Goal: Task Accomplishment & Management: Complete application form

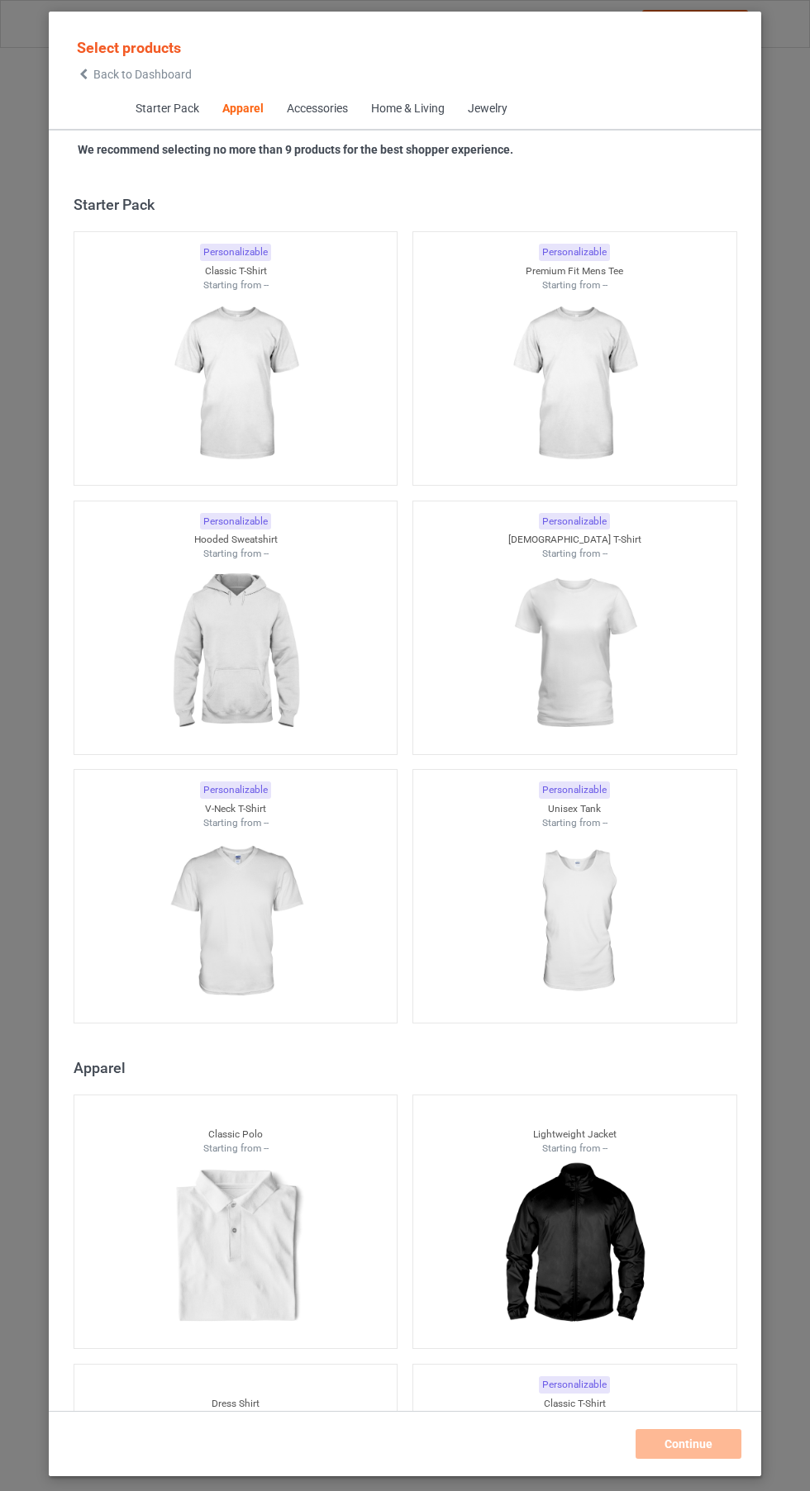
scroll to position [884, 0]
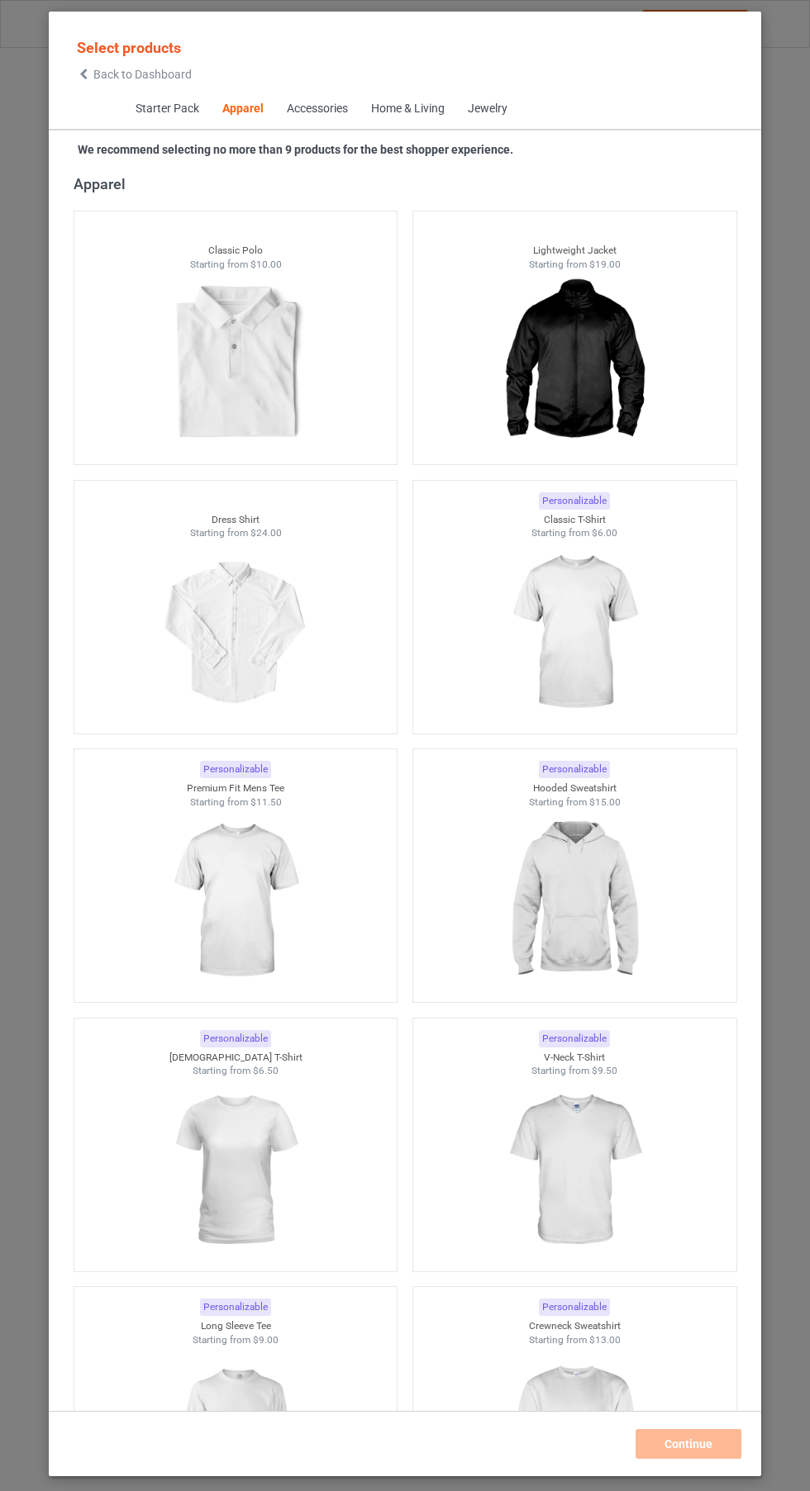
click at [612, 667] on img at bounding box center [574, 632] width 148 height 185
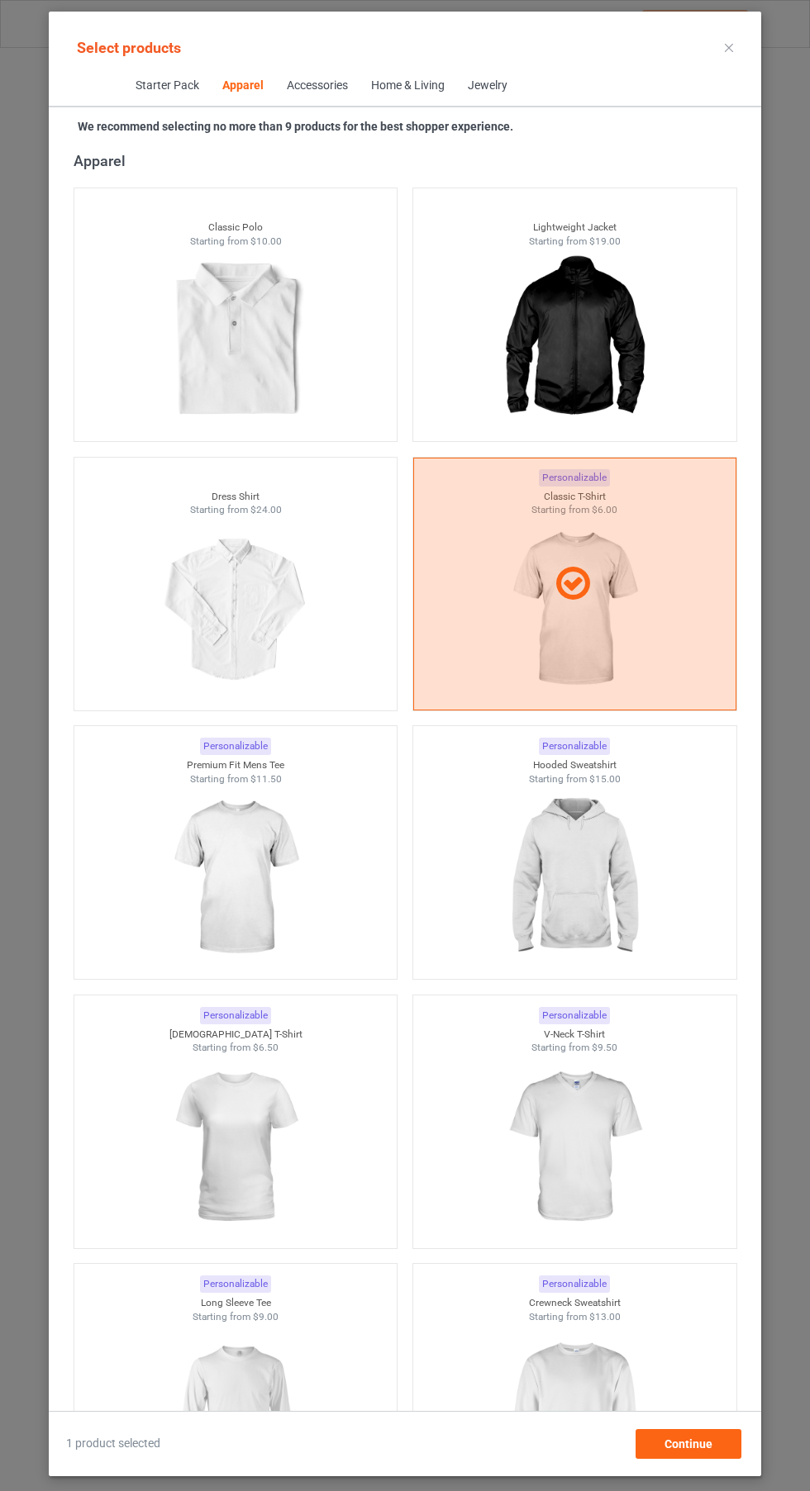
click at [222, 1187] on img at bounding box center [235, 1147] width 148 height 185
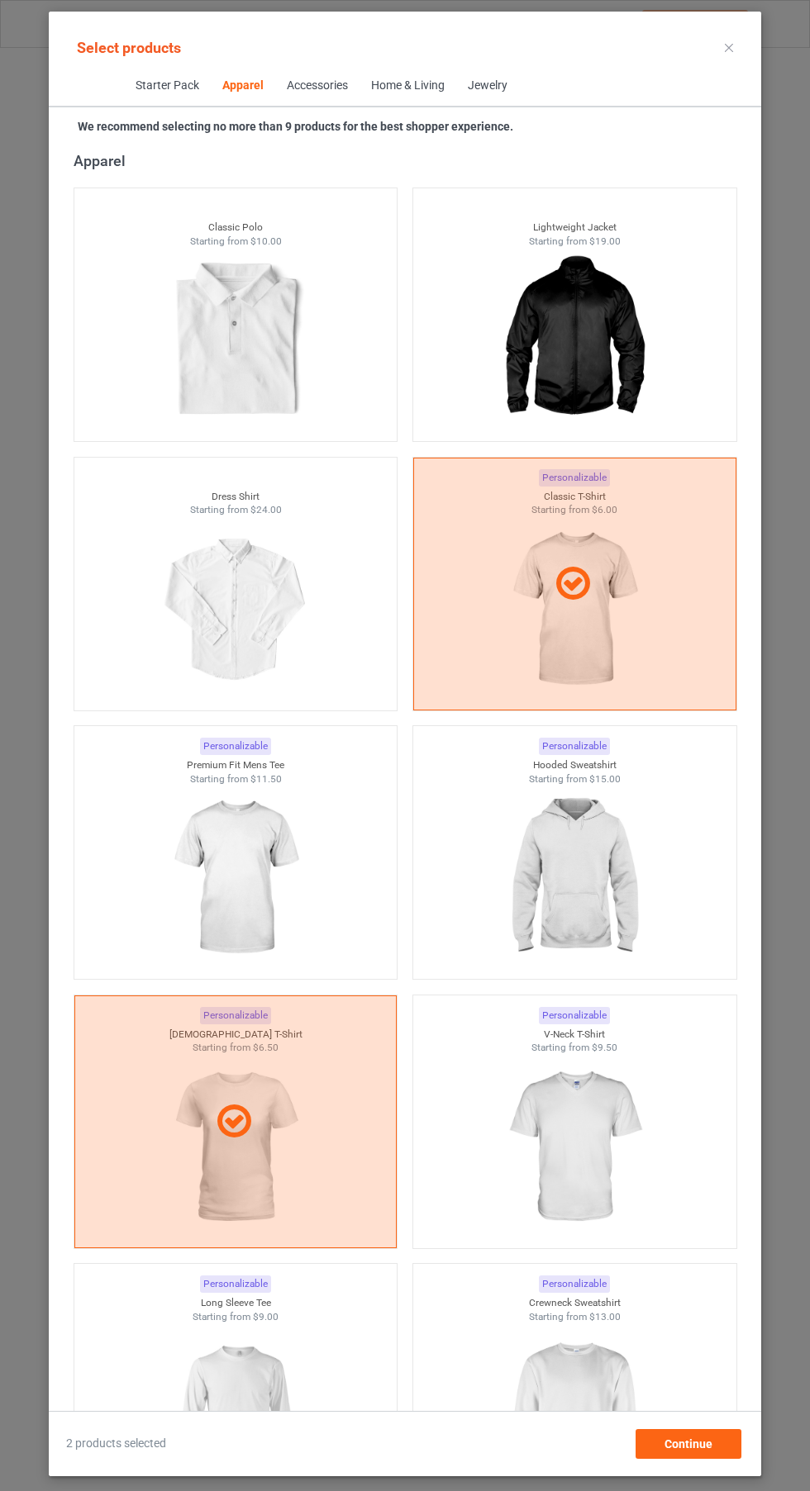
click at [614, 915] on img at bounding box center [574, 878] width 148 height 185
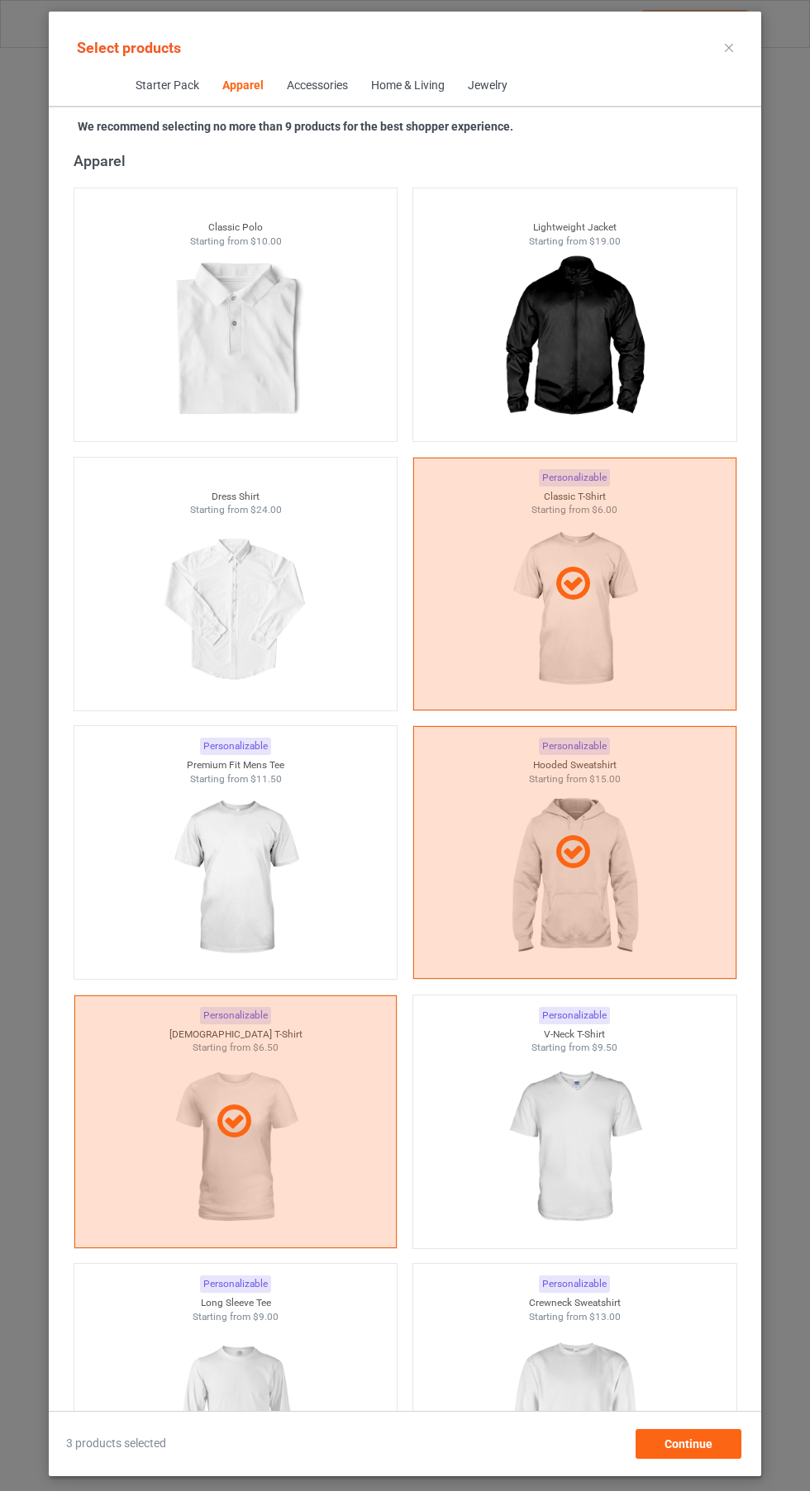
click at [607, 1373] on img at bounding box center [574, 1416] width 148 height 185
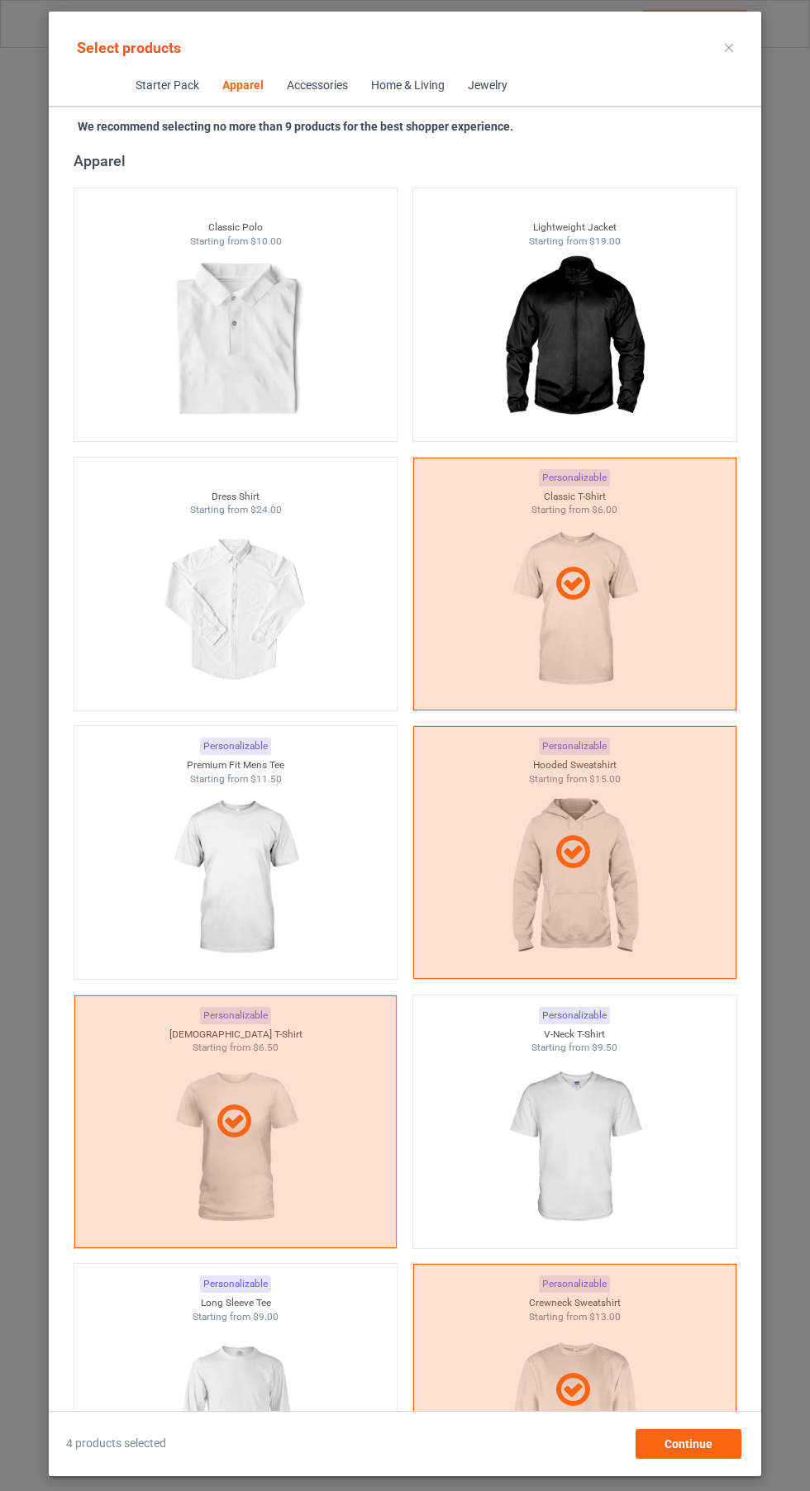
click at [214, 1410] on img at bounding box center [235, 1416] width 148 height 185
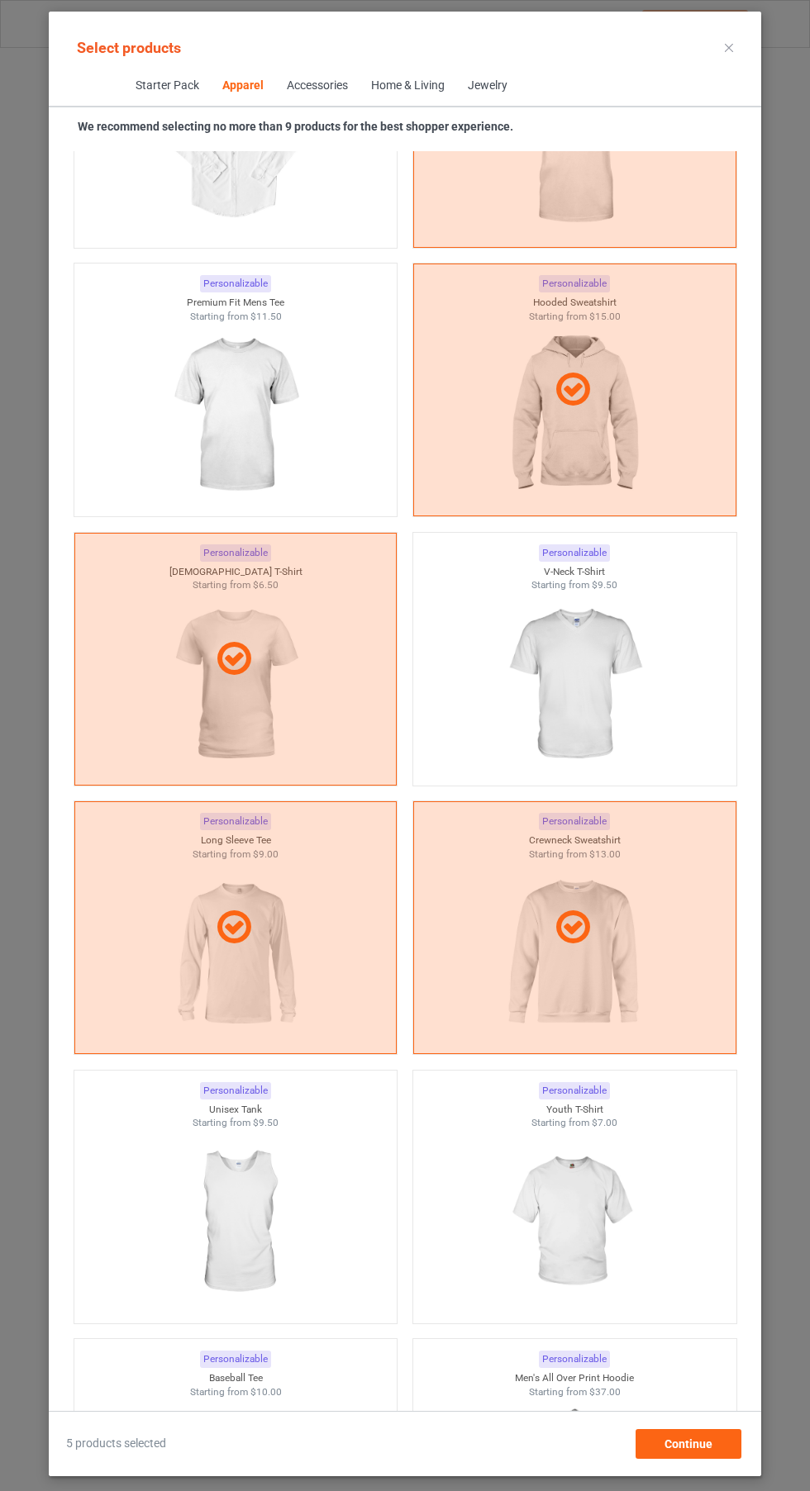
scroll to position [1364, 0]
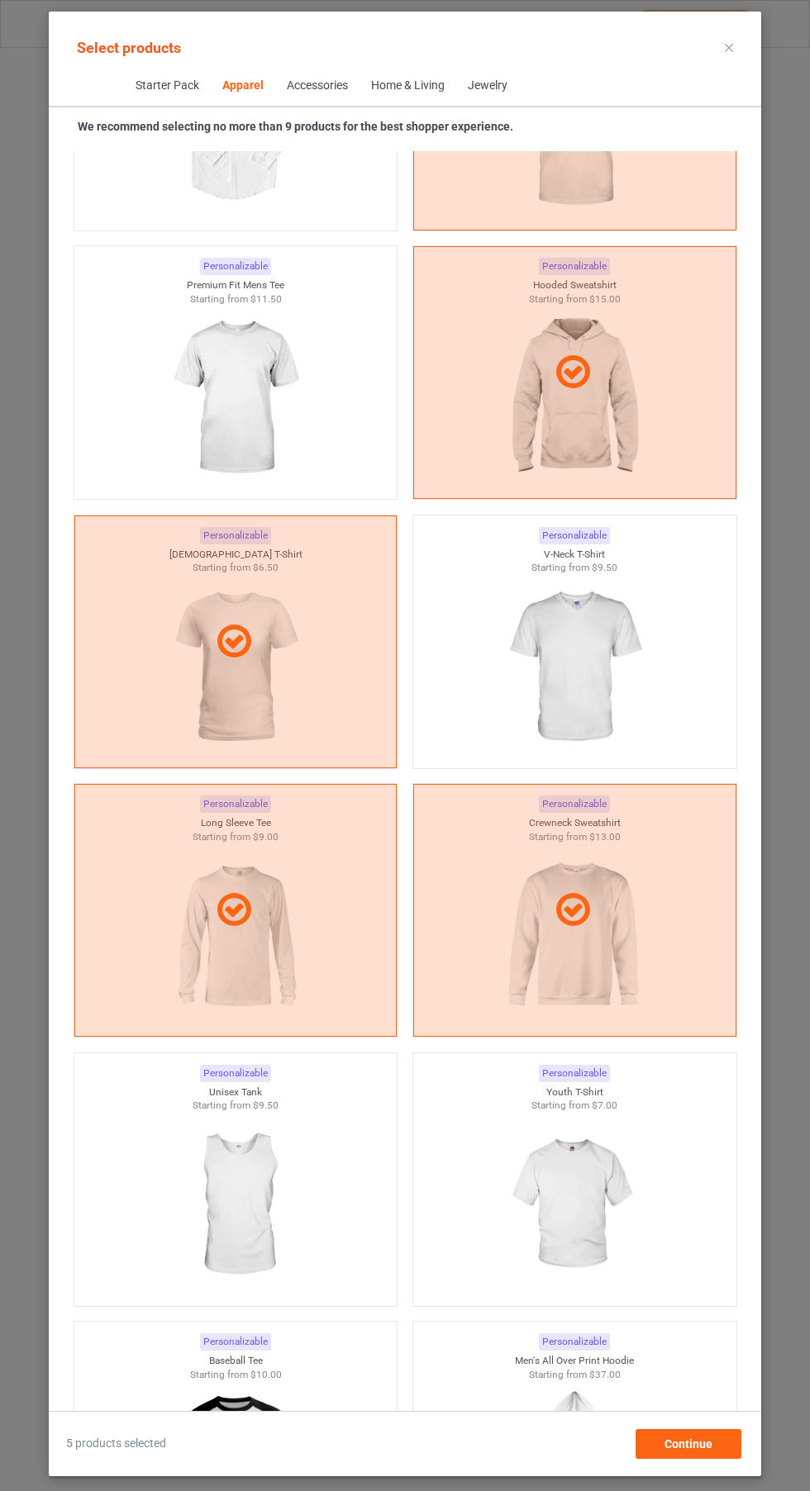
click at [624, 678] on img at bounding box center [574, 667] width 148 height 185
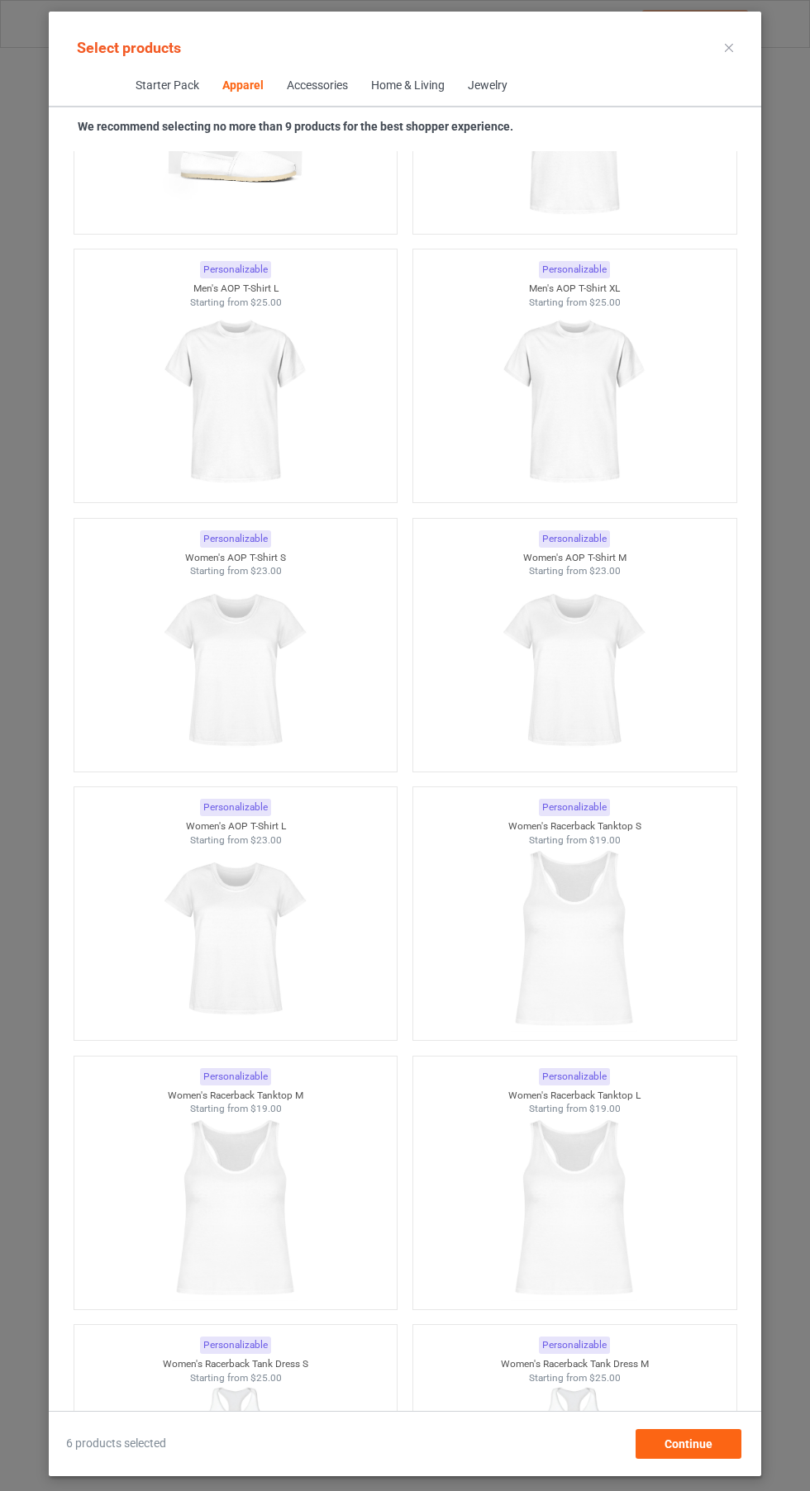
scroll to position [6497, 0]
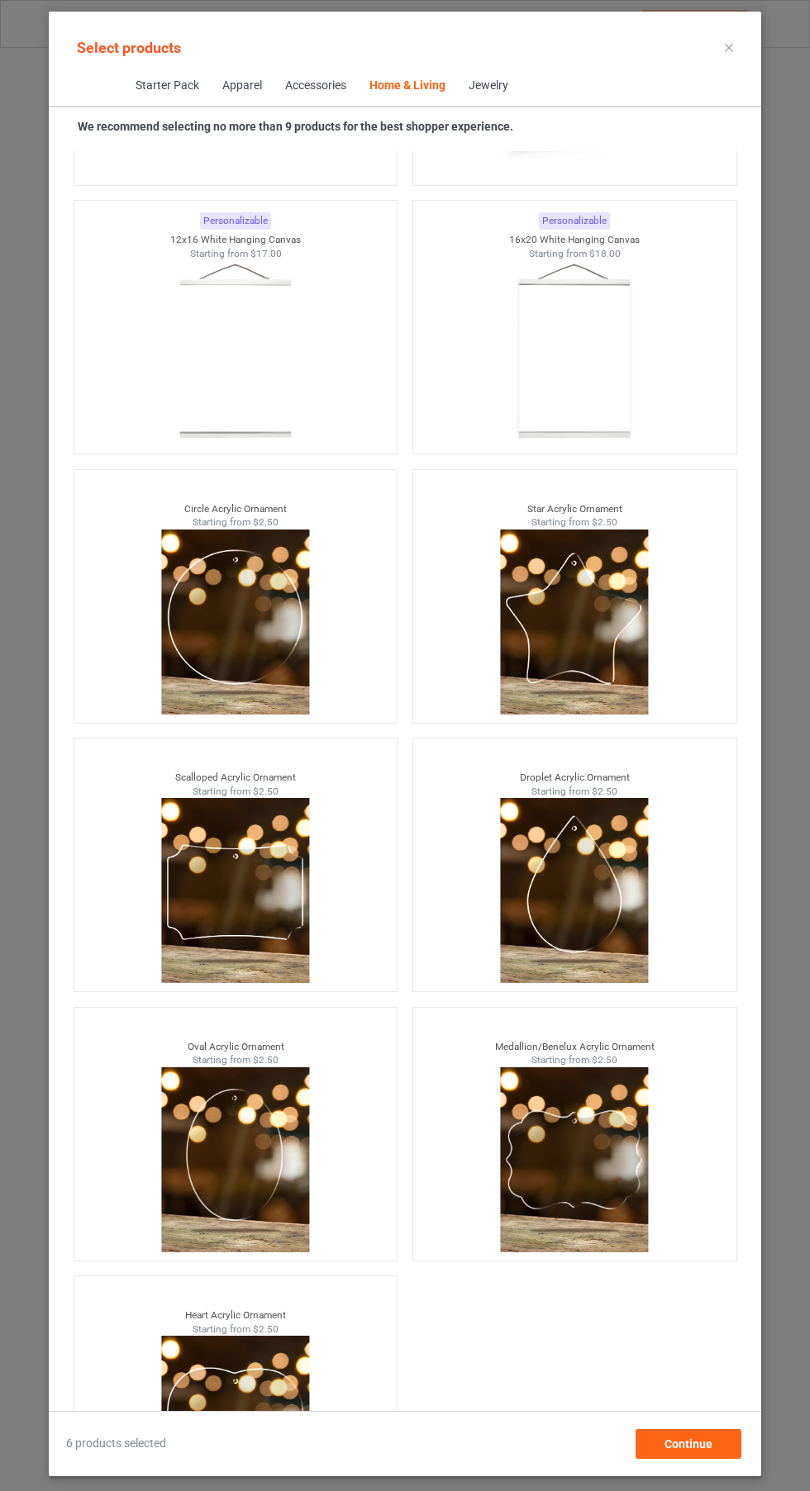
scroll to position [122, 0]
click at [723, 1450] on div "Continue" at bounding box center [688, 1444] width 106 height 30
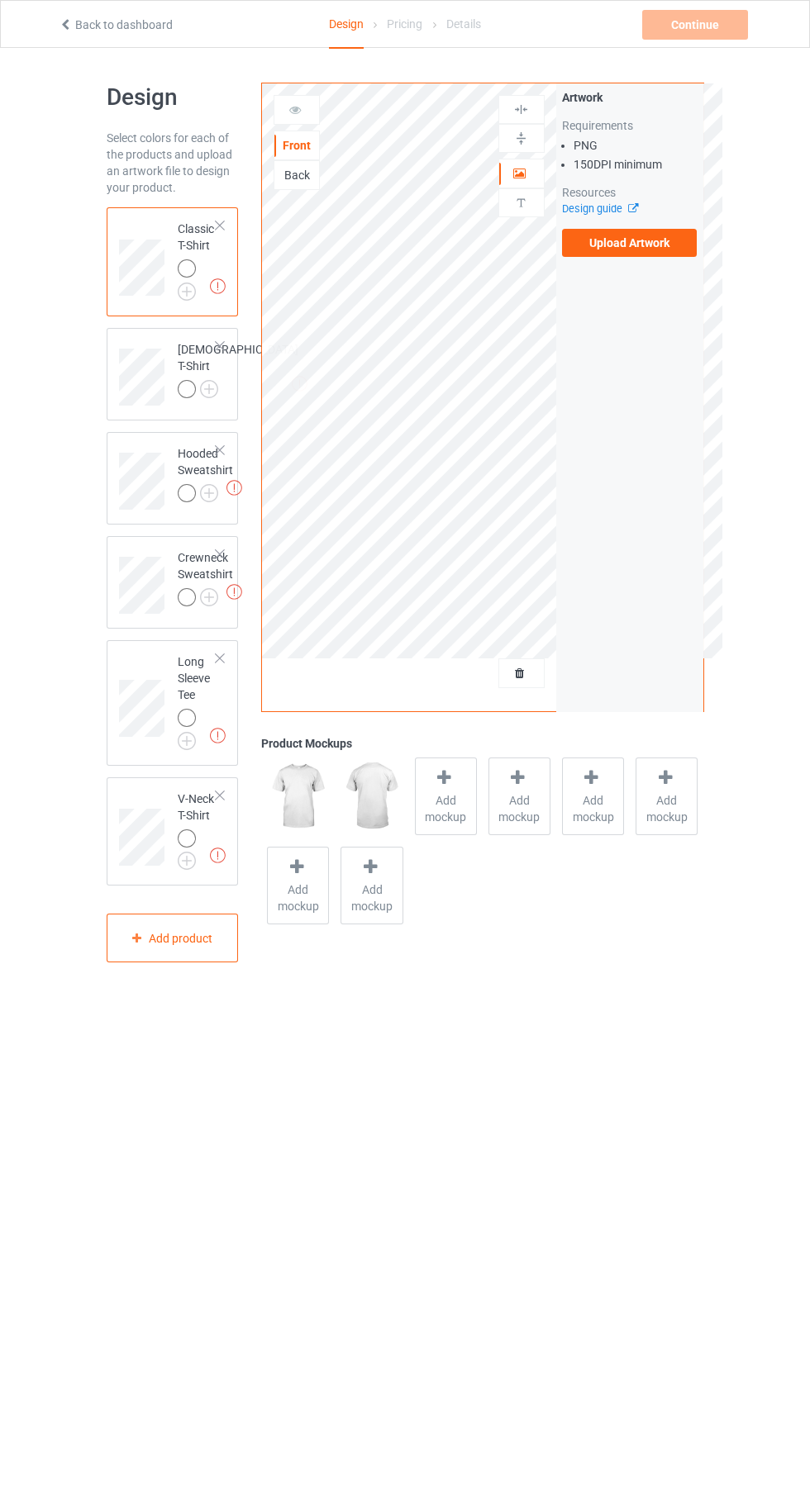
click at [0, 0] on img at bounding box center [0, 0] width 0 height 0
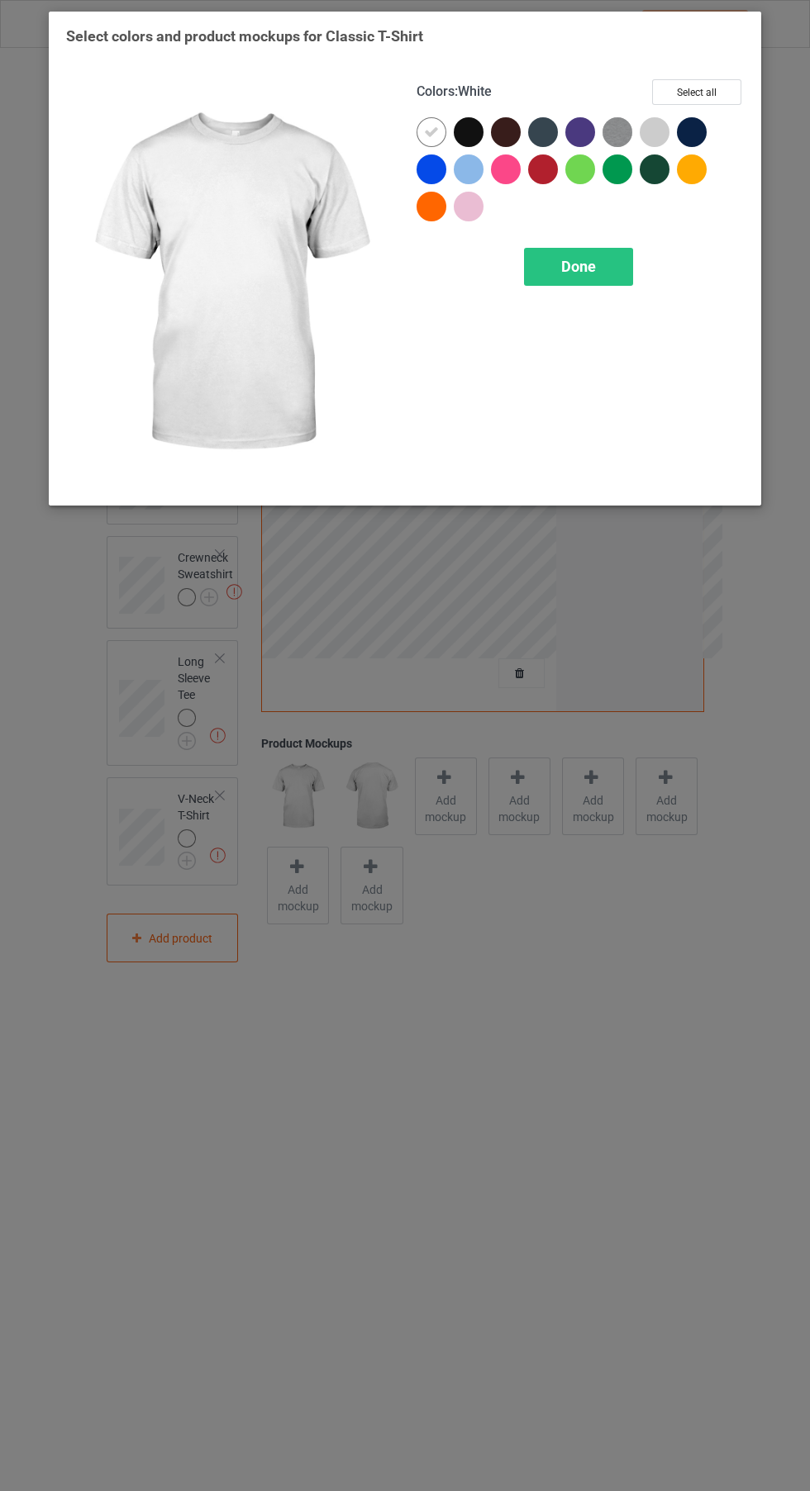
click at [454, 131] on div at bounding box center [469, 132] width 30 height 30
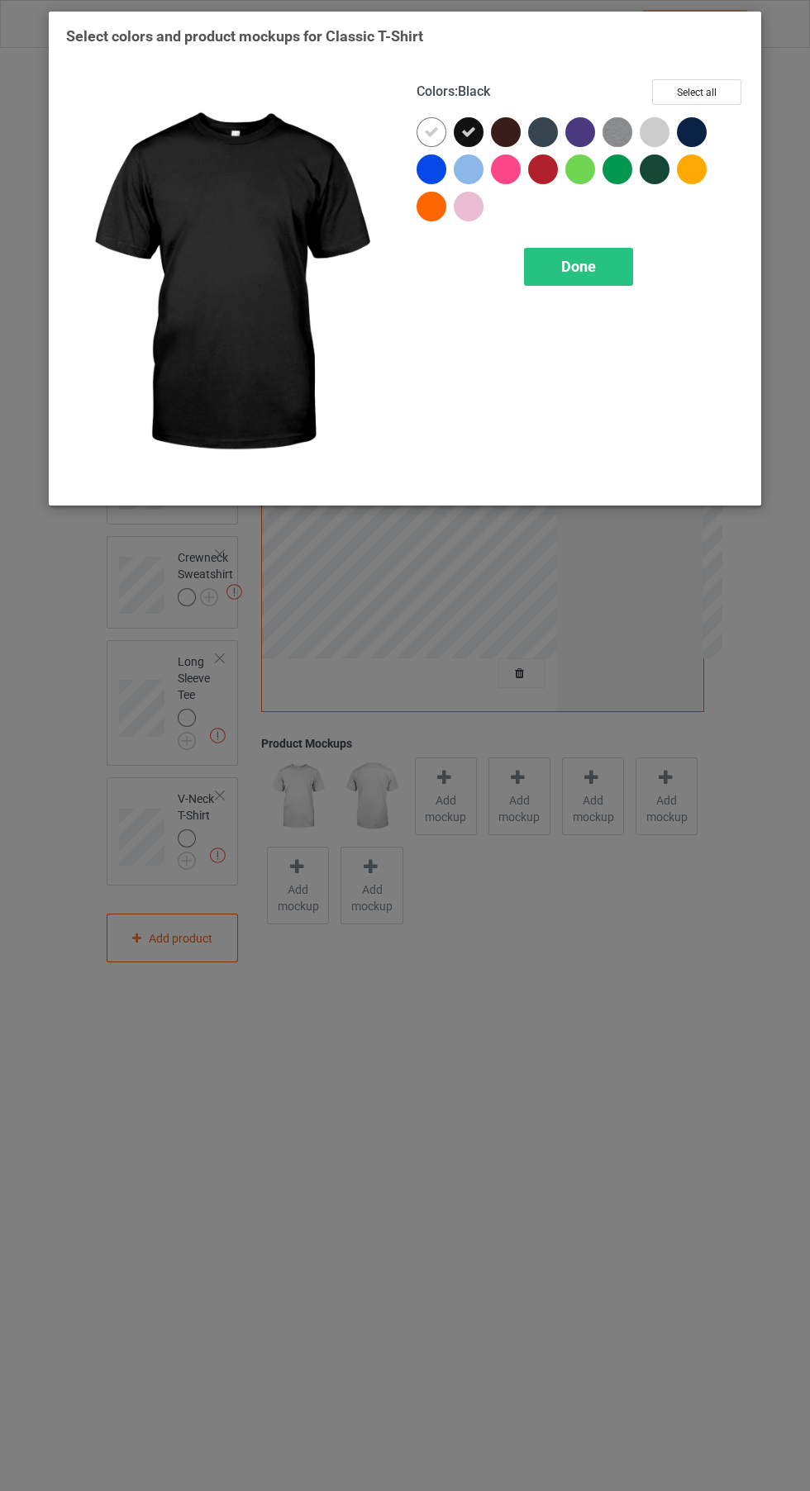
click at [421, 128] on div at bounding box center [431, 132] width 30 height 30
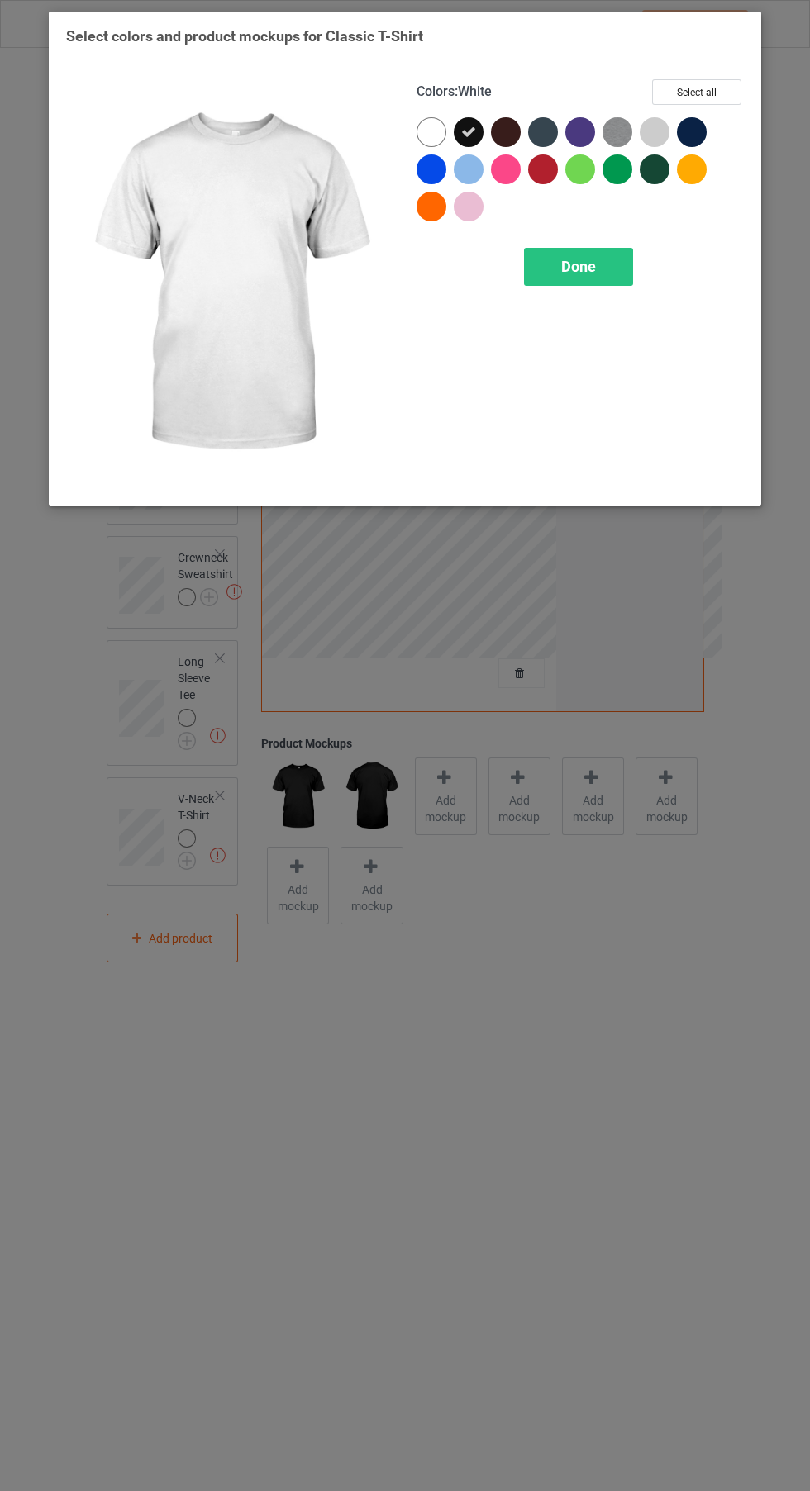
click at [492, 131] on div at bounding box center [506, 132] width 30 height 30
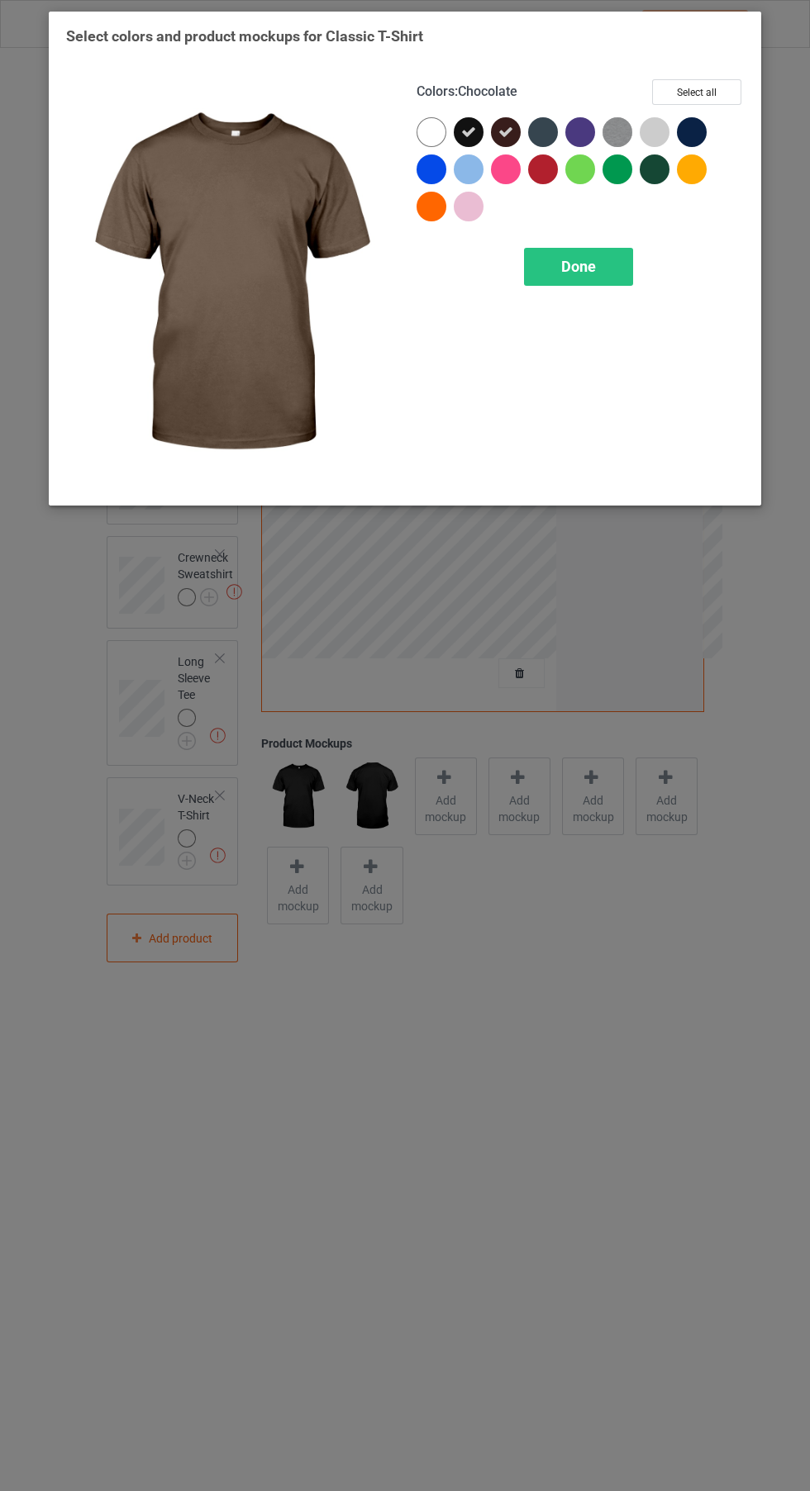
click at [548, 134] on div at bounding box center [543, 132] width 30 height 30
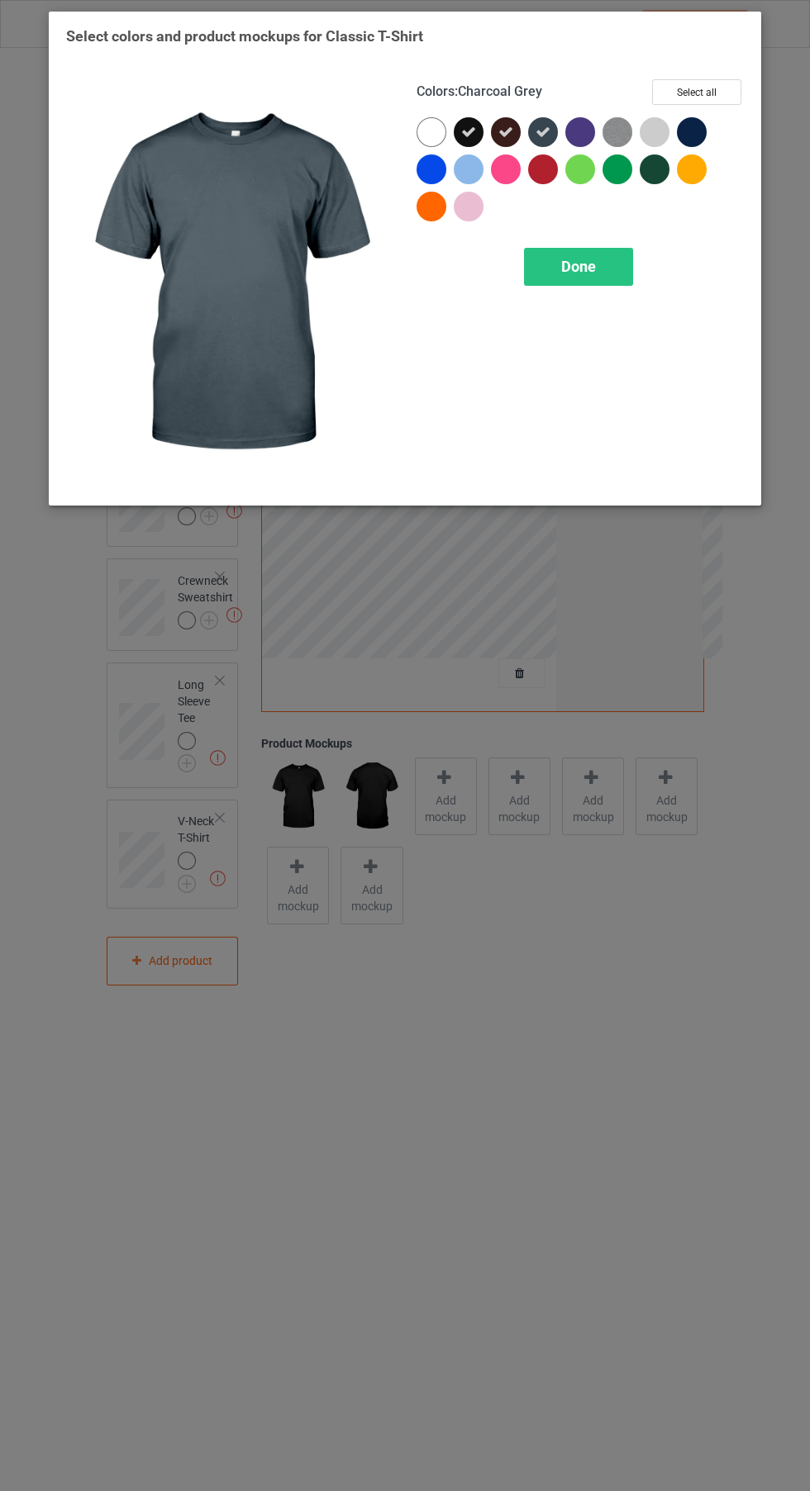
click at [583, 144] on div at bounding box center [580, 132] width 30 height 30
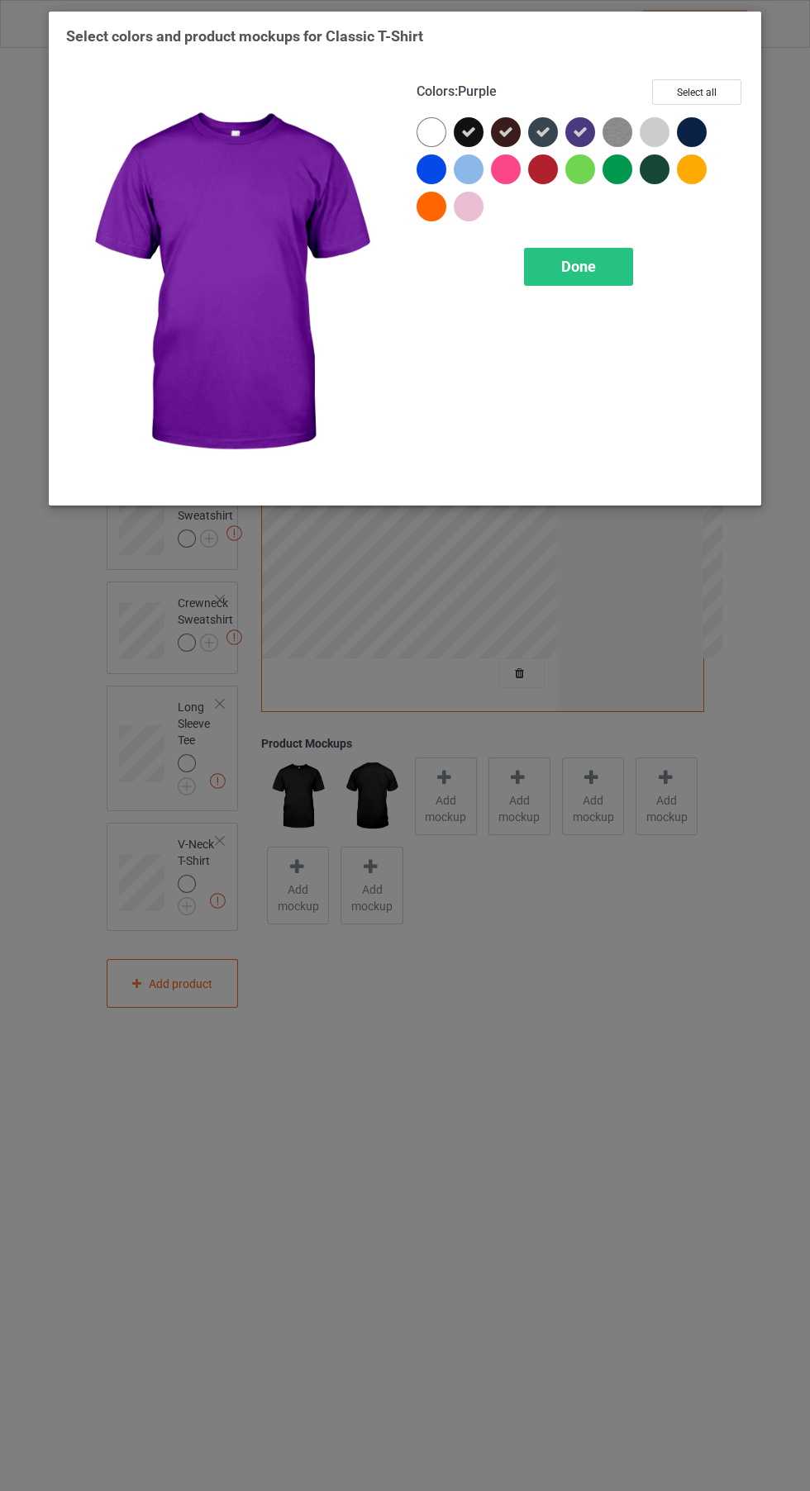
click at [687, 138] on div at bounding box center [692, 132] width 30 height 30
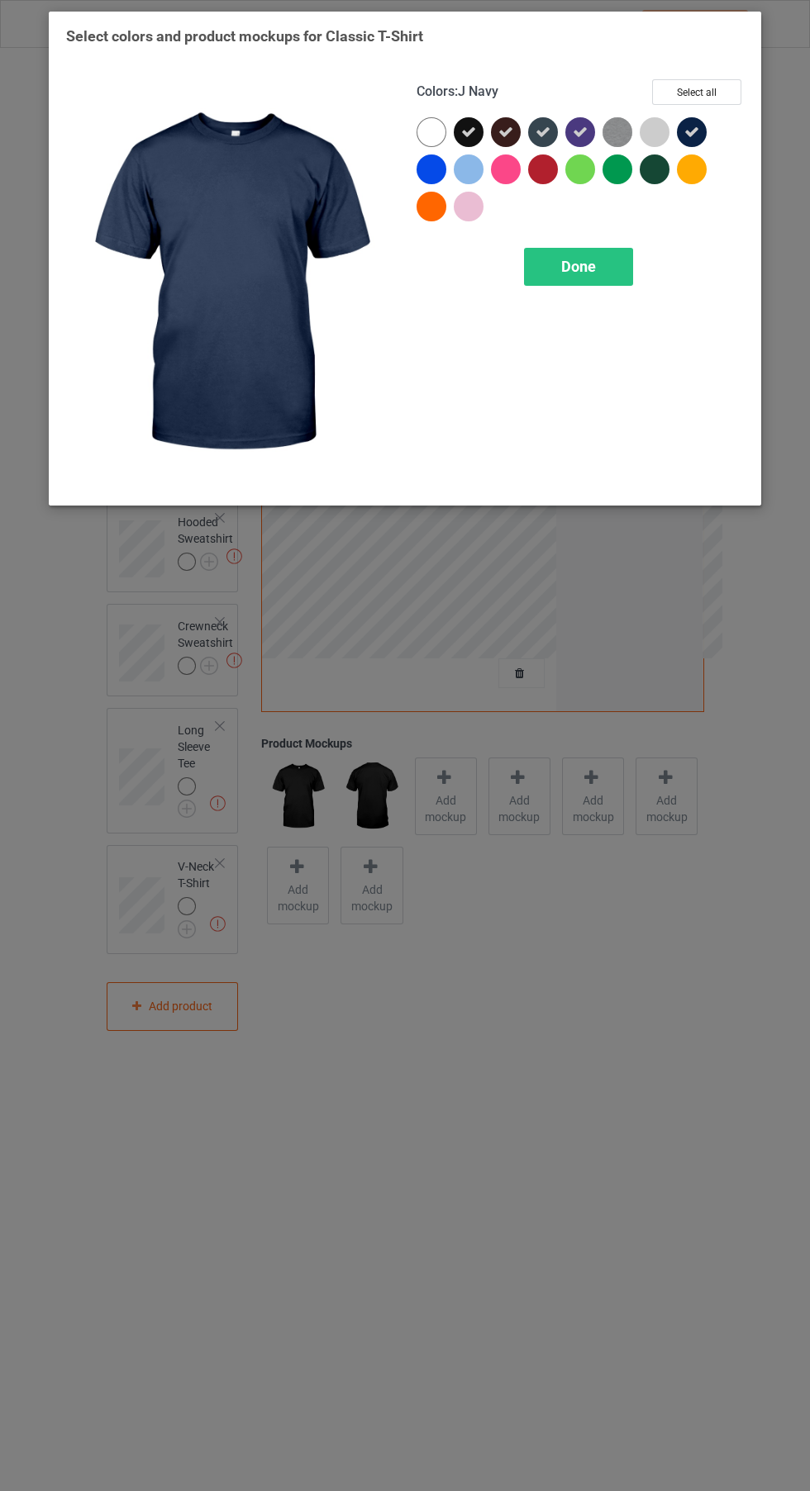
click at [581, 131] on icon at bounding box center [580, 132] width 15 height 15
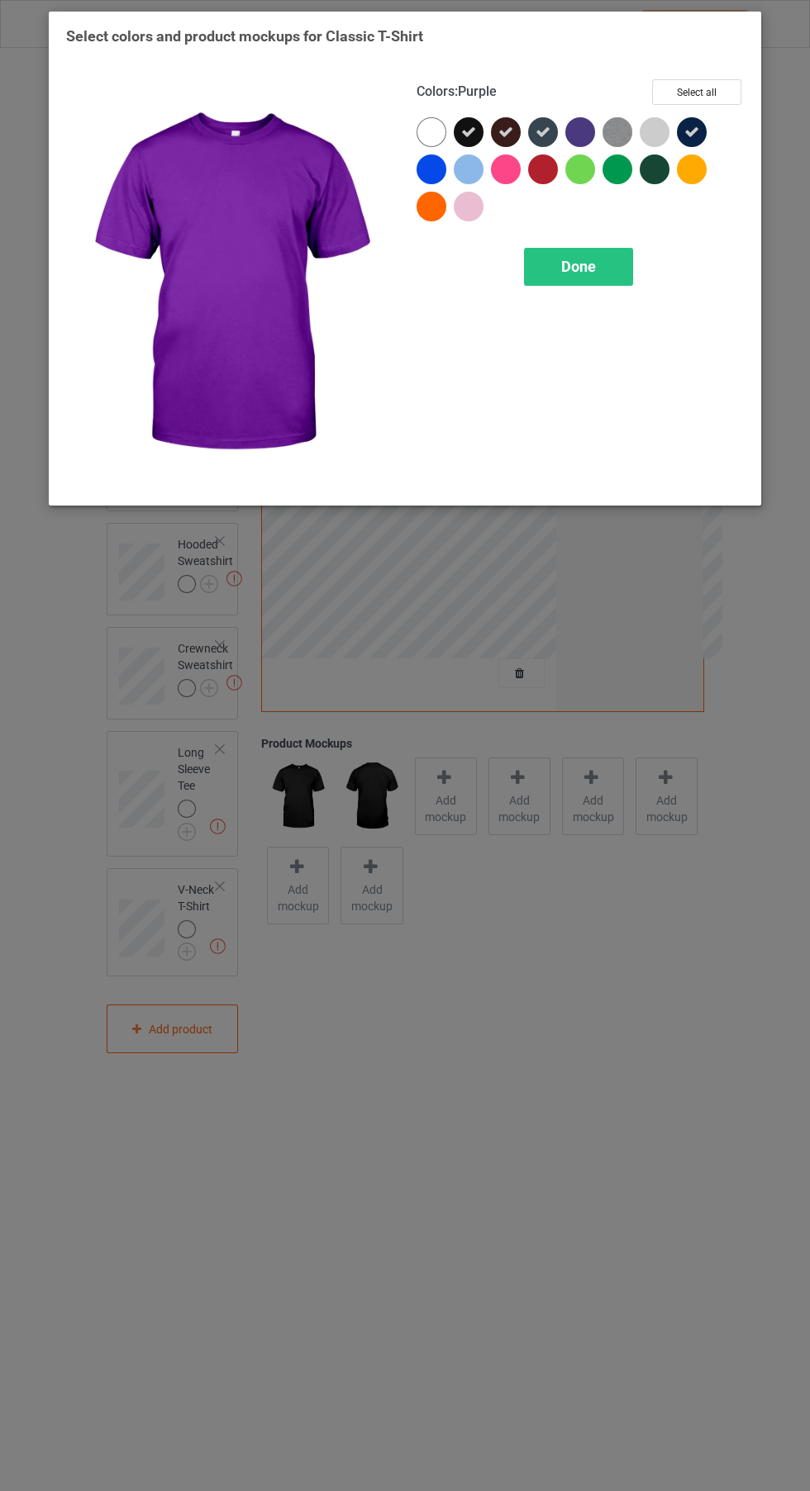
click at [643, 178] on div at bounding box center [658, 173] width 37 height 37
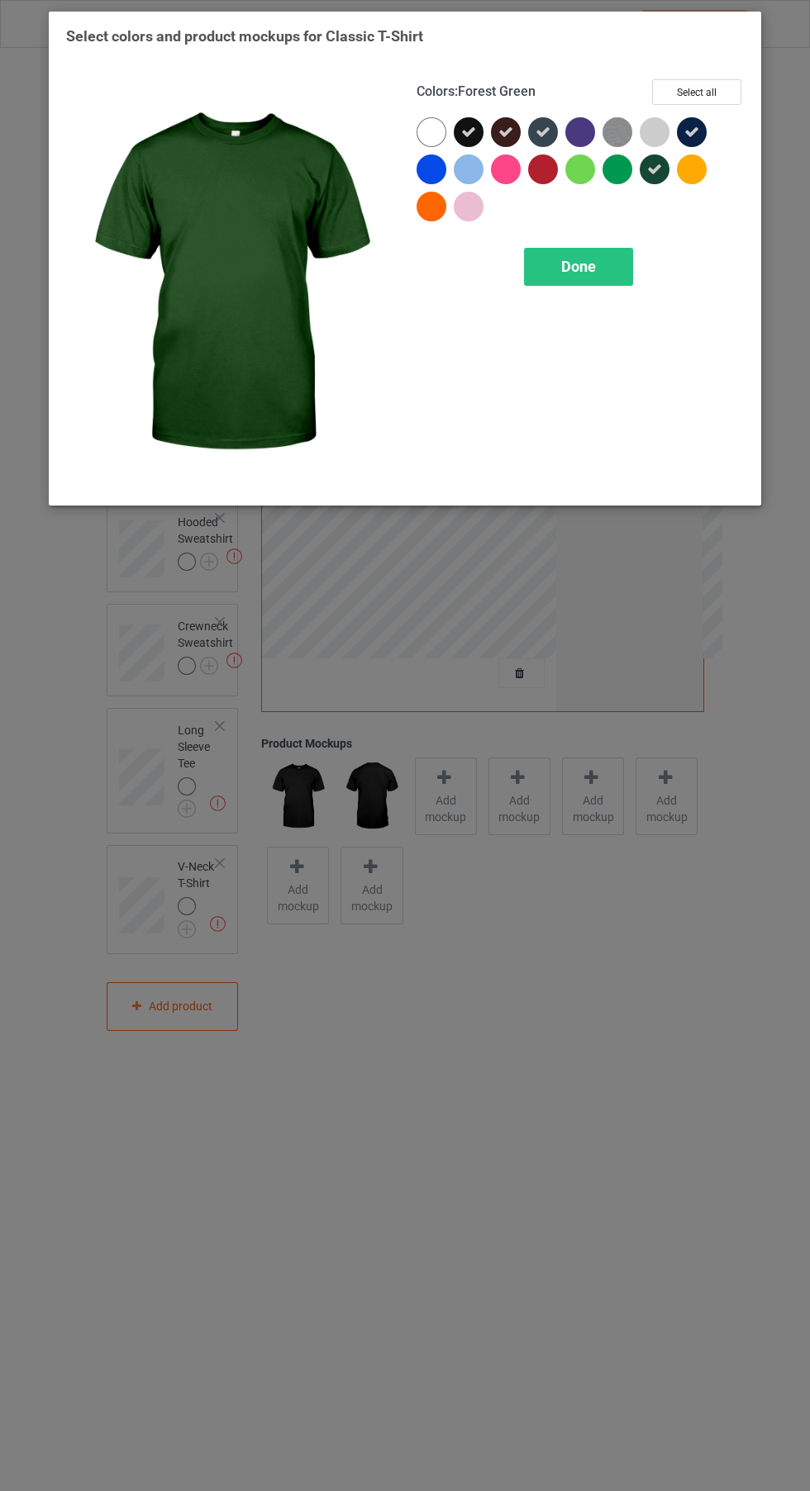
click at [617, 183] on div at bounding box center [617, 170] width 30 height 30
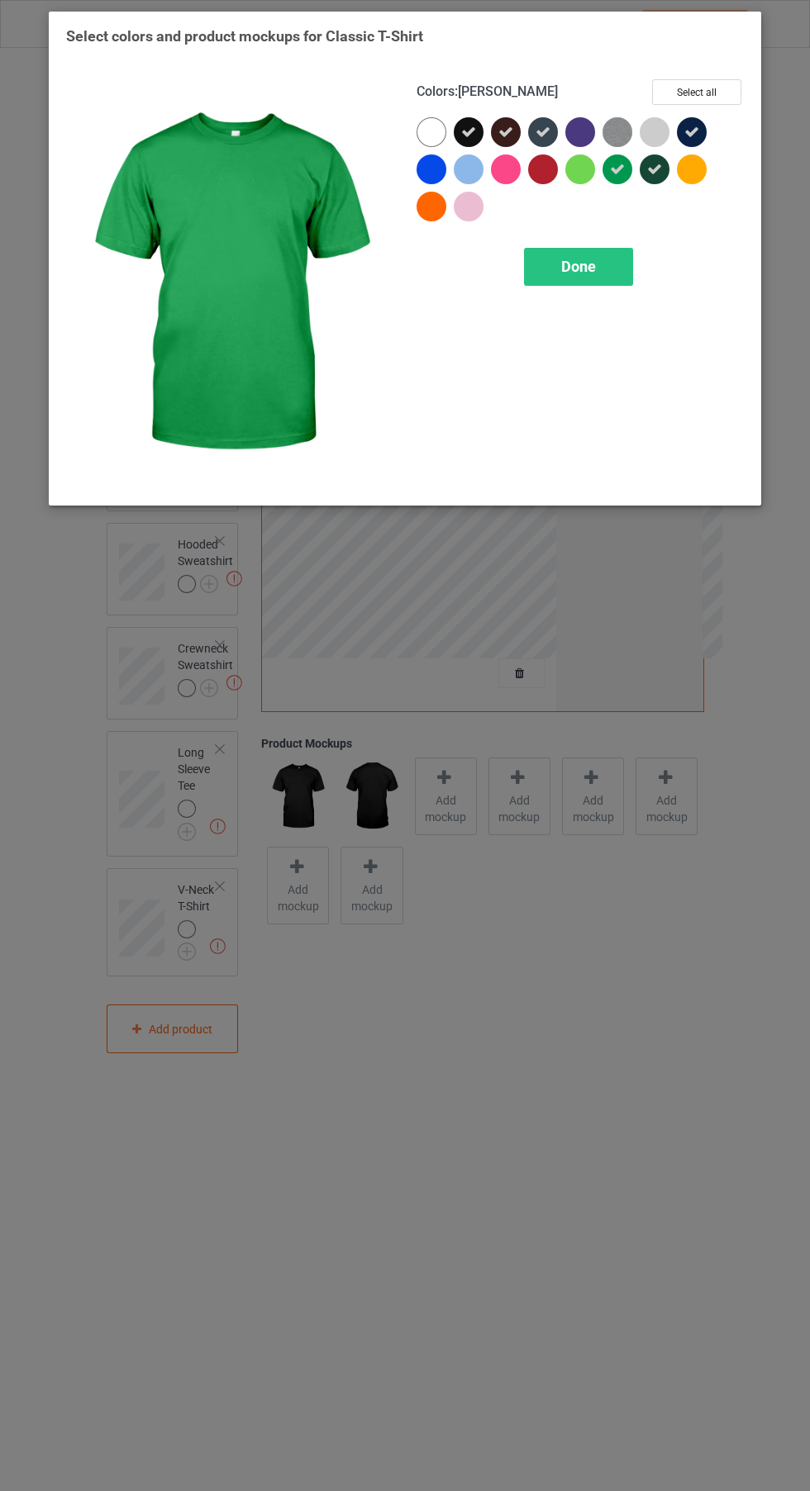
click at [545, 180] on div at bounding box center [543, 170] width 30 height 30
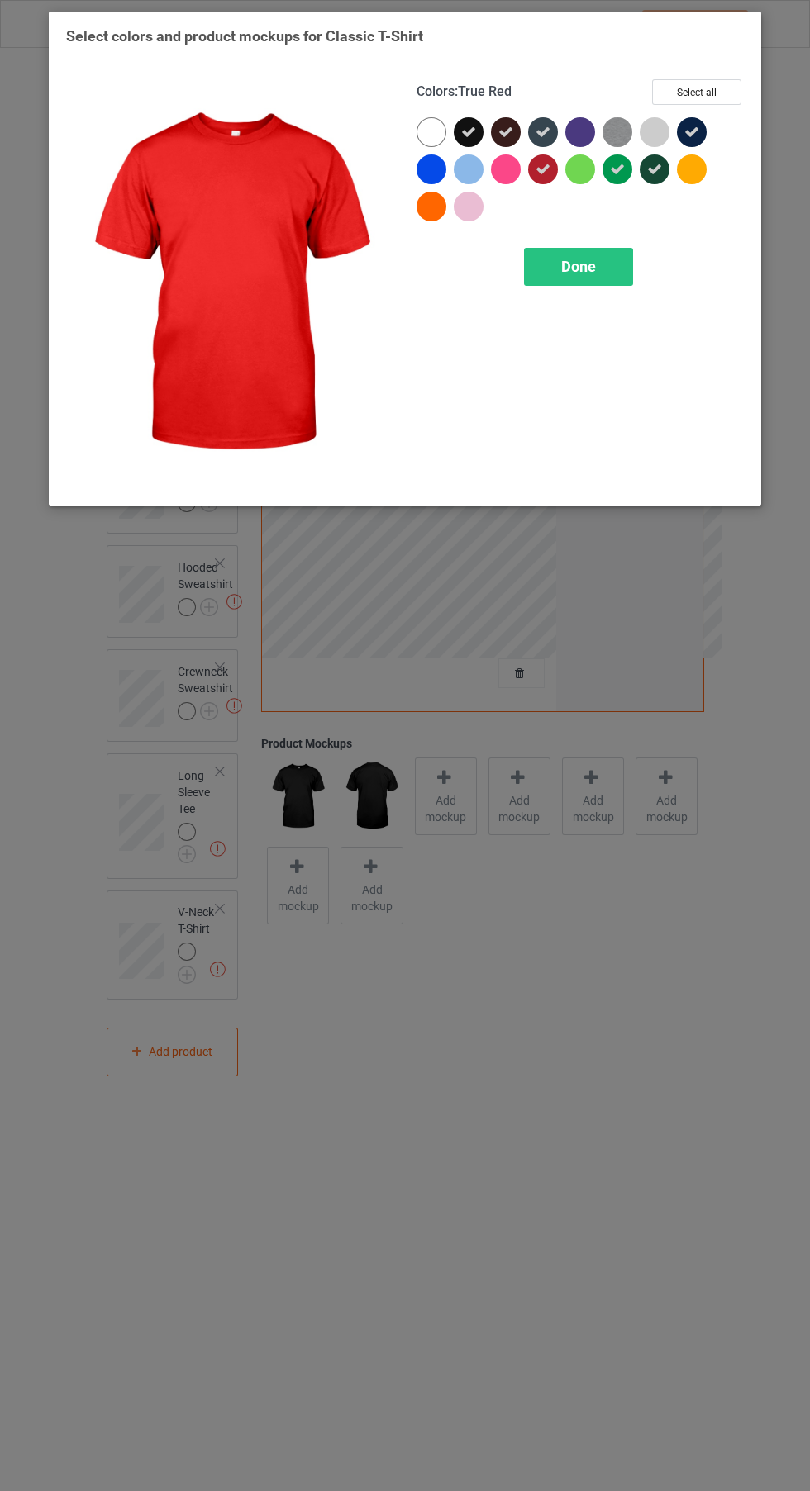
click at [503, 170] on div at bounding box center [506, 170] width 30 height 30
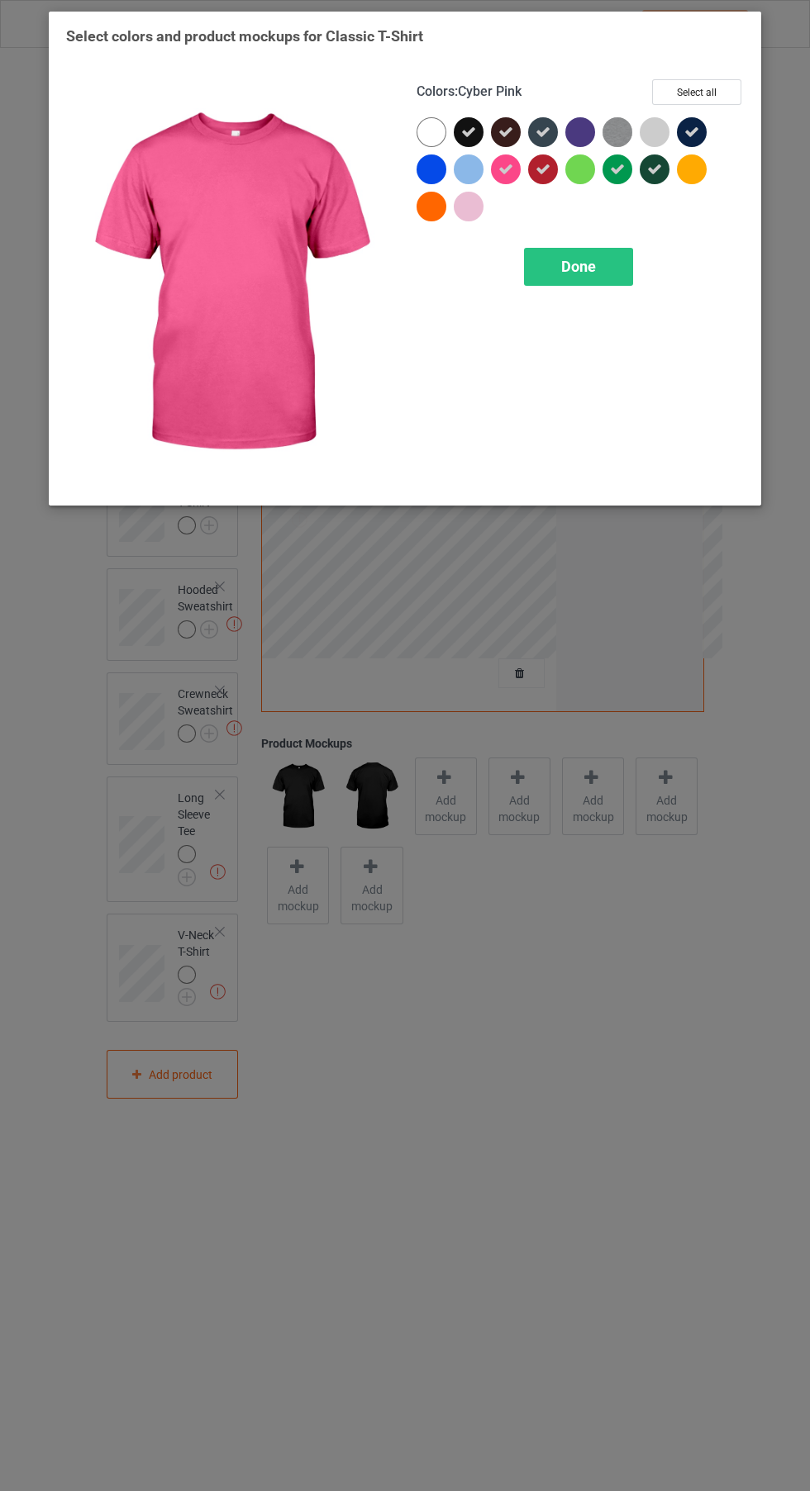
click at [430, 157] on div at bounding box center [431, 170] width 30 height 30
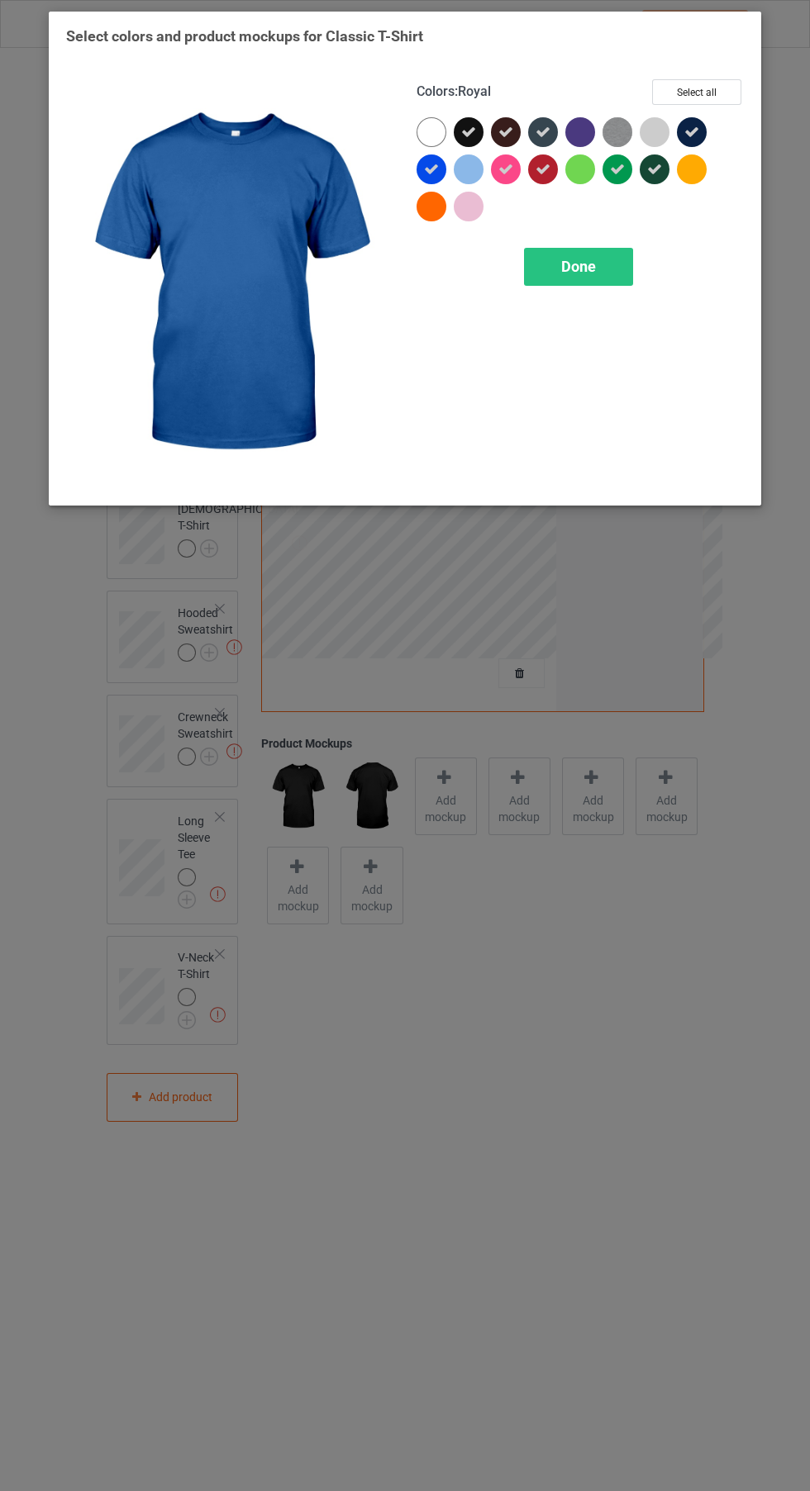
click at [425, 205] on div at bounding box center [431, 207] width 30 height 30
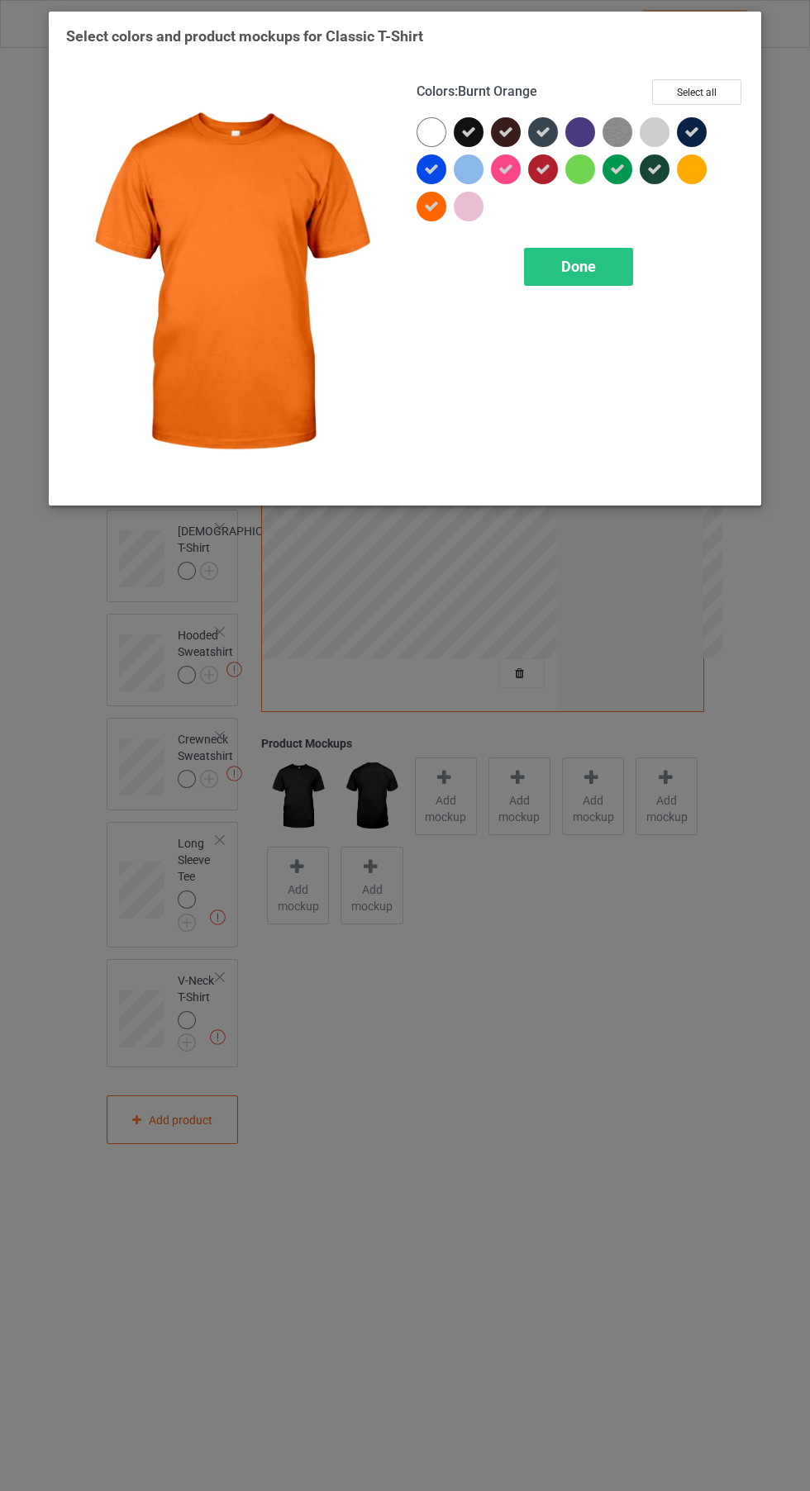
click at [475, 206] on div at bounding box center [469, 207] width 30 height 30
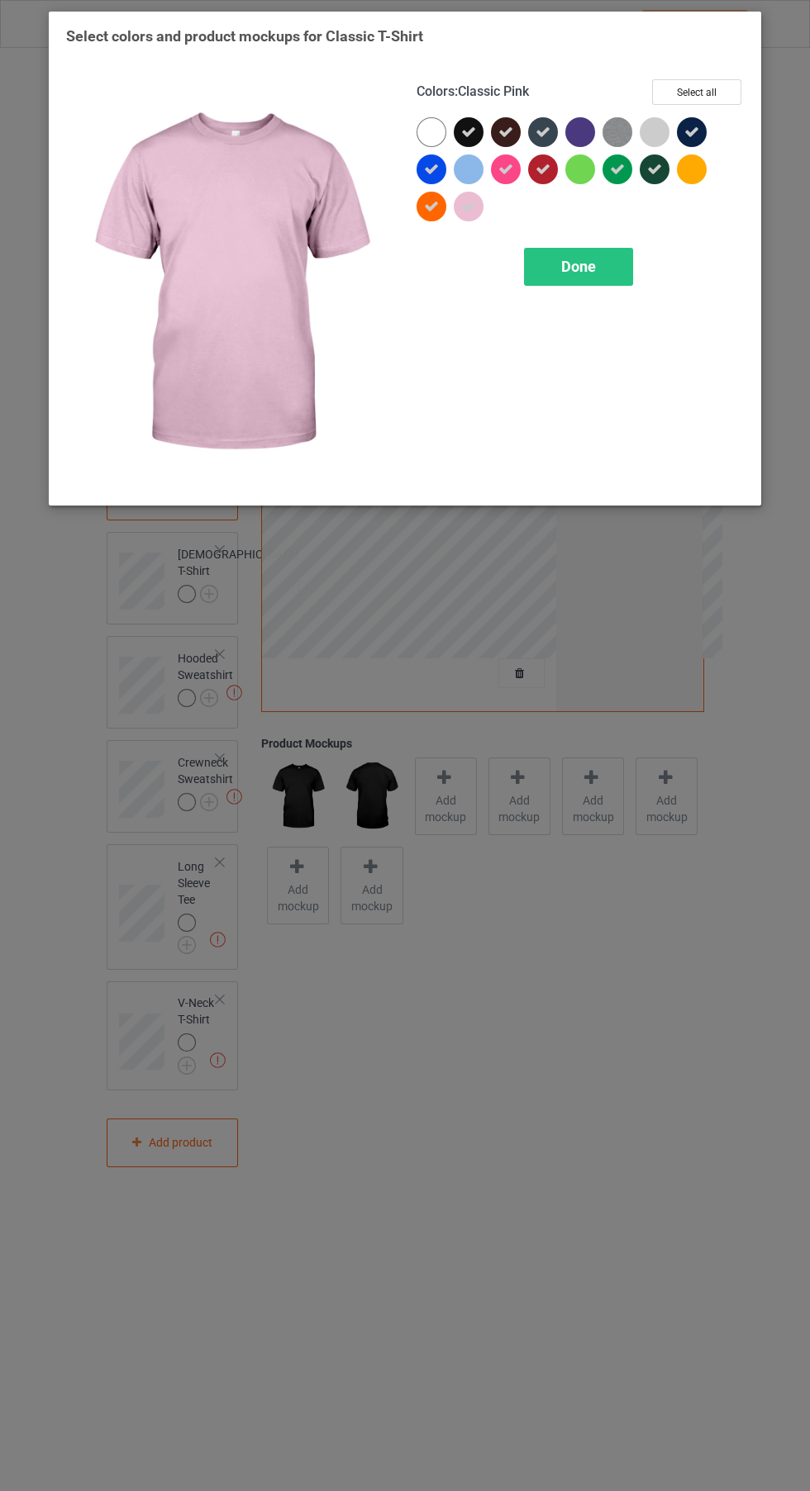
click at [699, 190] on div at bounding box center [695, 173] width 37 height 37
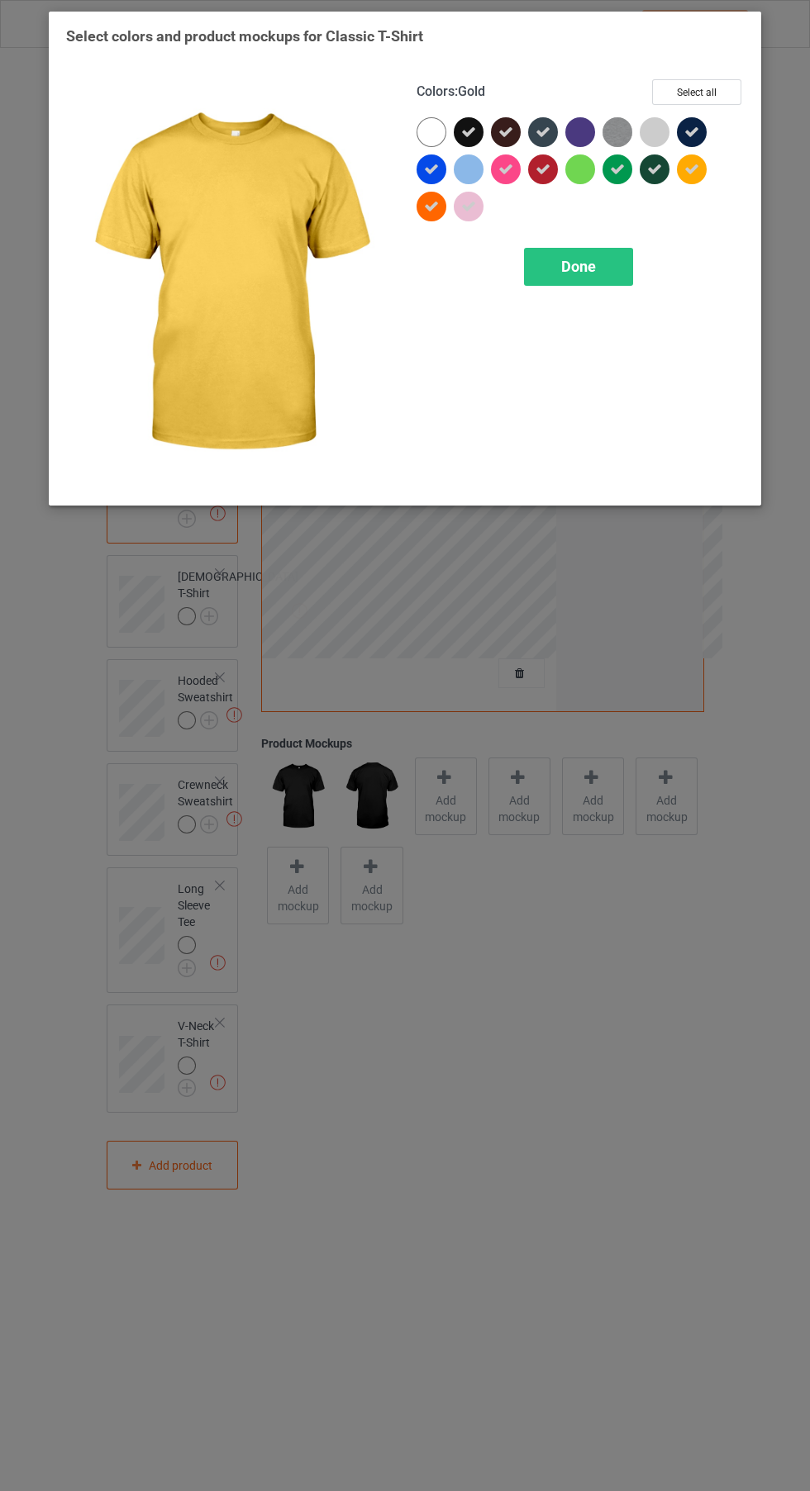
click at [608, 126] on img at bounding box center [617, 132] width 30 height 30
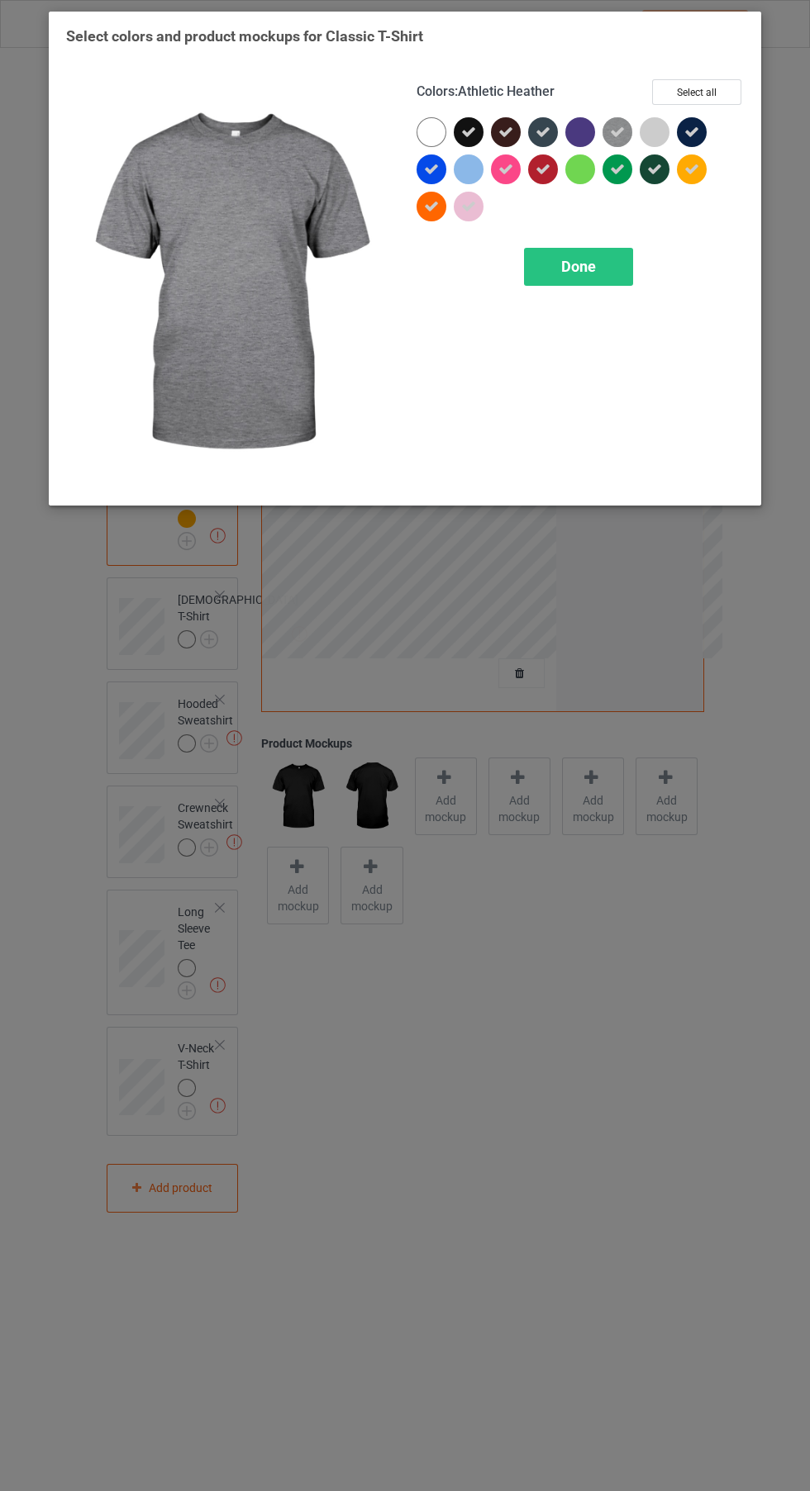
click at [561, 141] on div at bounding box center [546, 135] width 37 height 37
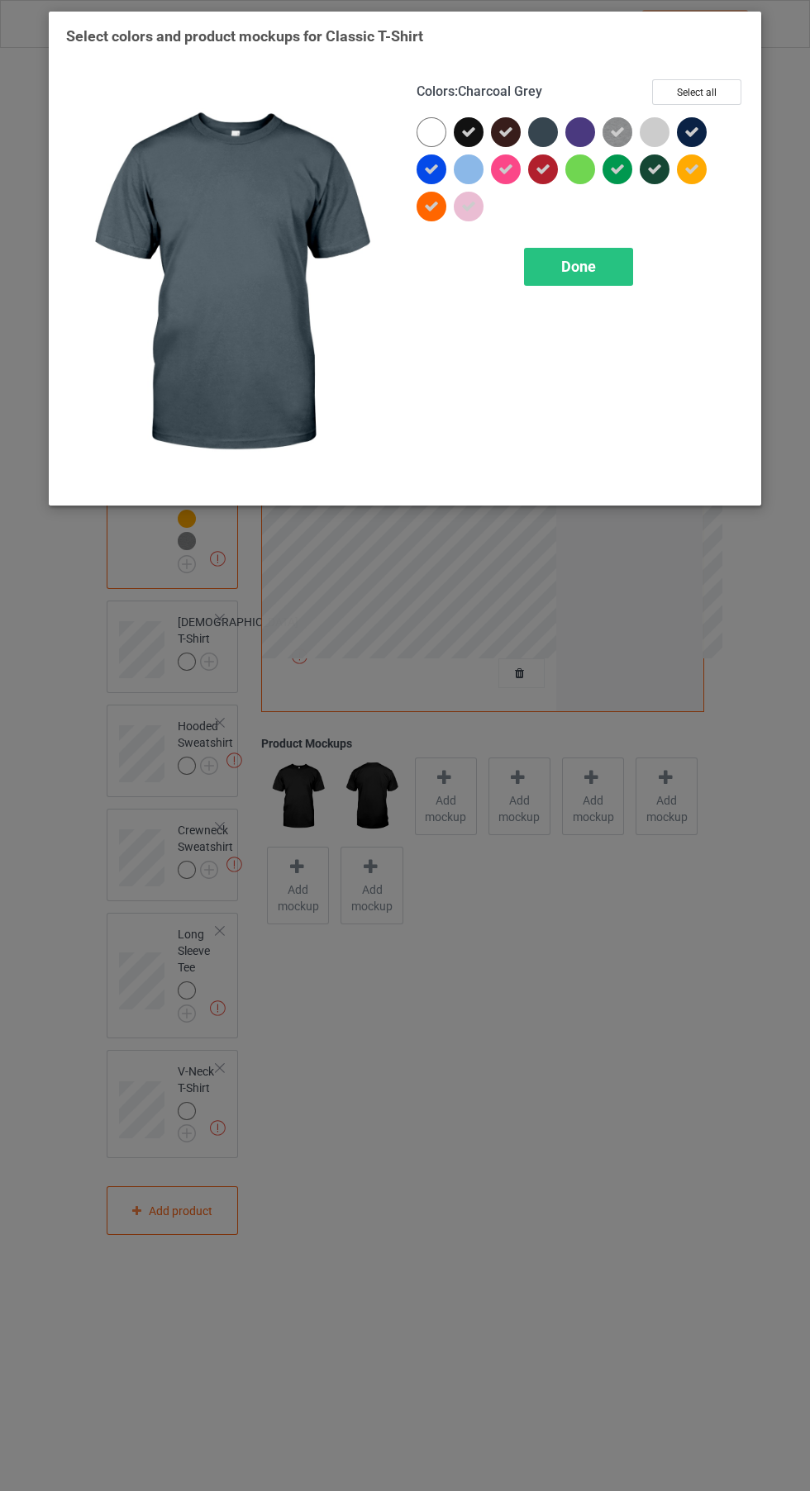
click at [692, 169] on icon at bounding box center [691, 169] width 15 height 15
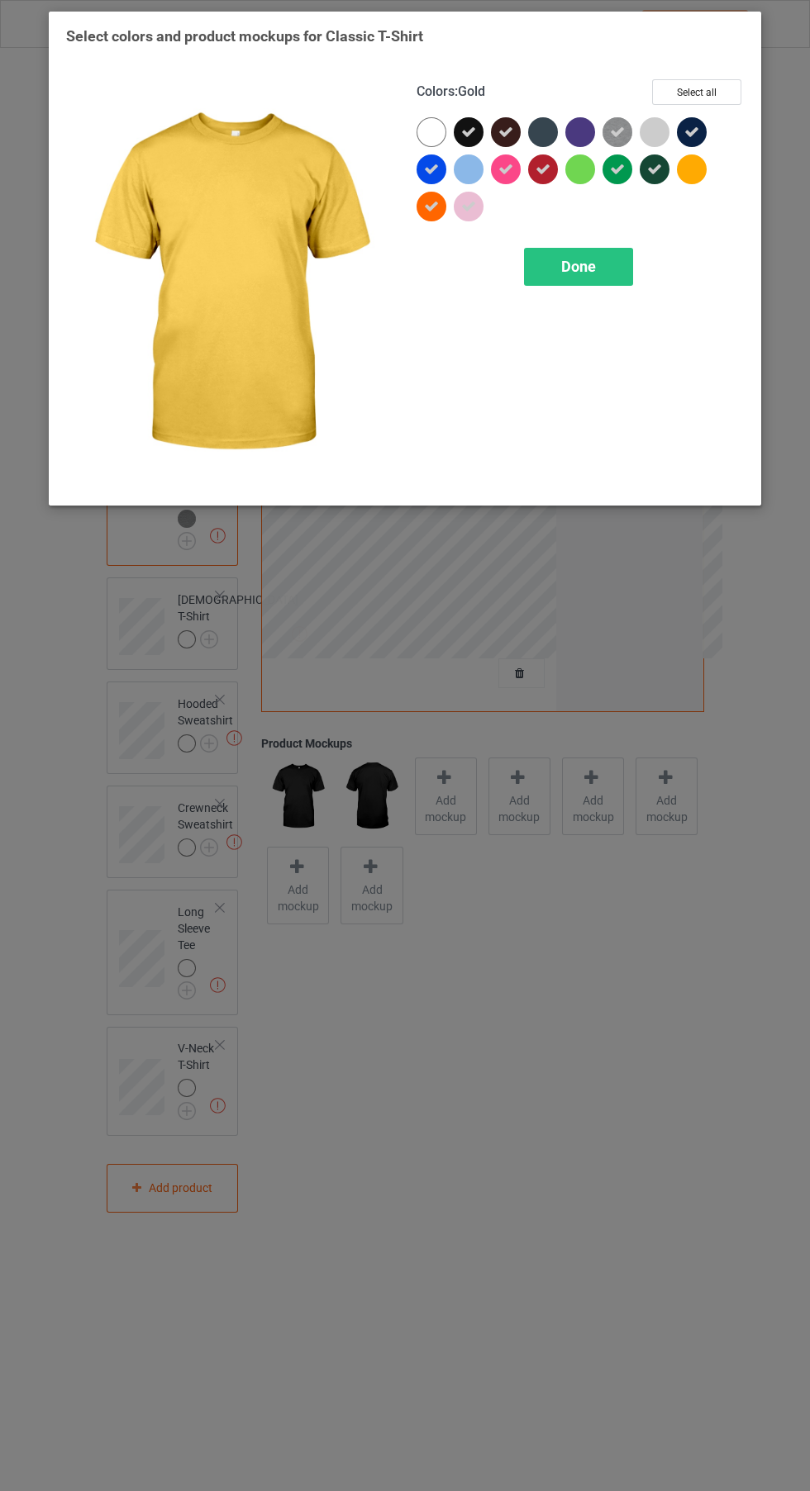
click at [686, 173] on div at bounding box center [692, 170] width 30 height 30
click at [571, 132] on div at bounding box center [580, 132] width 30 height 30
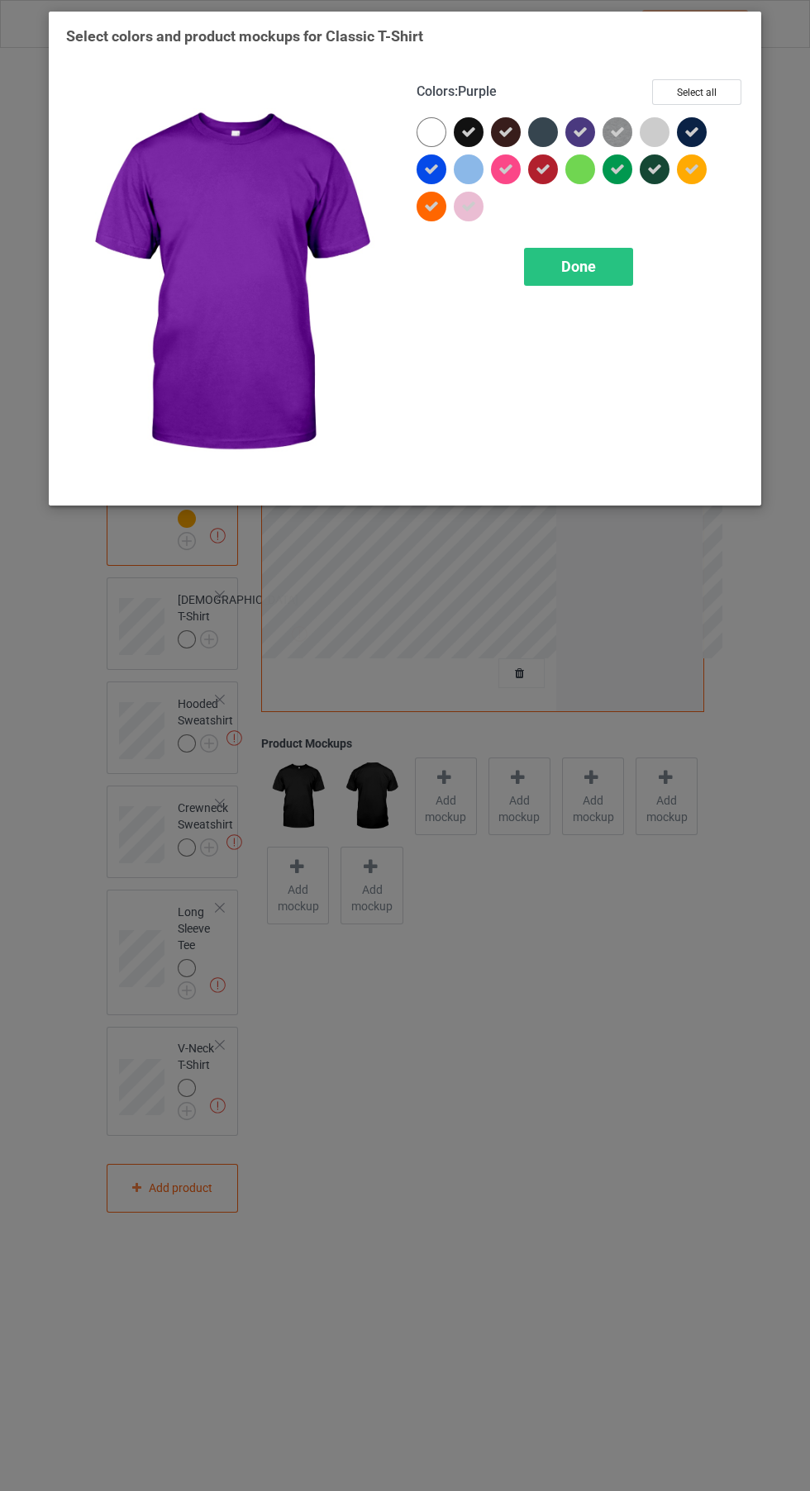
click at [539, 129] on div at bounding box center [543, 132] width 30 height 30
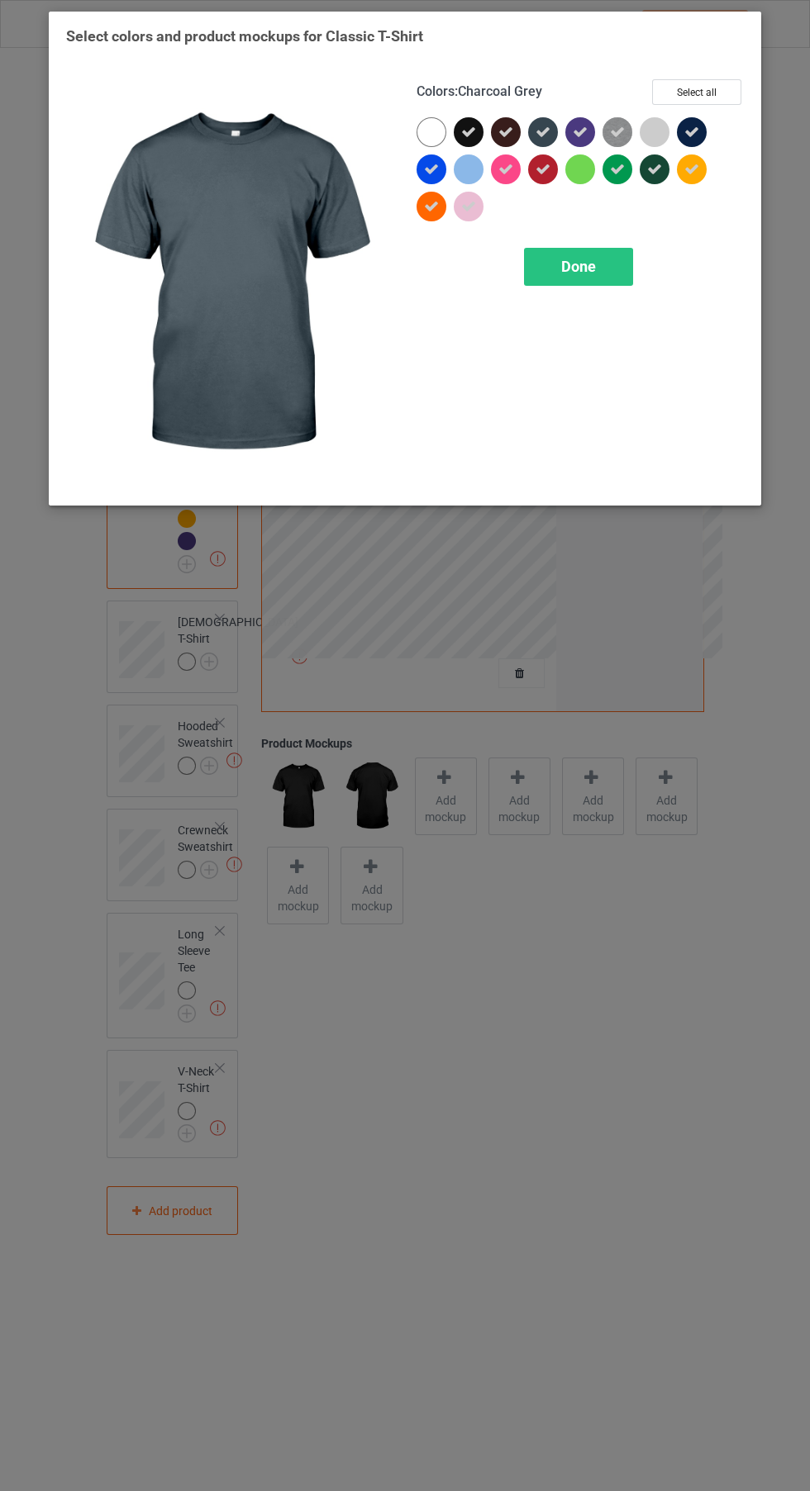
click at [619, 265] on div "Done" at bounding box center [578, 267] width 109 height 38
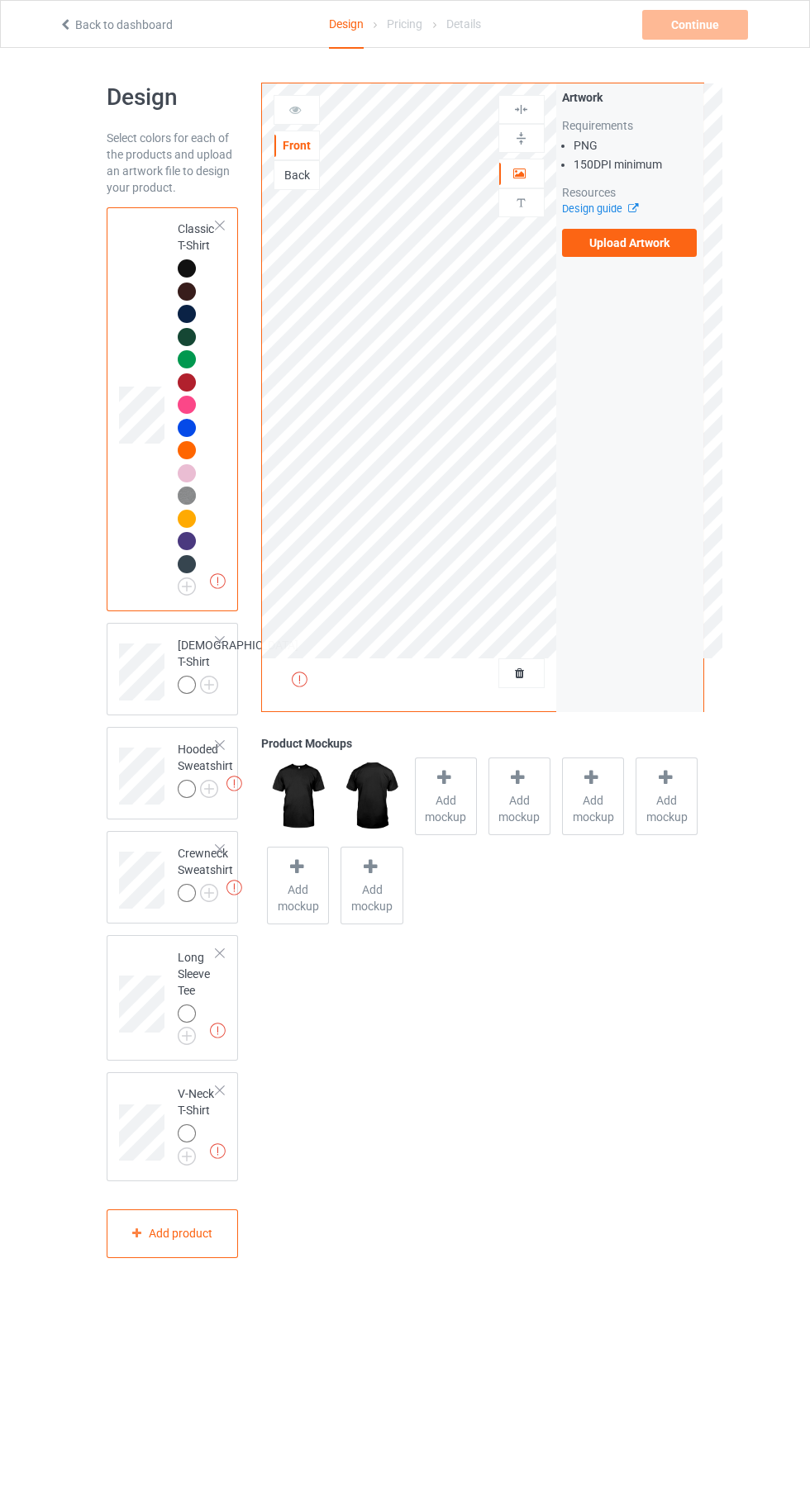
click at [655, 240] on label "Upload Artwork" at bounding box center [630, 243] width 136 height 28
click at [0, 0] on input "Upload Artwork" at bounding box center [0, 0] width 0 height 0
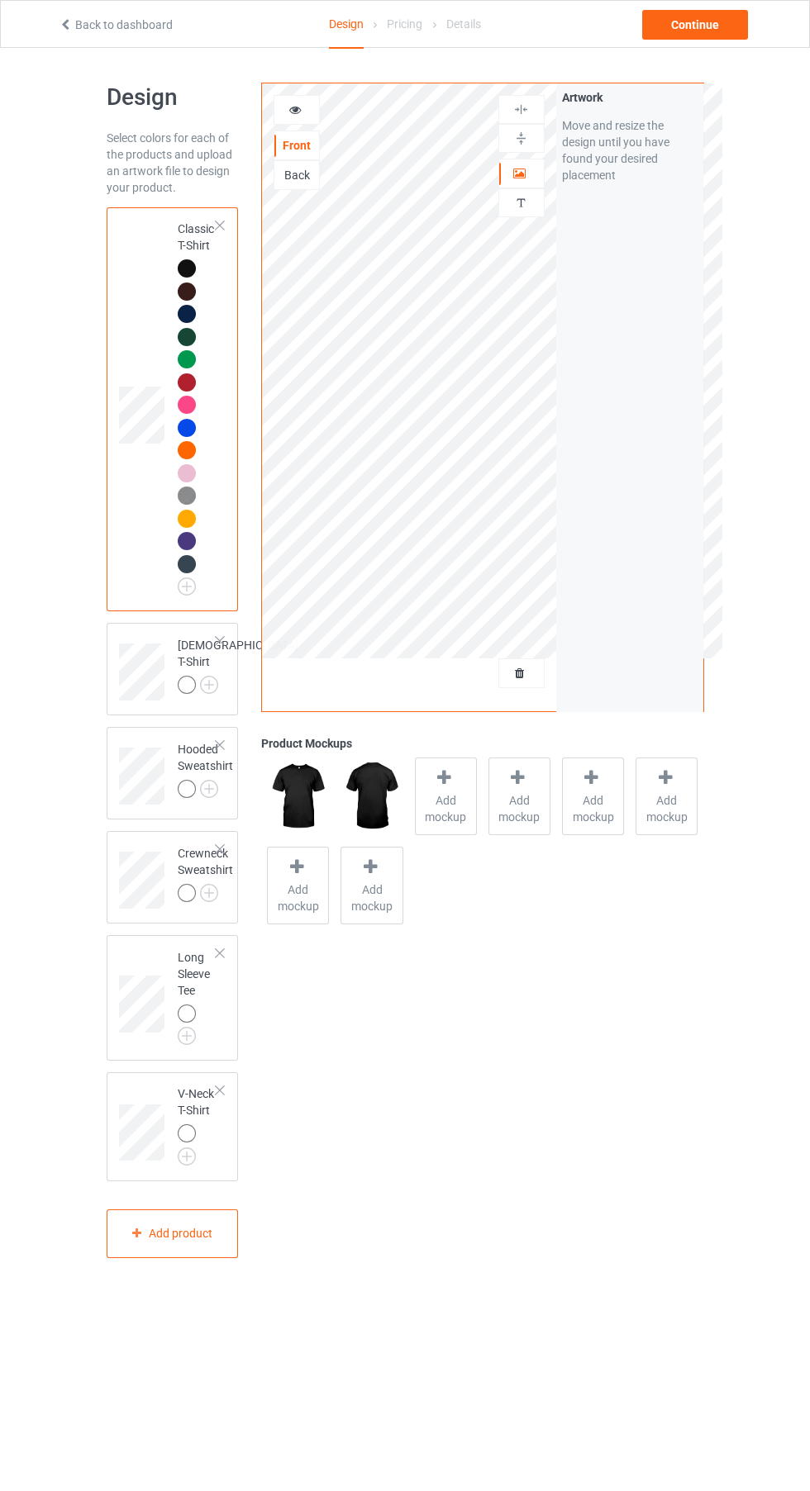
click at [292, 120] on div at bounding box center [297, 110] width 46 height 30
click at [295, 110] on icon at bounding box center [295, 108] width 14 height 12
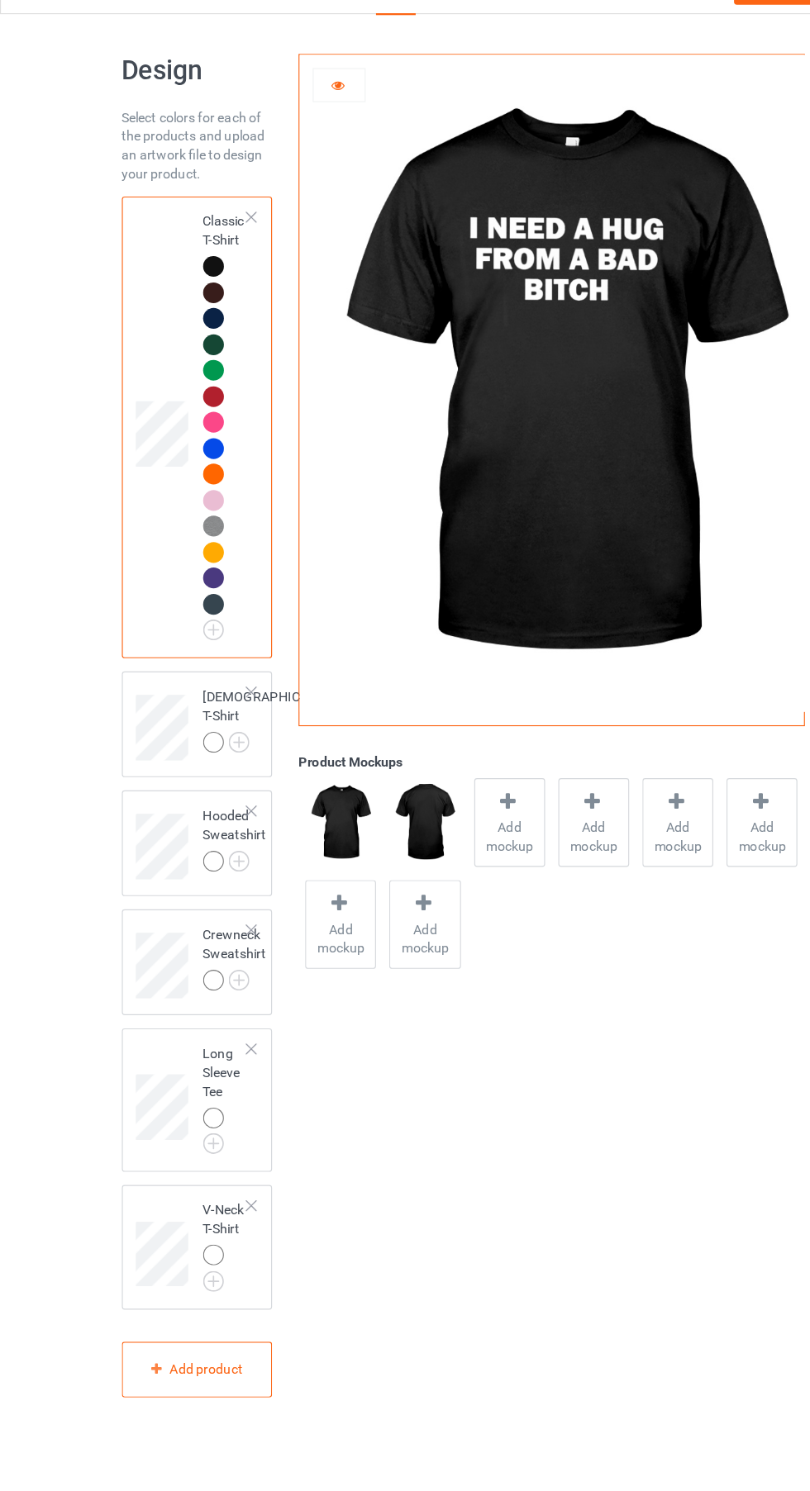
click at [191, 362] on div at bounding box center [187, 359] width 18 height 18
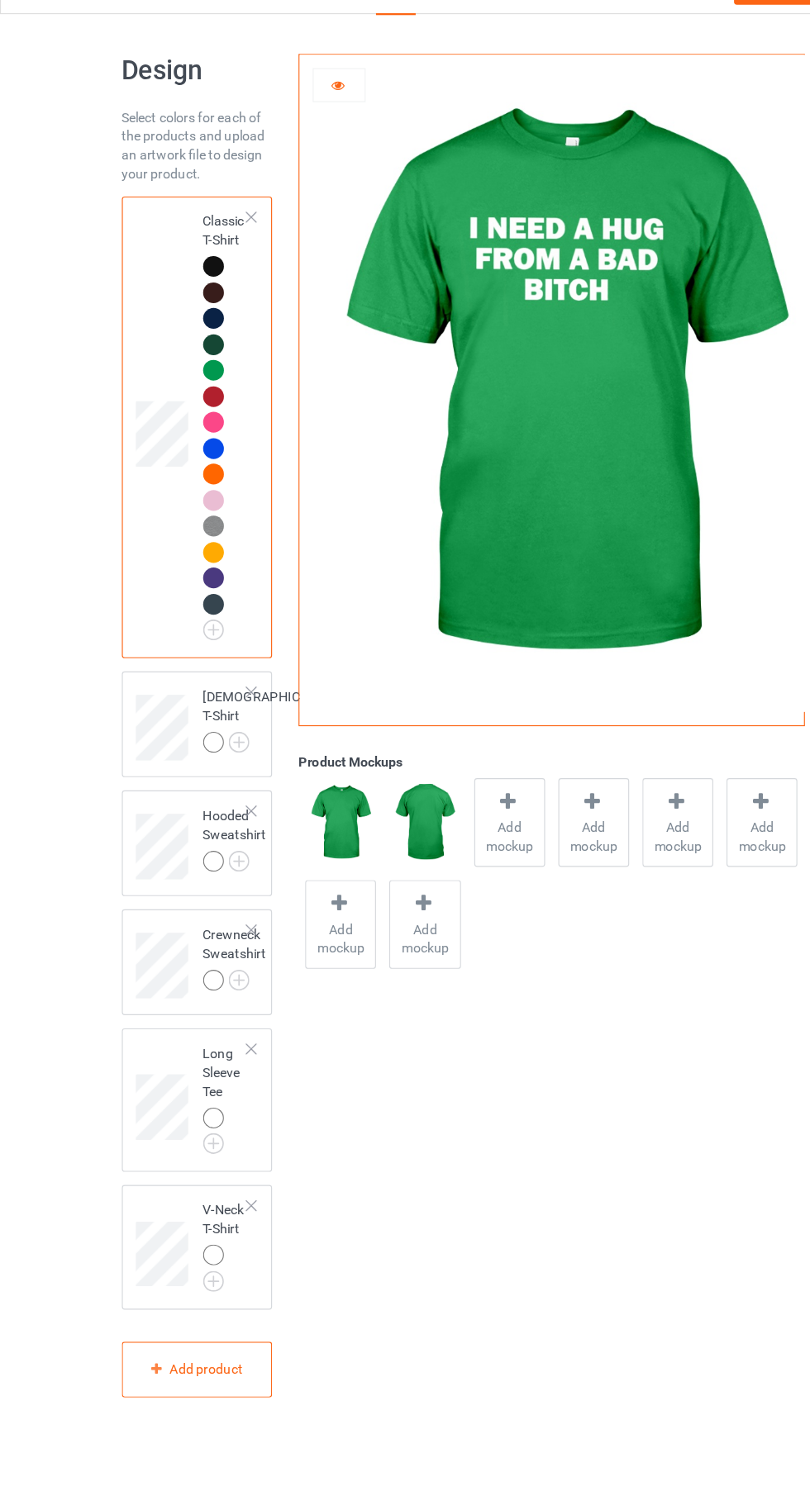
click at [488, 463] on img at bounding box center [492, 370] width 460 height 575
click at [295, 110] on icon at bounding box center [295, 108] width 14 height 12
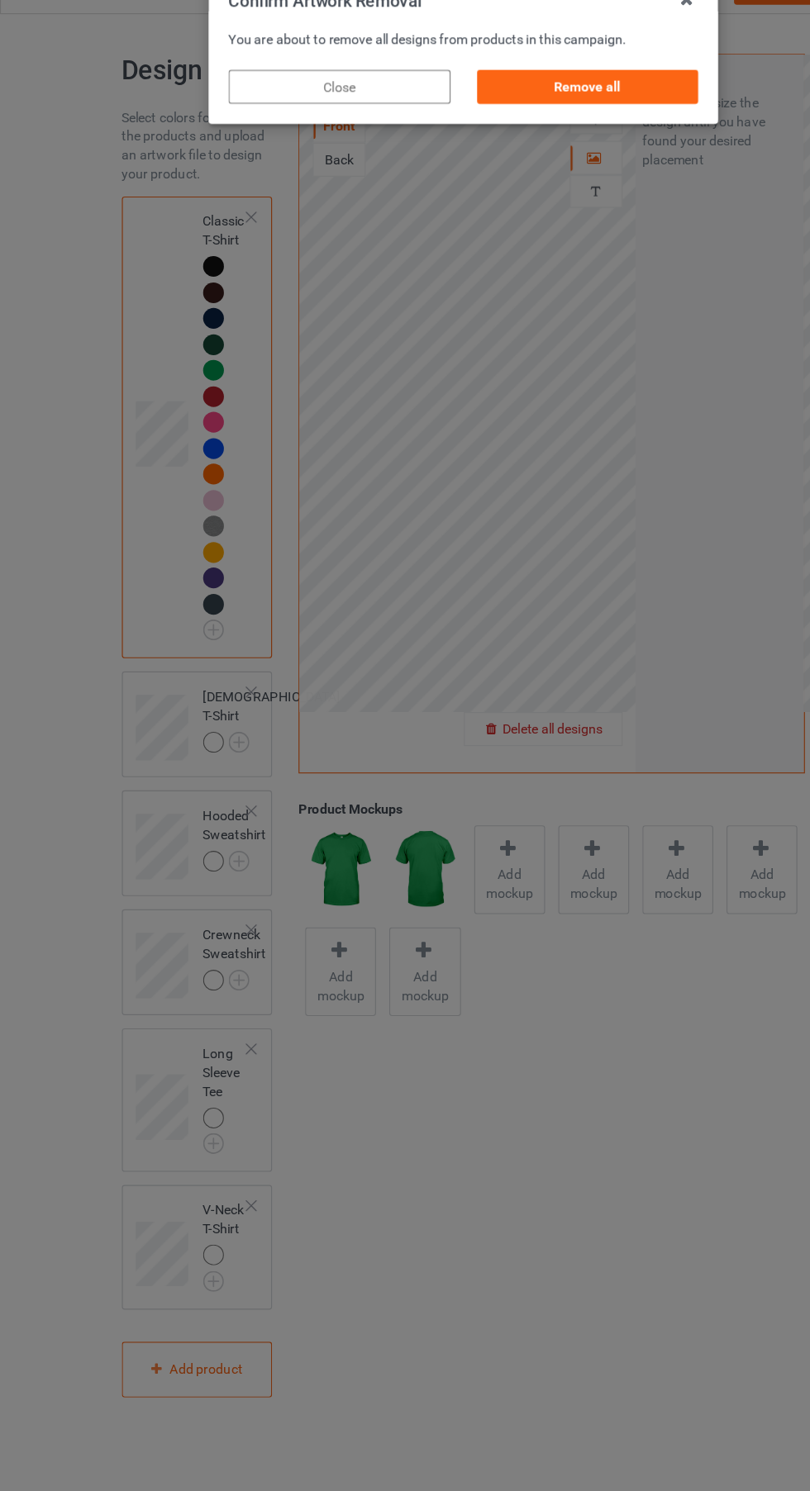
click at [542, 125] on div "Remove all" at bounding box center [513, 112] width 194 height 30
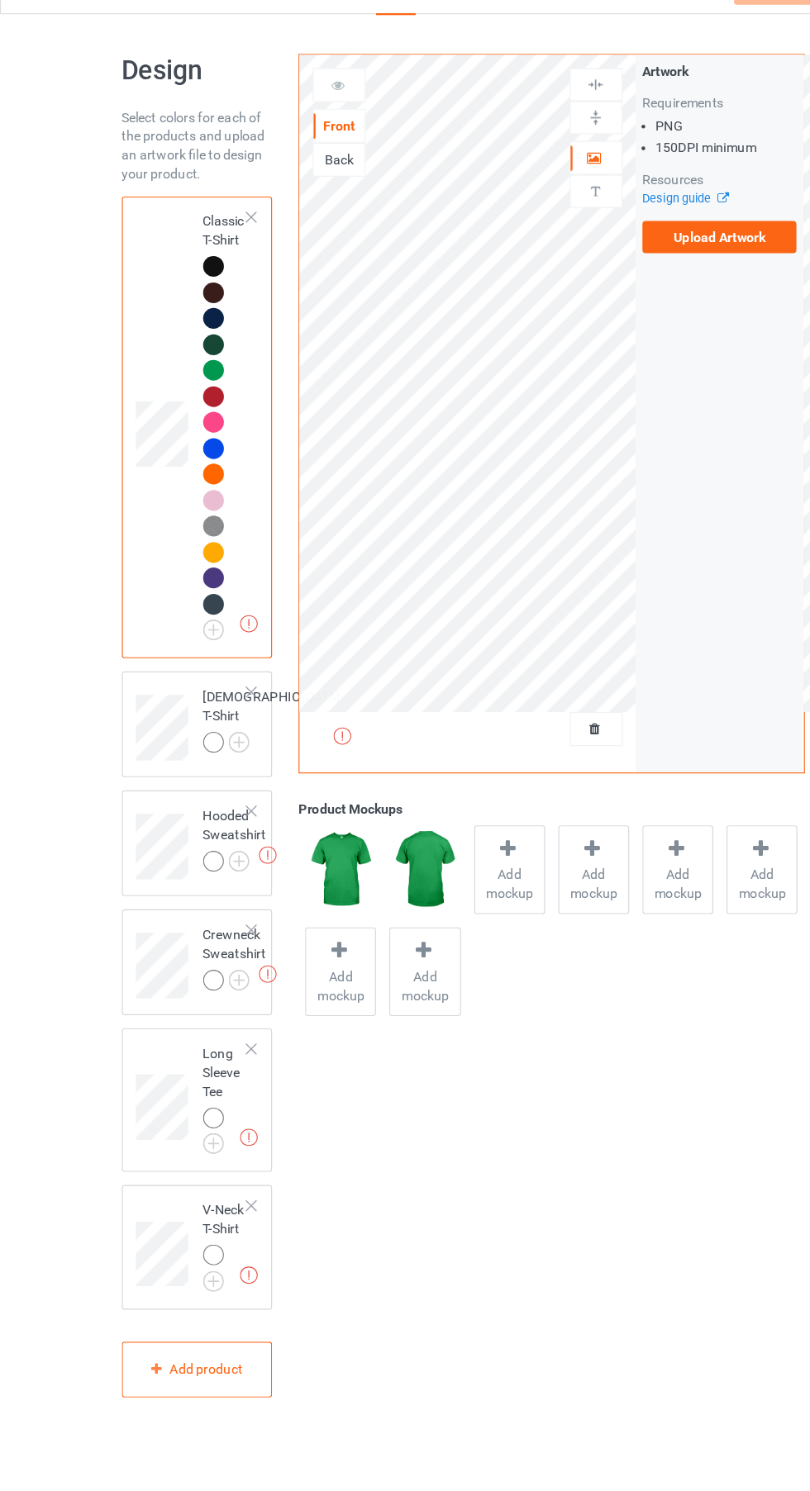
click at [179, 276] on div at bounding box center [189, 270] width 23 height 23
click at [654, 237] on label "Upload Artwork" at bounding box center [630, 243] width 136 height 28
click at [0, 0] on input "Upload Artwork" at bounding box center [0, 0] width 0 height 0
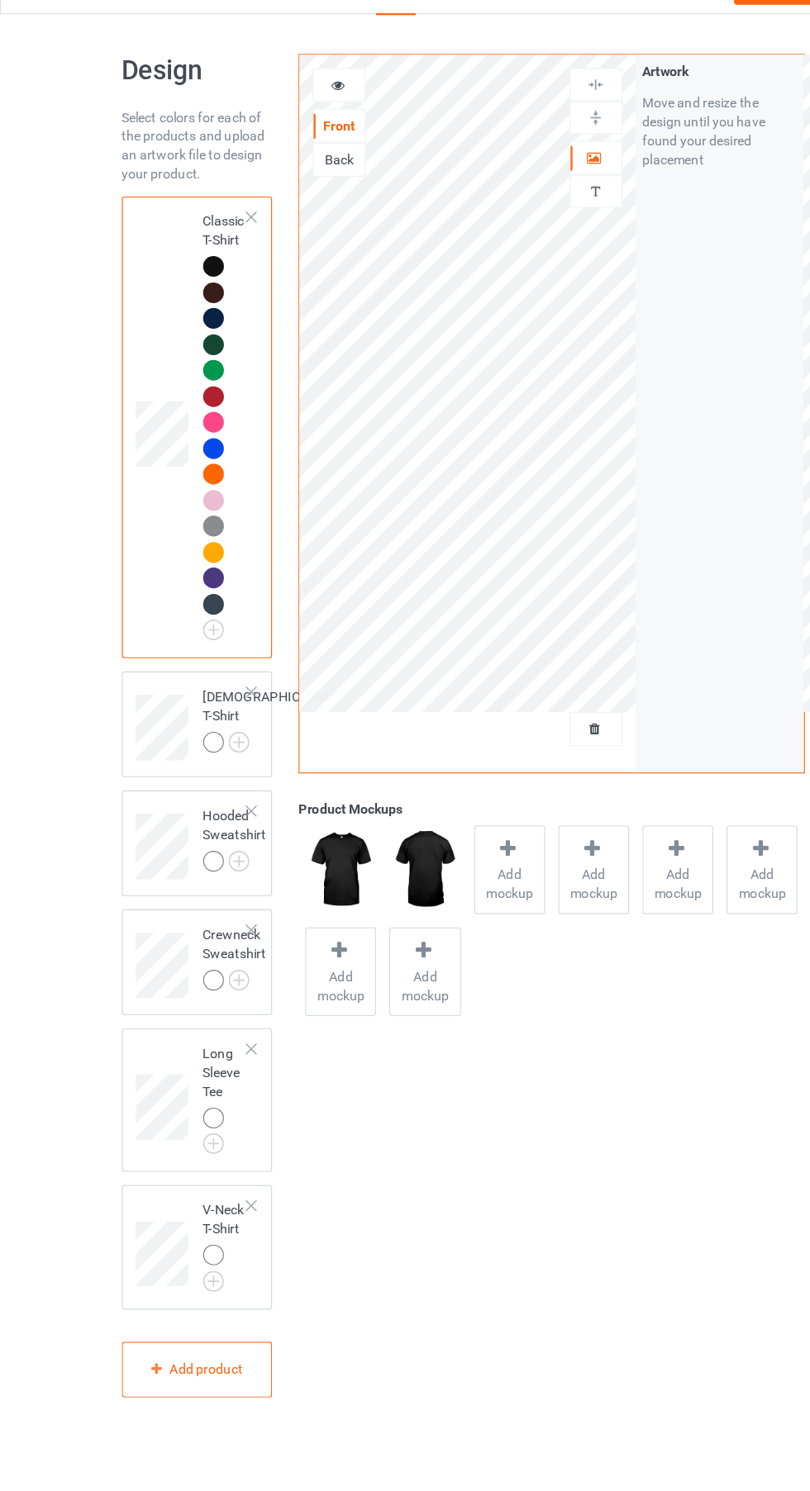
click at [295, 107] on icon at bounding box center [295, 108] width 14 height 12
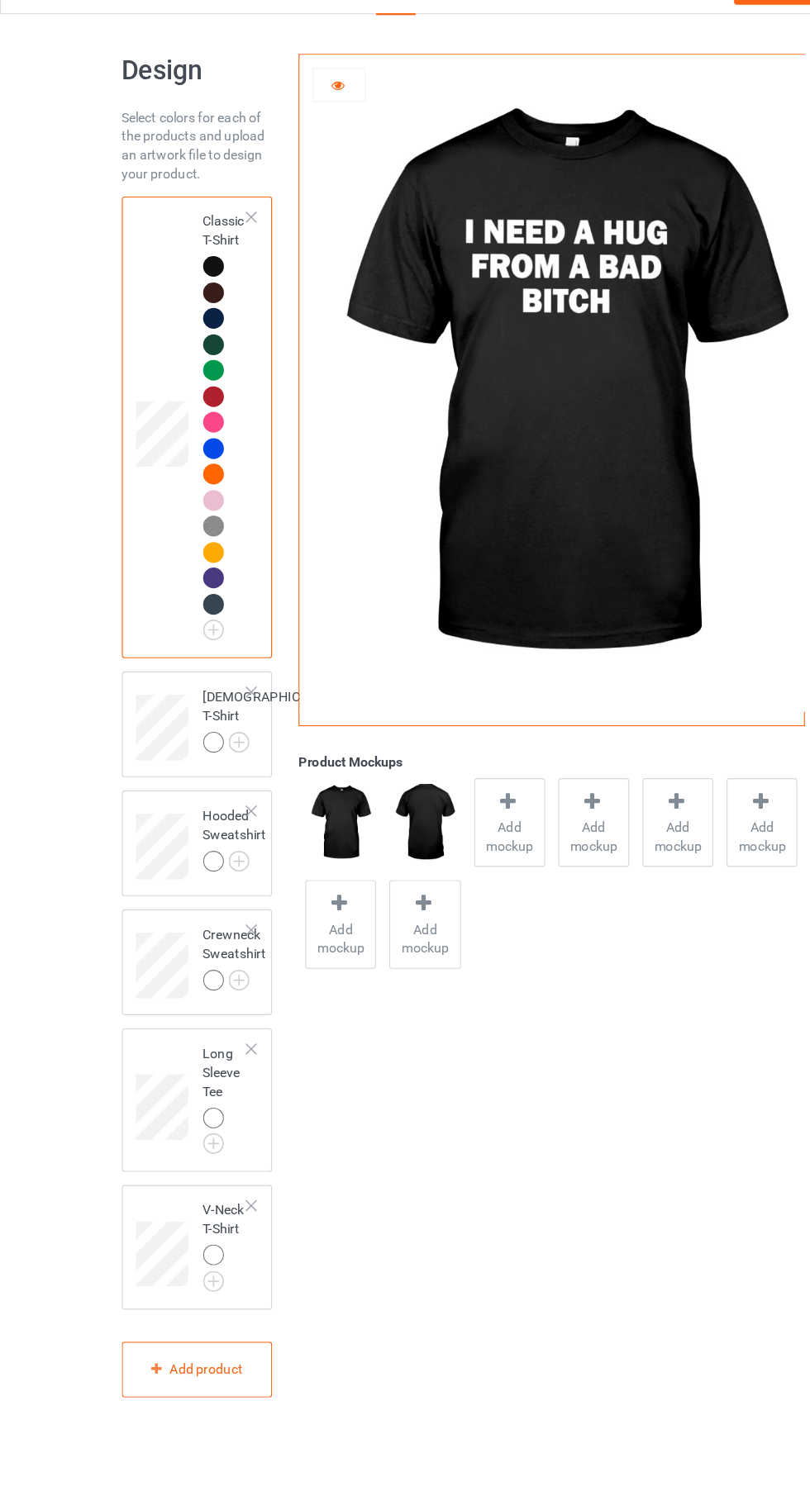
click at [471, 768] on span "Add mockup" at bounding box center [446, 767] width 60 height 33
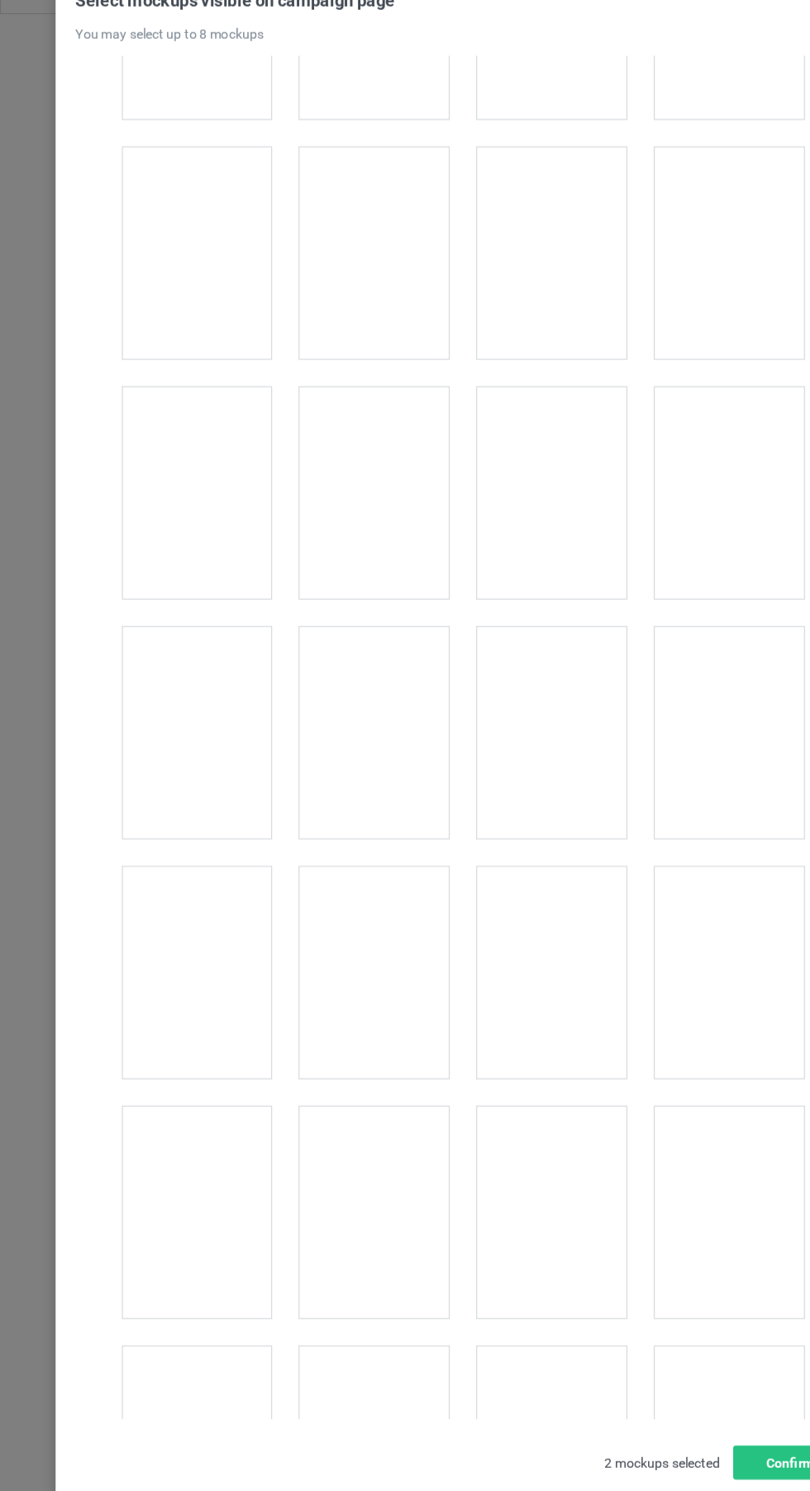
scroll to position [821, 0]
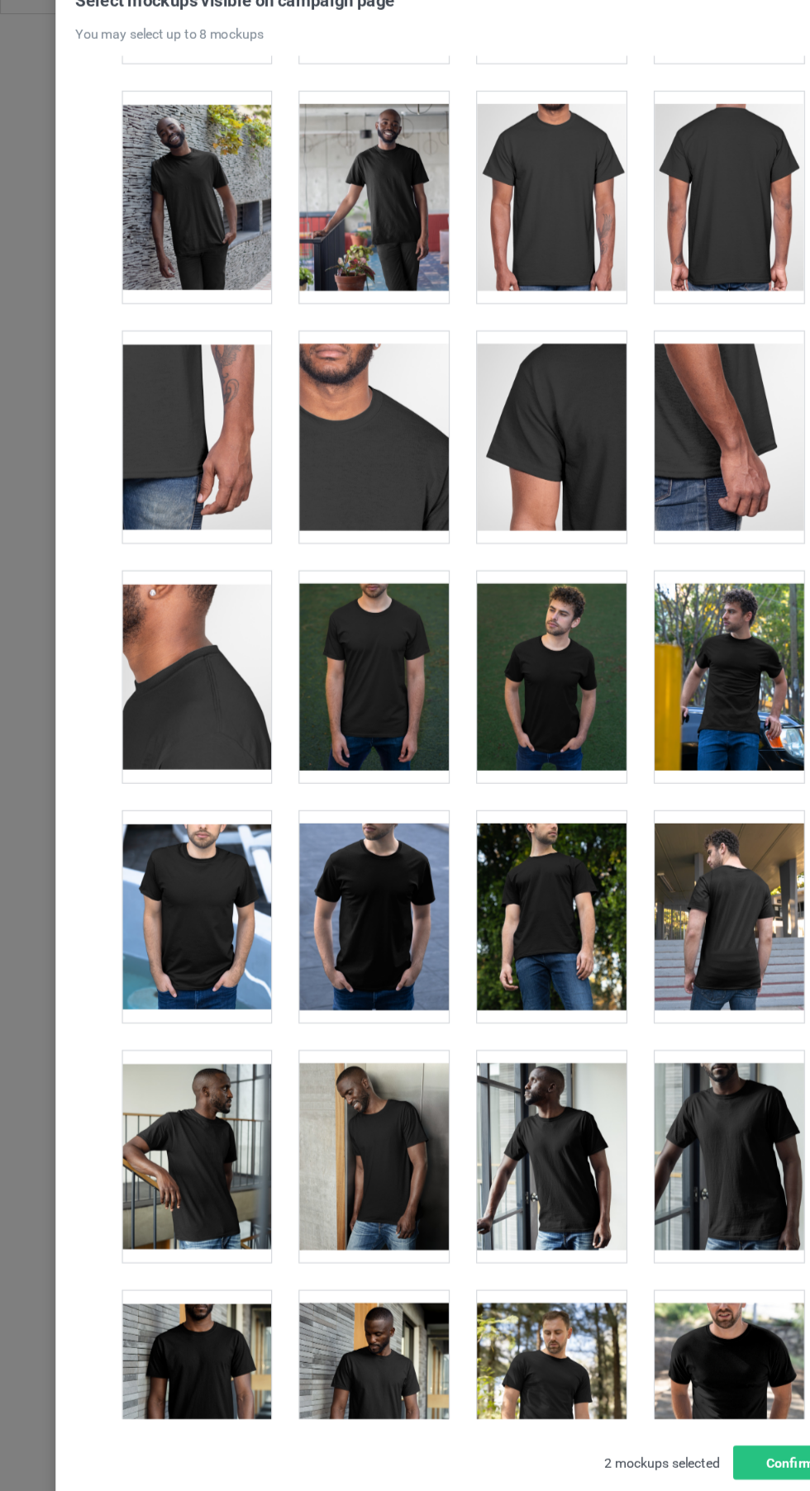
click at [507, 681] on div at bounding box center [482, 627] width 131 height 185
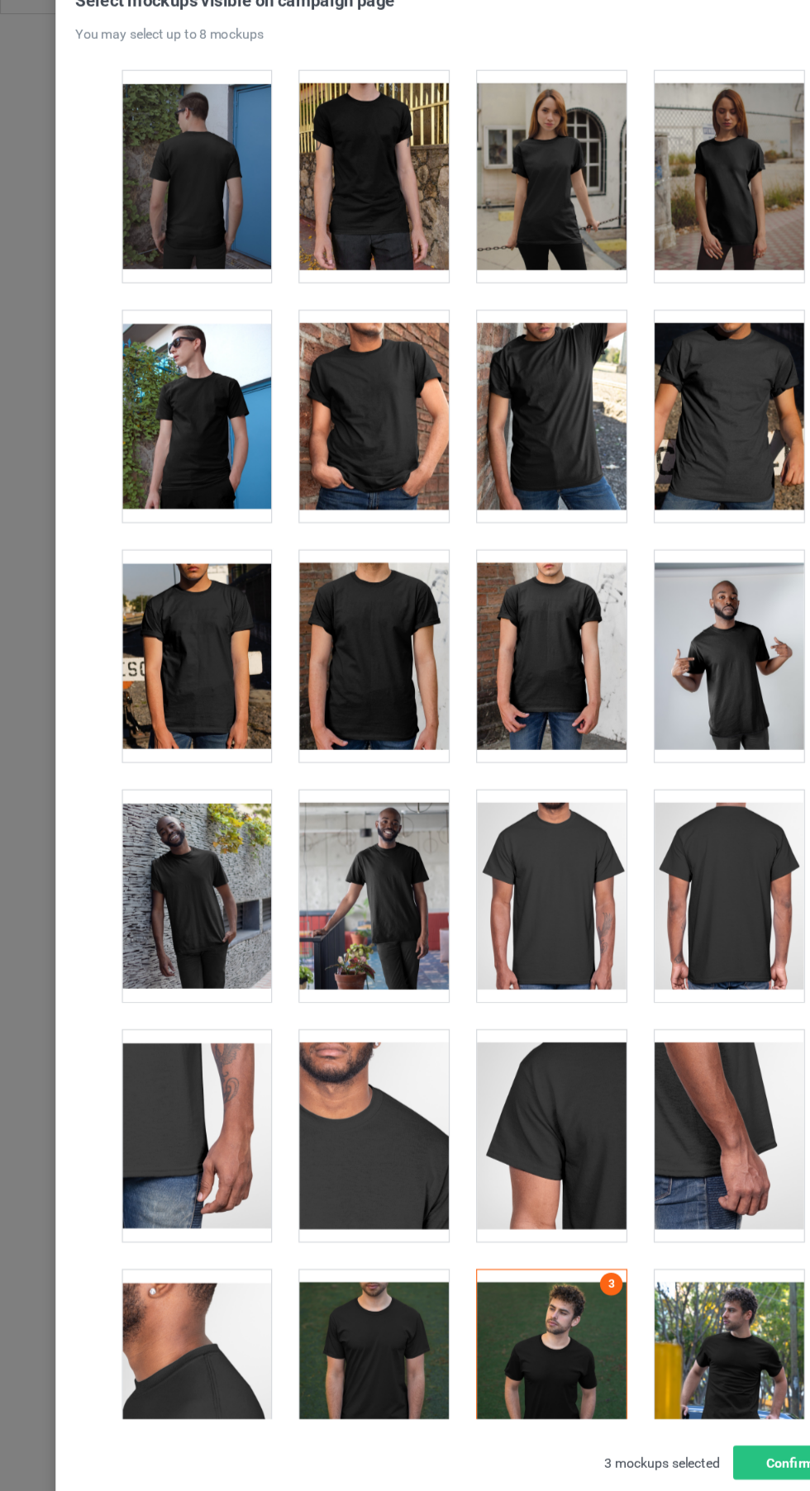
scroll to position [0, 0]
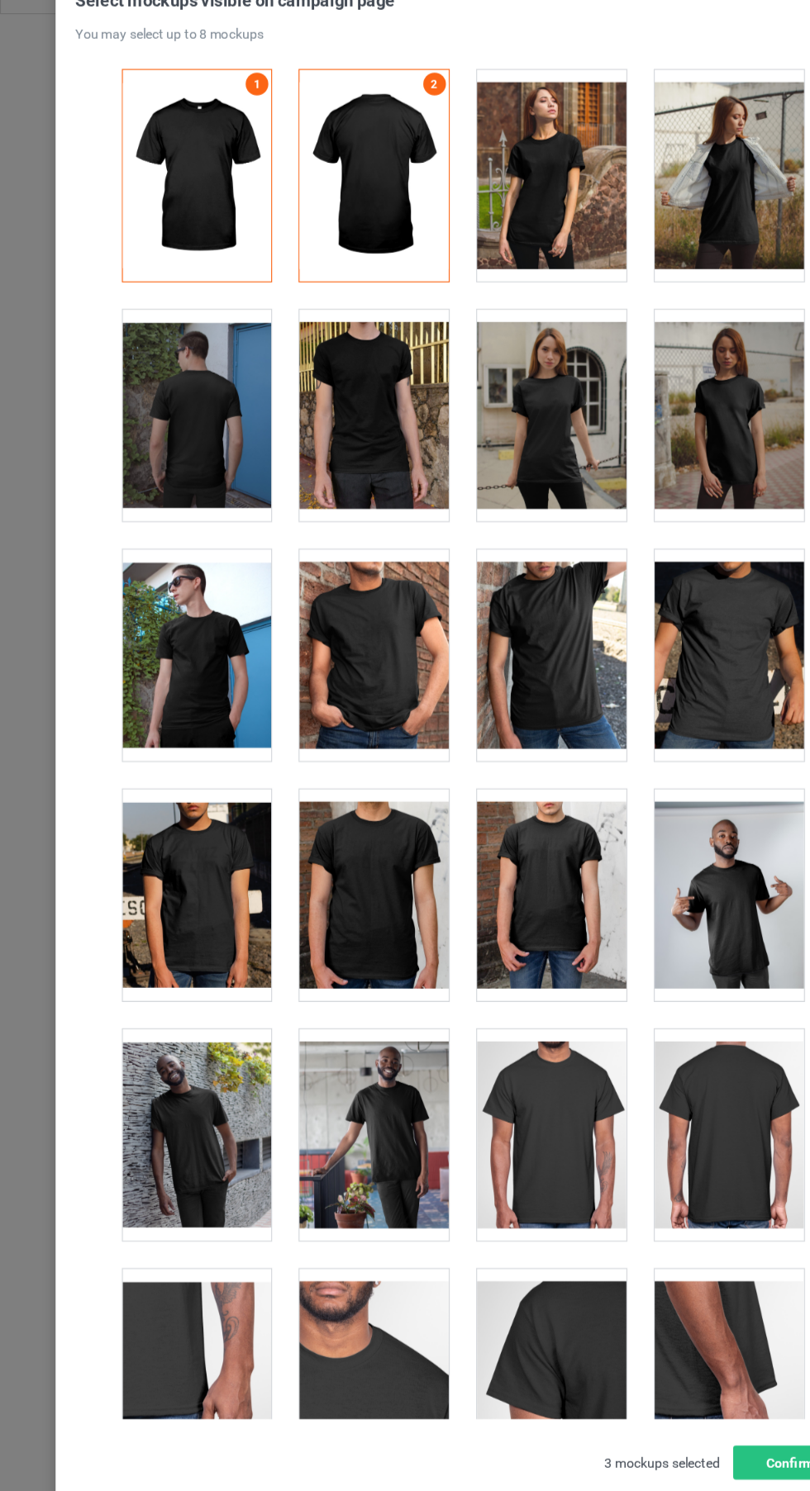
click at [461, 232] on div at bounding box center [482, 189] width 131 height 185
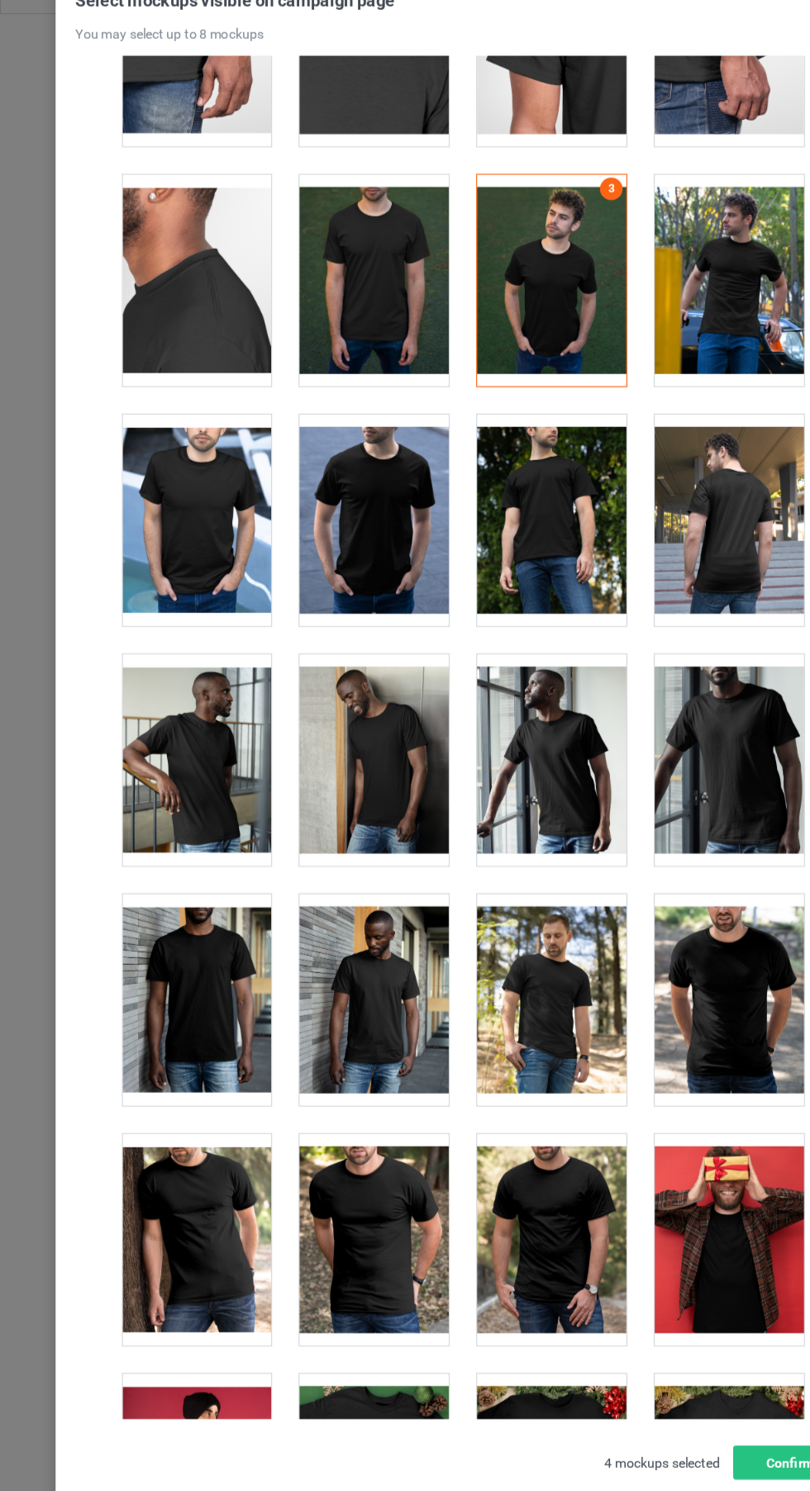
scroll to position [1168, 0]
click at [636, 329] on div at bounding box center [638, 280] width 131 height 185
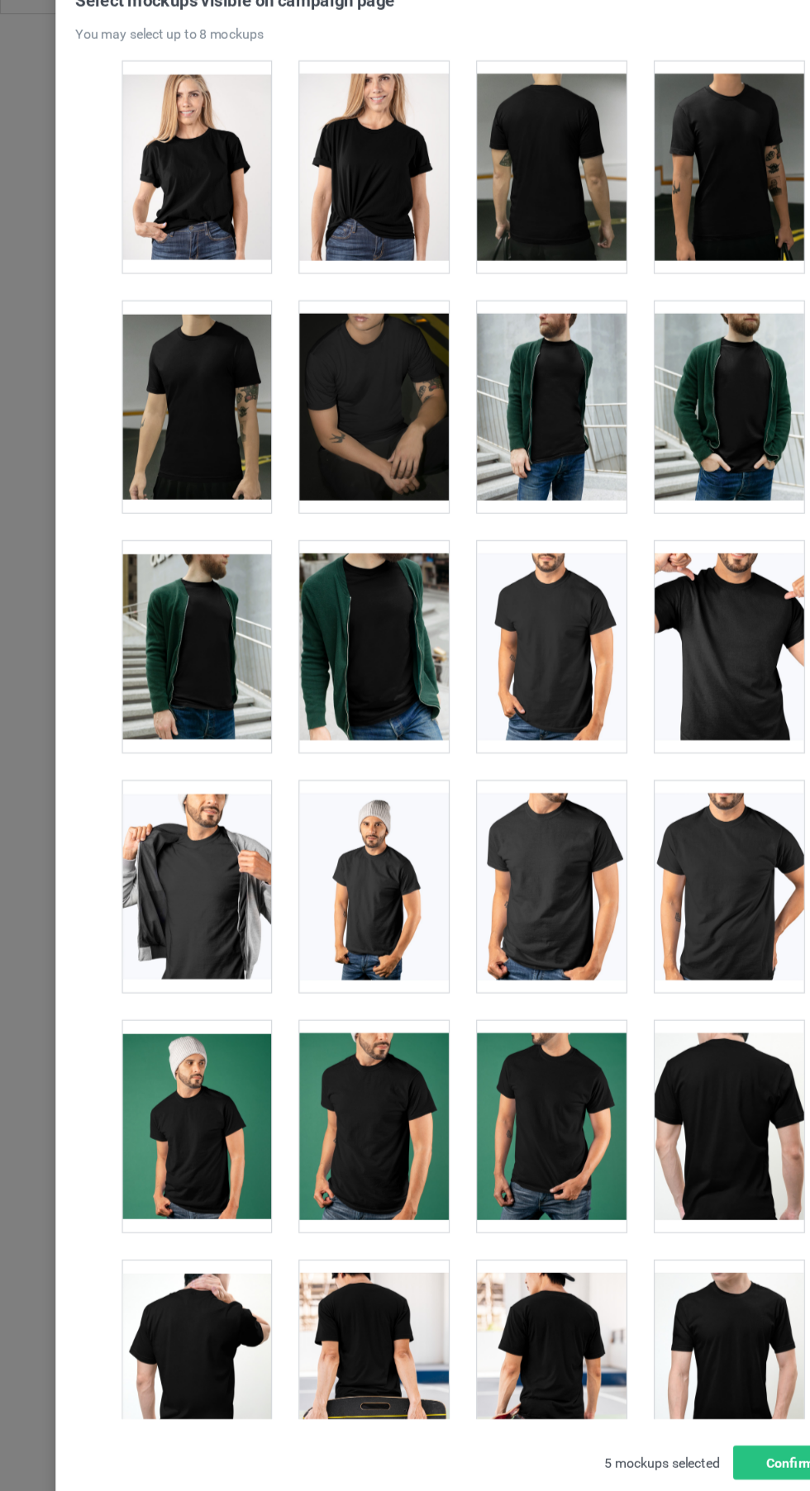
scroll to position [2738, 0]
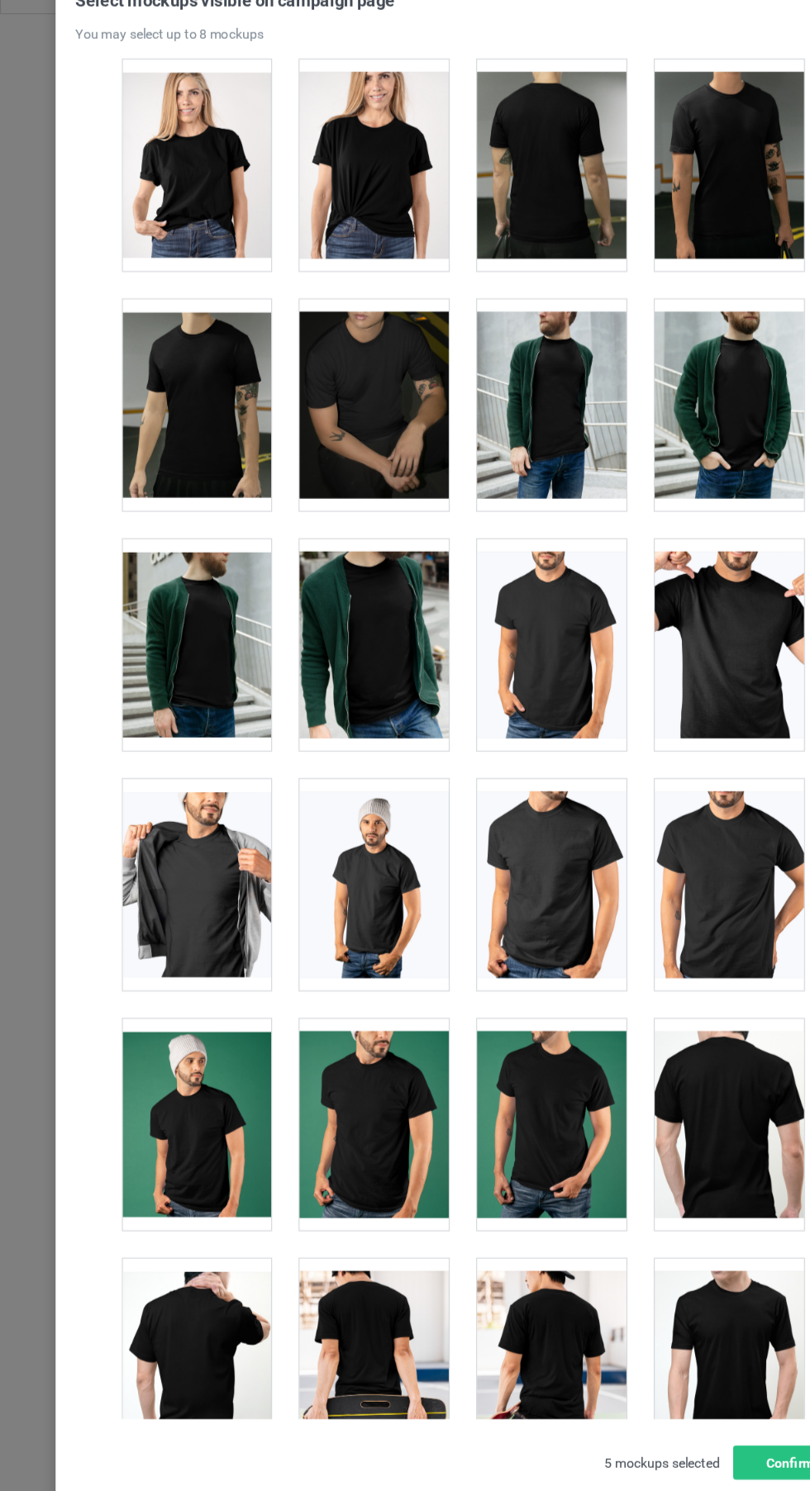
click at [300, 252] on div at bounding box center [327, 180] width 131 height 185
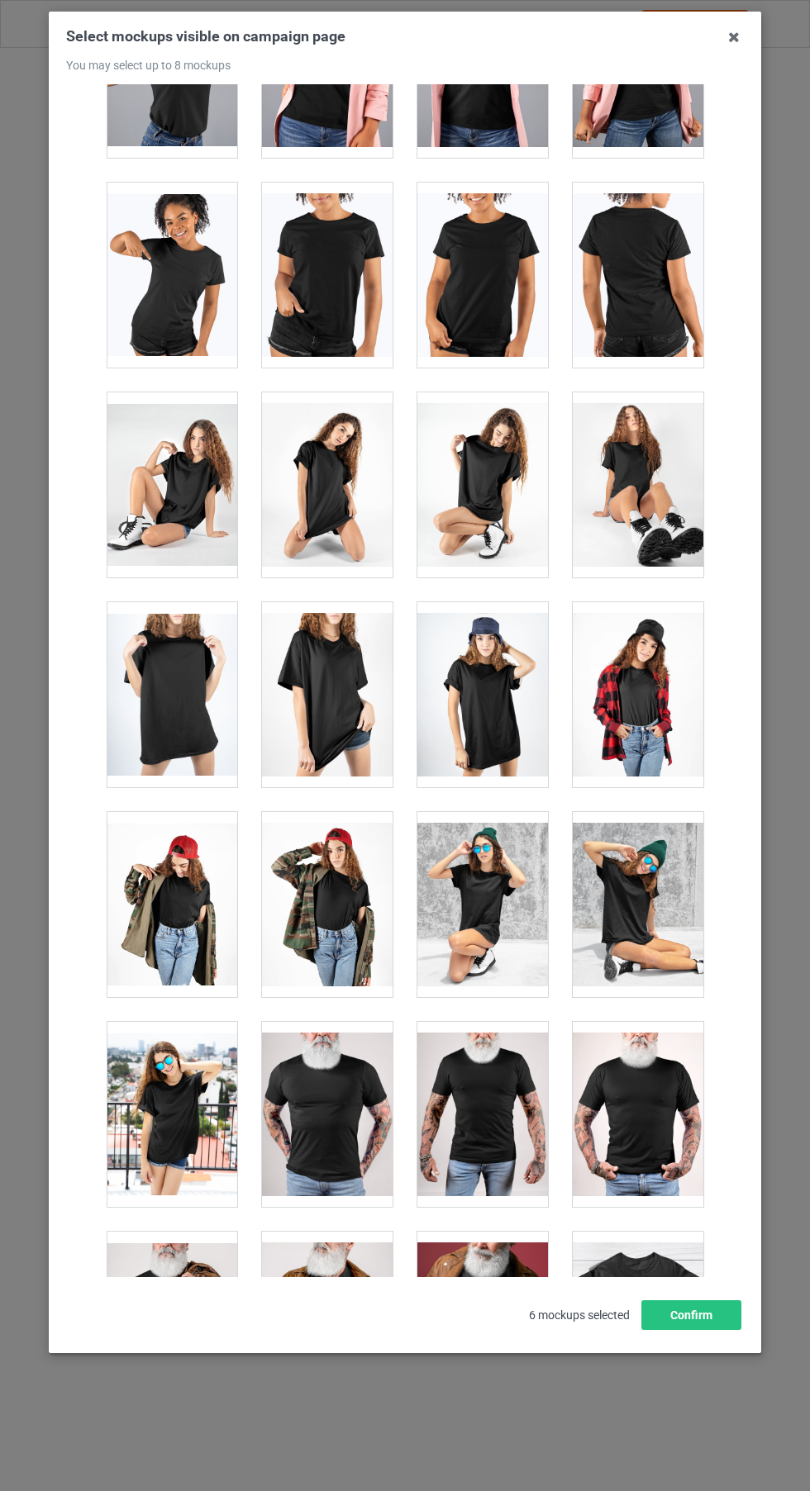
scroll to position [22841, 0]
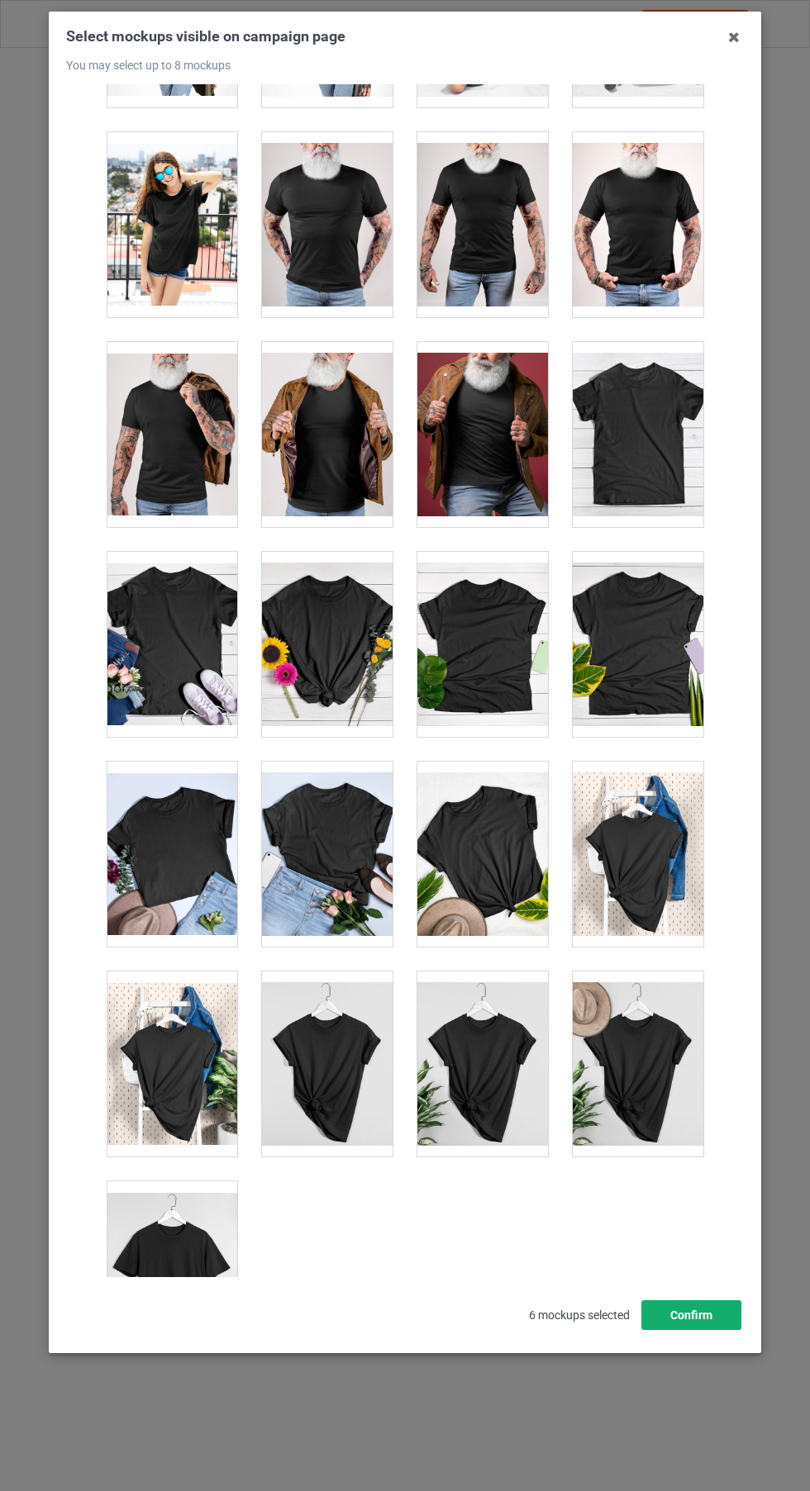
click at [732, 1330] on button "Confirm" at bounding box center [691, 1316] width 100 height 30
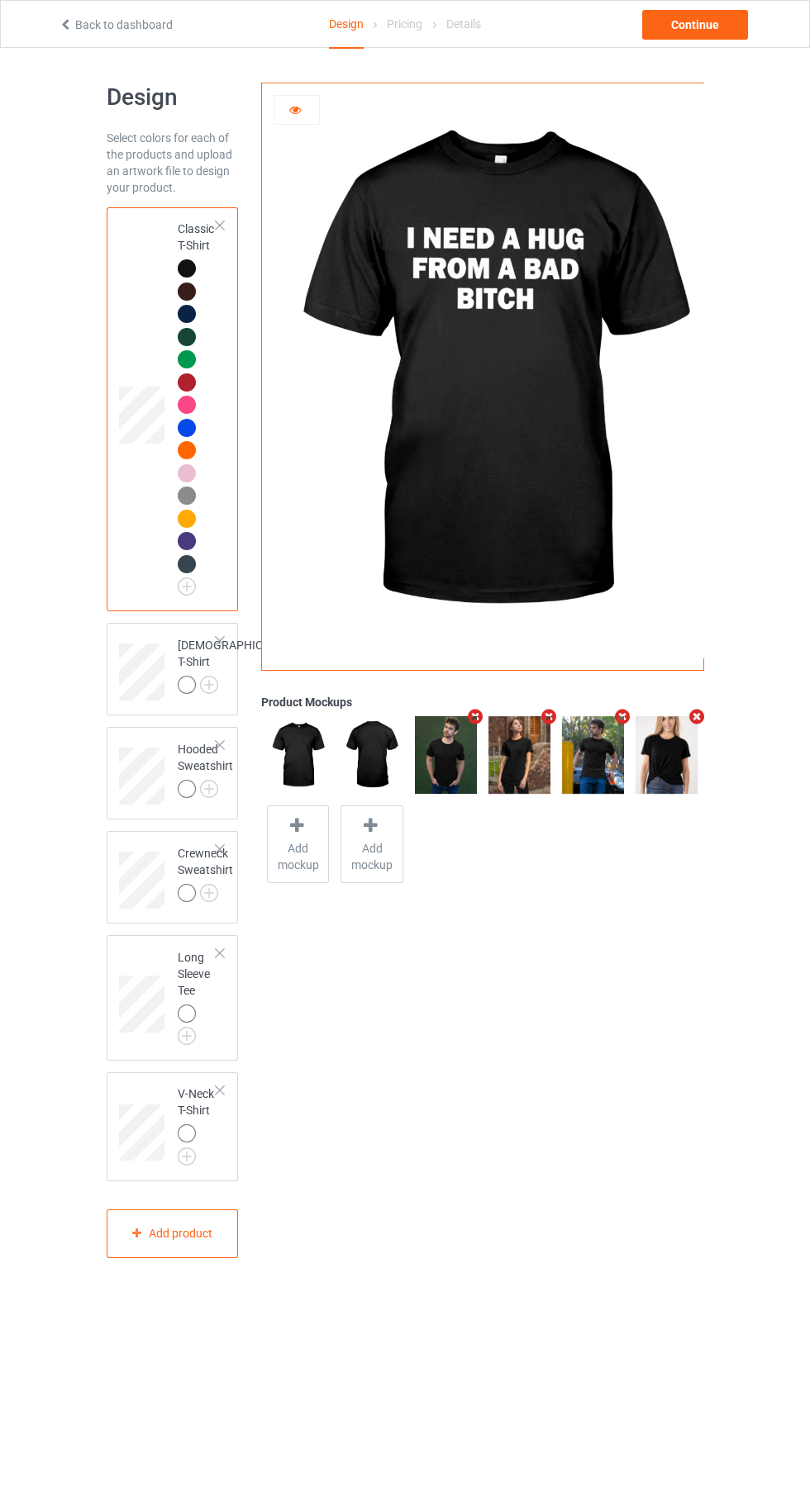
click at [547, 717] on icon "Remove mockup" at bounding box center [549, 716] width 21 height 17
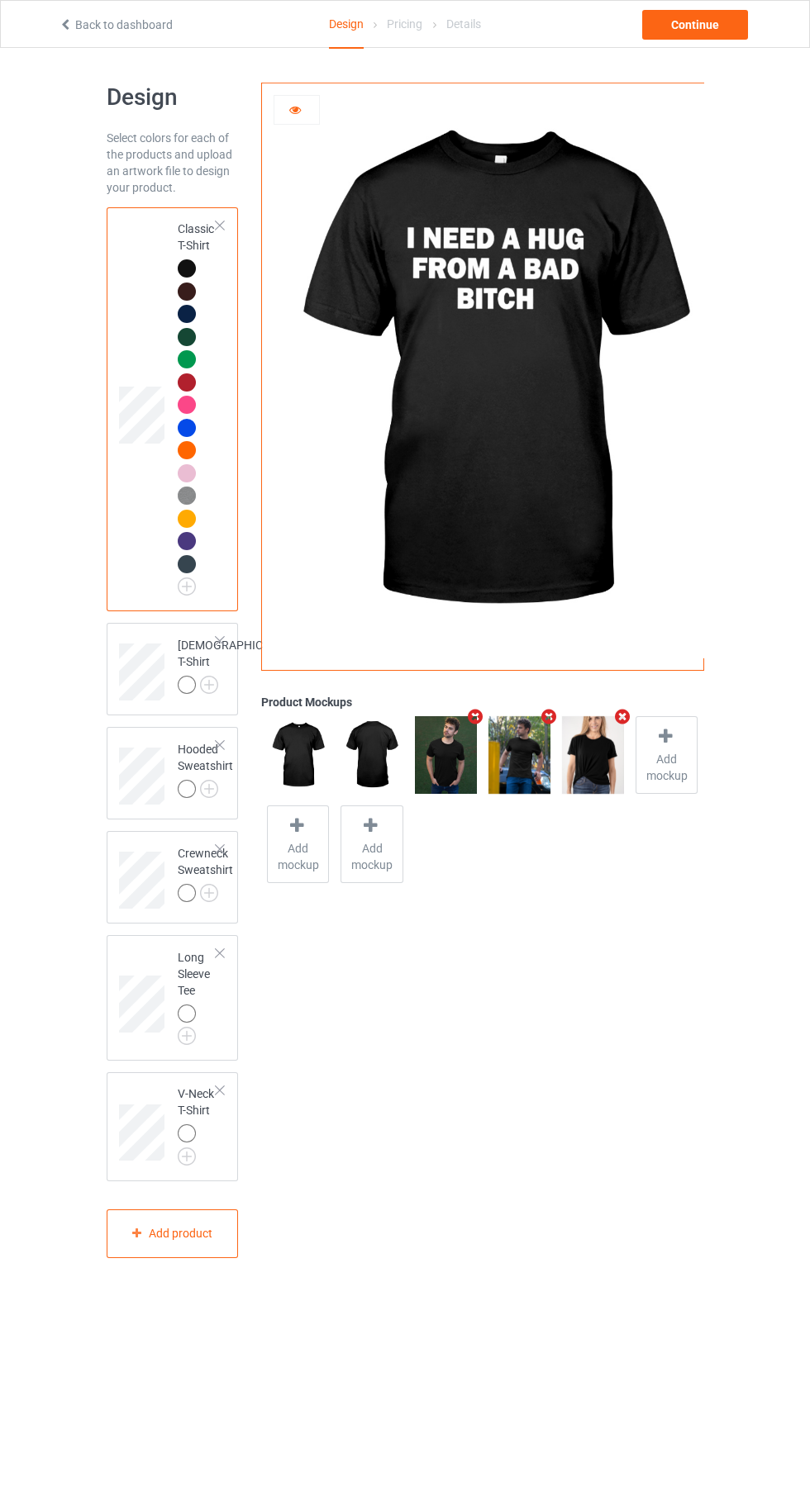
click at [622, 717] on icon "Remove mockup" at bounding box center [622, 716] width 21 height 17
click at [0, 0] on img at bounding box center [0, 0] width 0 height 0
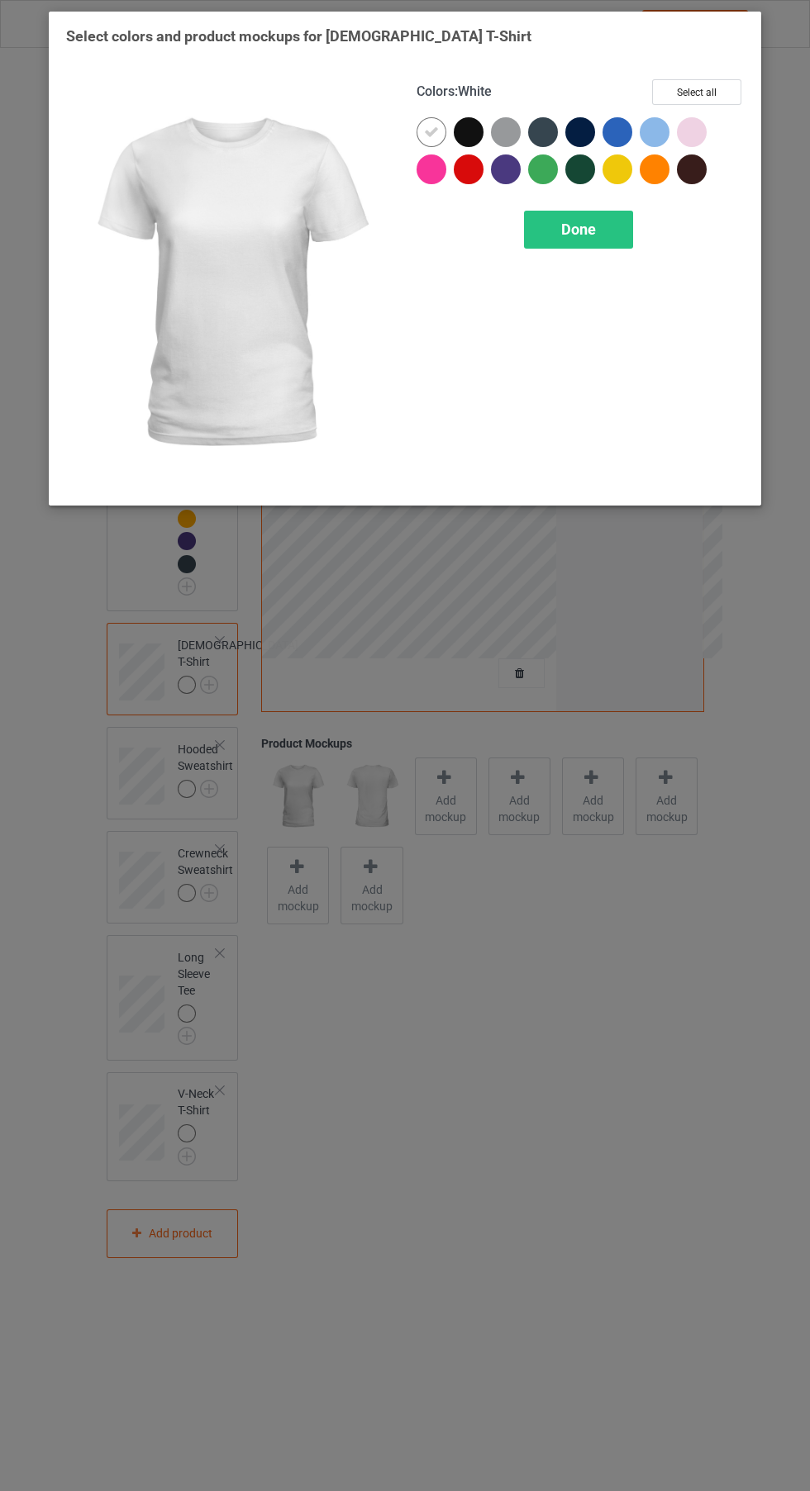
click at [471, 145] on div at bounding box center [469, 132] width 30 height 30
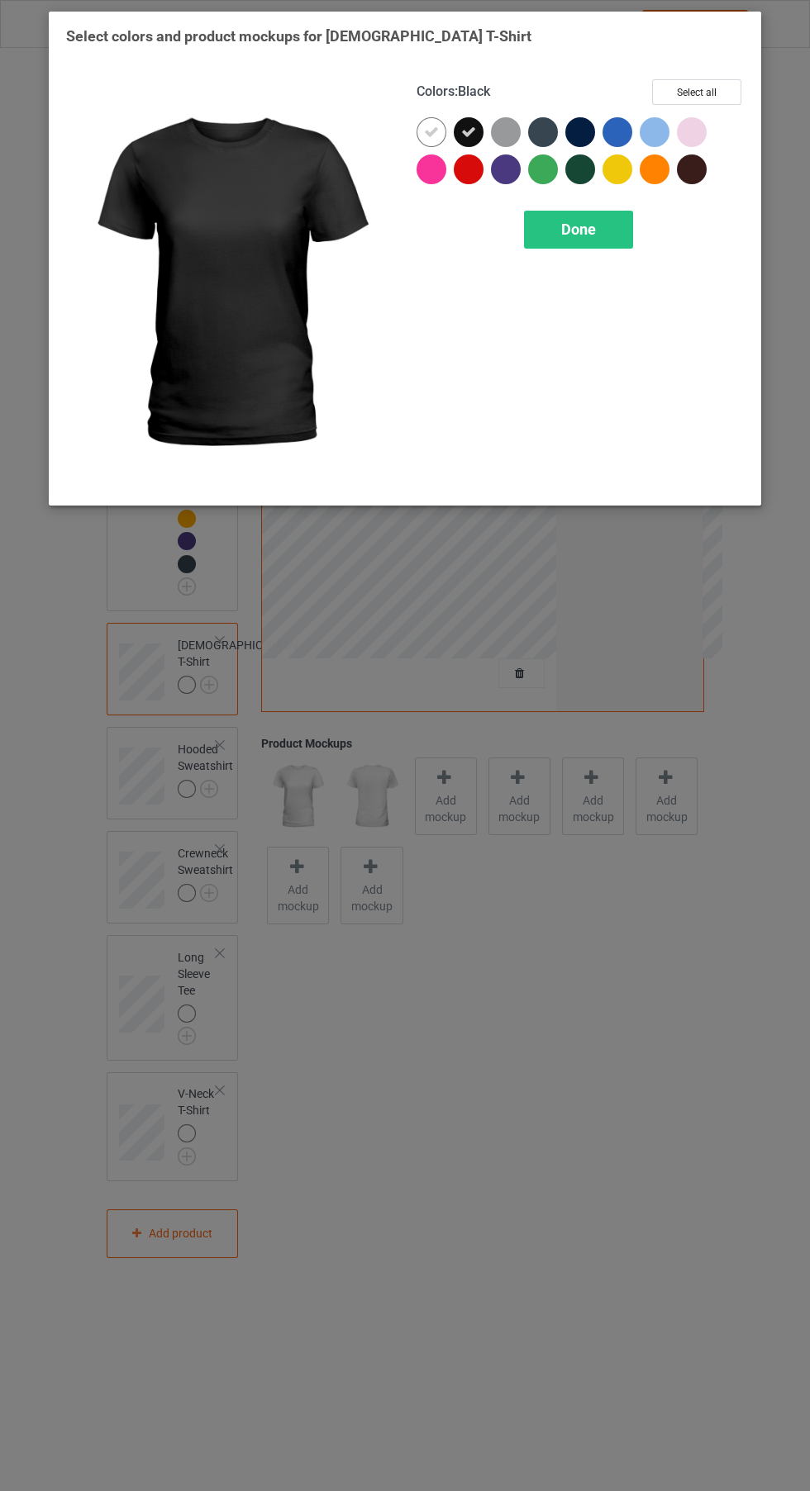
click at [426, 132] on icon at bounding box center [431, 132] width 15 height 15
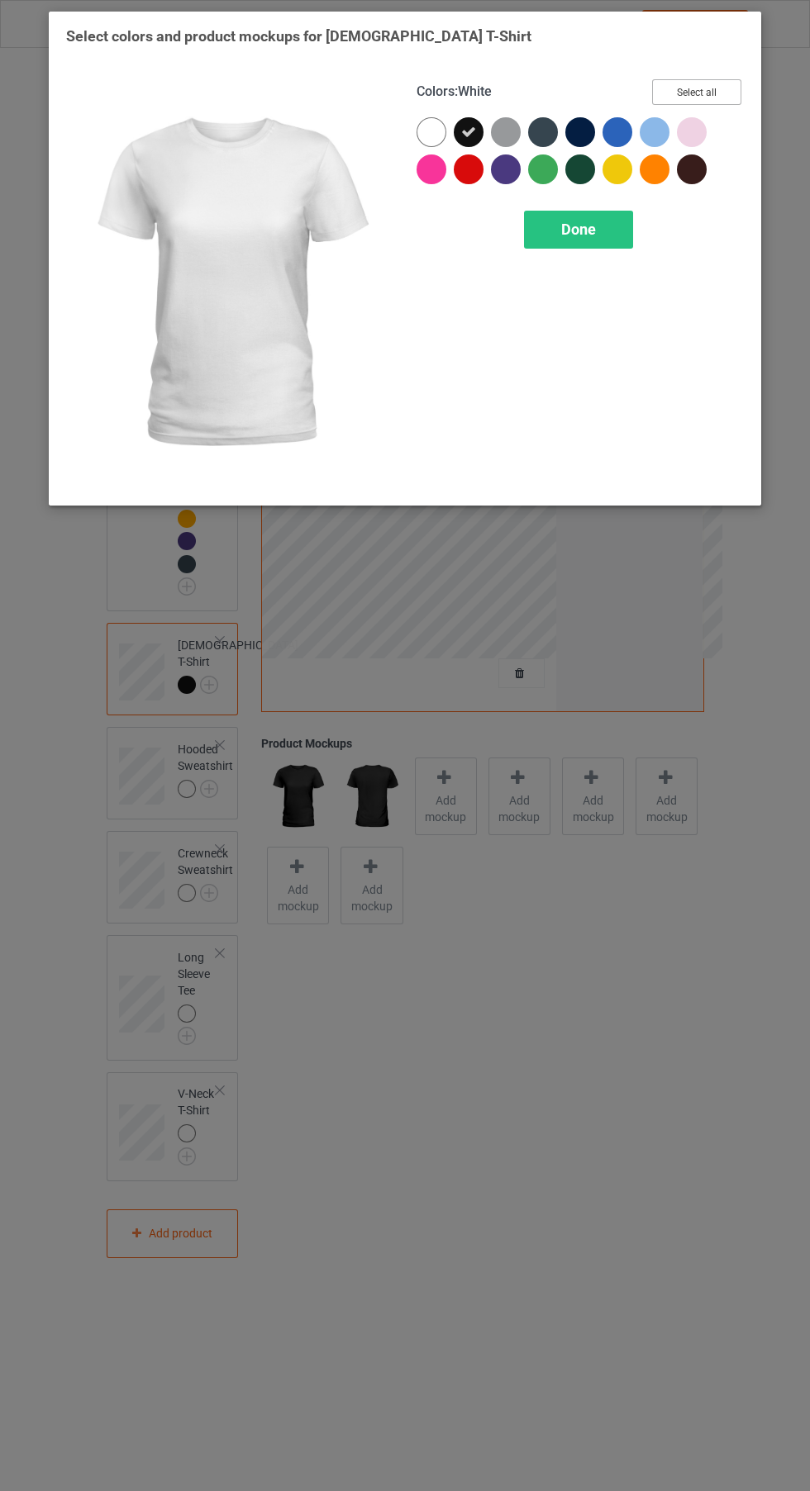
click at [706, 83] on button "Select all" at bounding box center [696, 92] width 89 height 26
click at [424, 138] on icon at bounding box center [431, 132] width 15 height 15
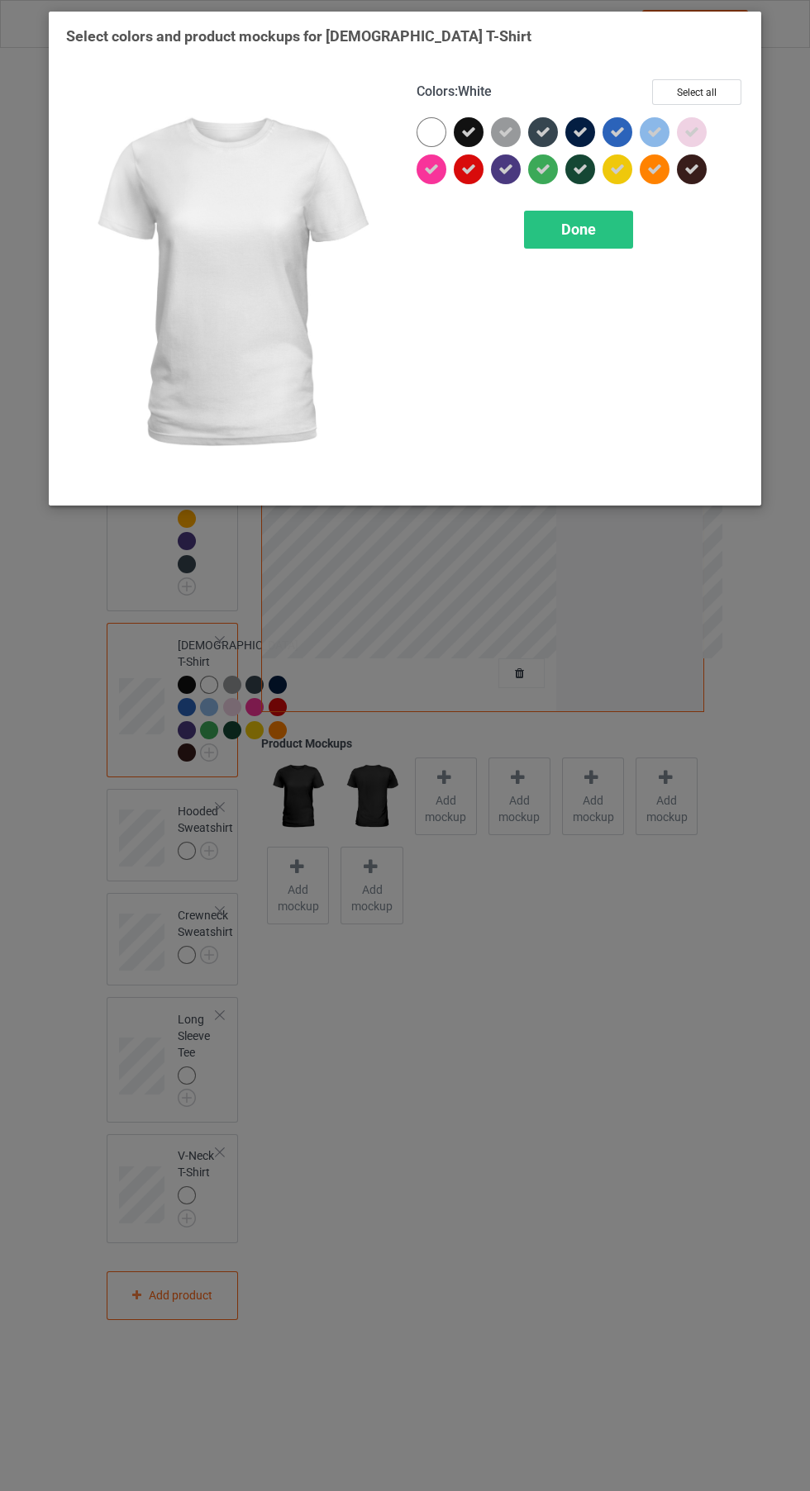
click at [692, 131] on icon at bounding box center [691, 132] width 15 height 15
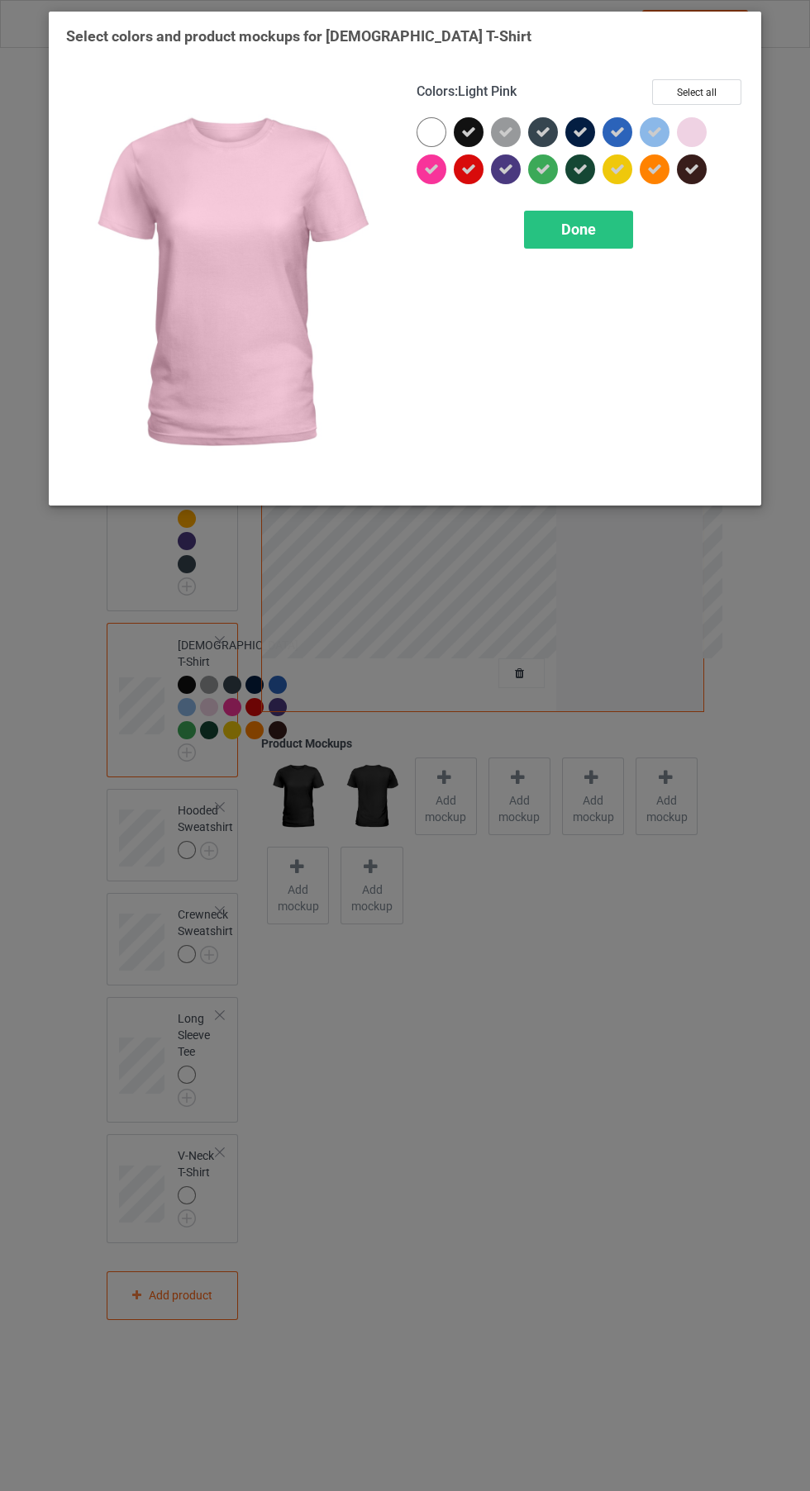
click at [698, 126] on div at bounding box center [692, 132] width 30 height 30
click at [611, 226] on div "Done" at bounding box center [578, 230] width 109 height 38
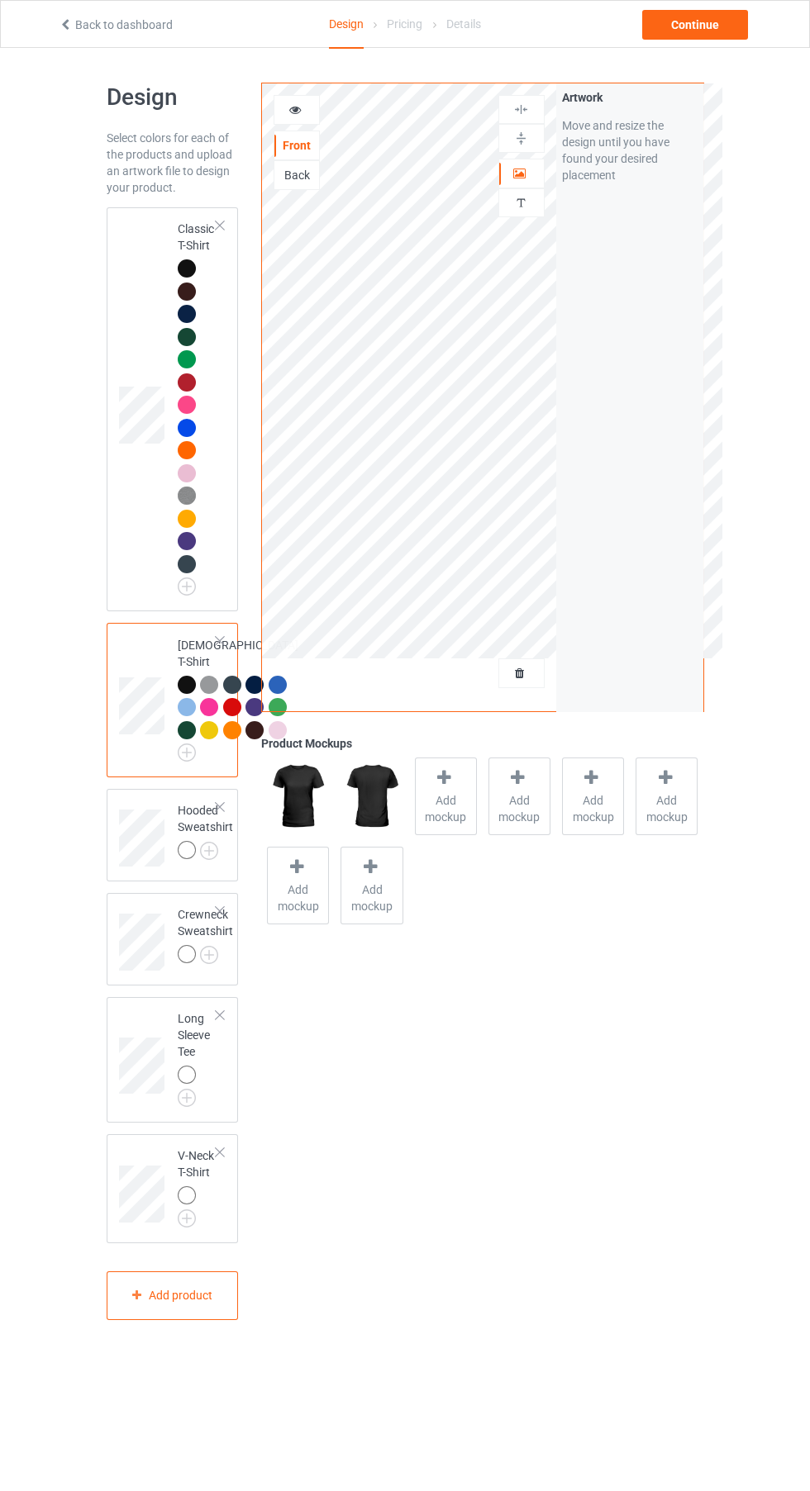
click at [0, 0] on img at bounding box center [0, 0] width 0 height 0
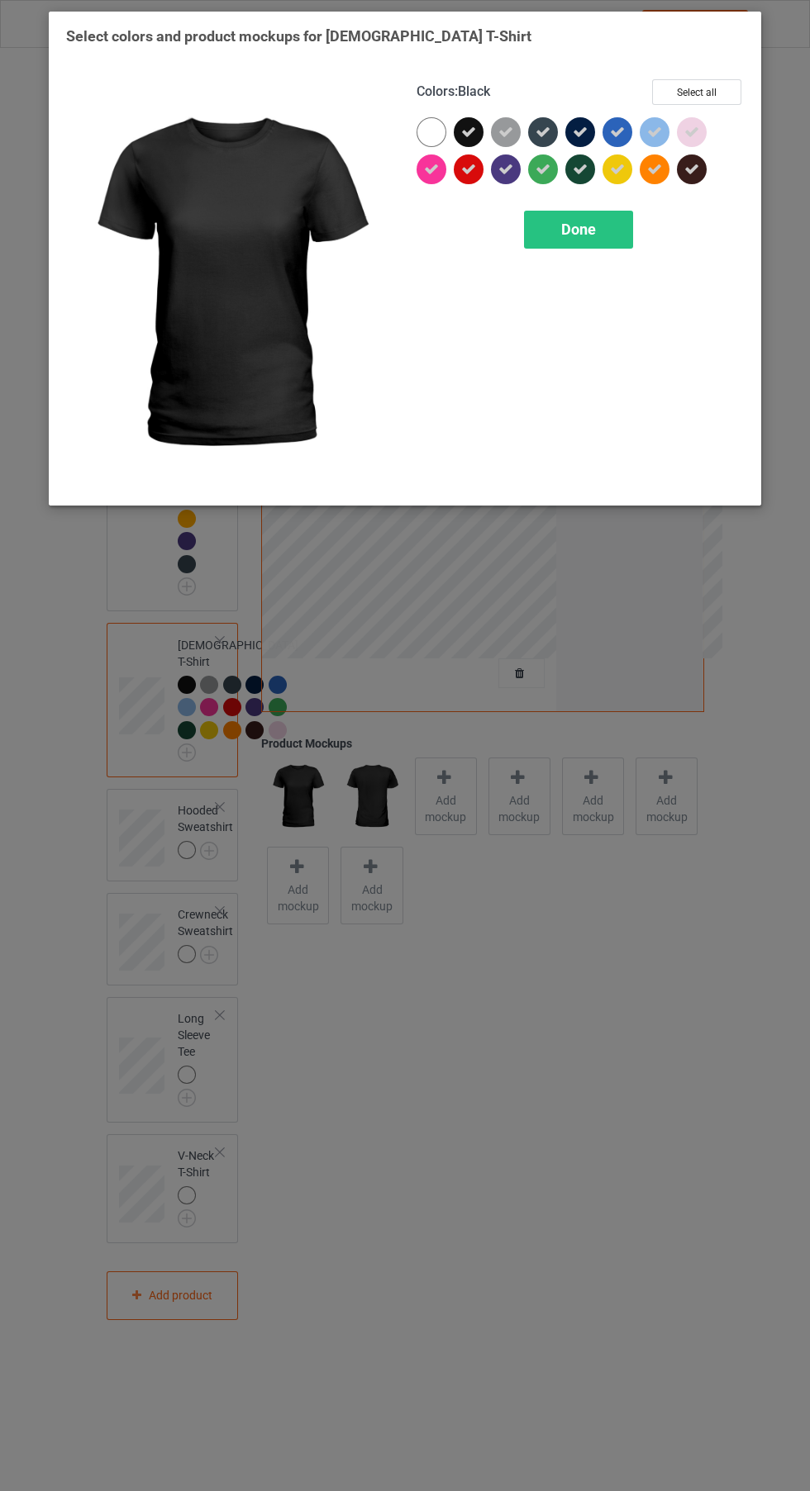
click at [599, 1047] on div "Select colors and product mockups for [DEMOGRAPHIC_DATA] T-Shirt Colors : Black…" at bounding box center [405, 745] width 810 height 1491
click at [590, 235] on span "Done" at bounding box center [578, 229] width 35 height 17
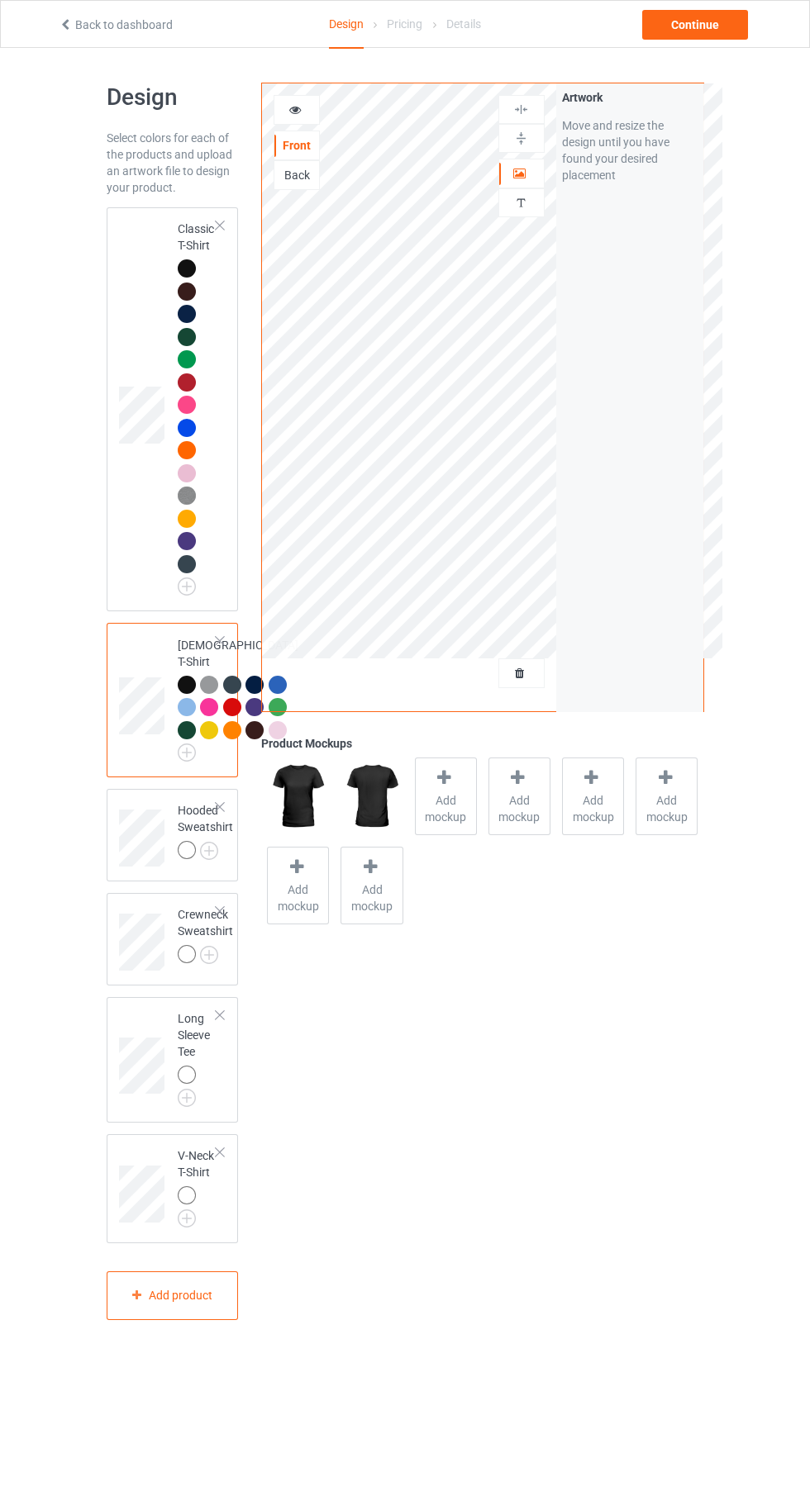
click at [198, 864] on div at bounding box center [189, 852] width 23 height 23
click at [0, 0] on img at bounding box center [0, 0] width 0 height 0
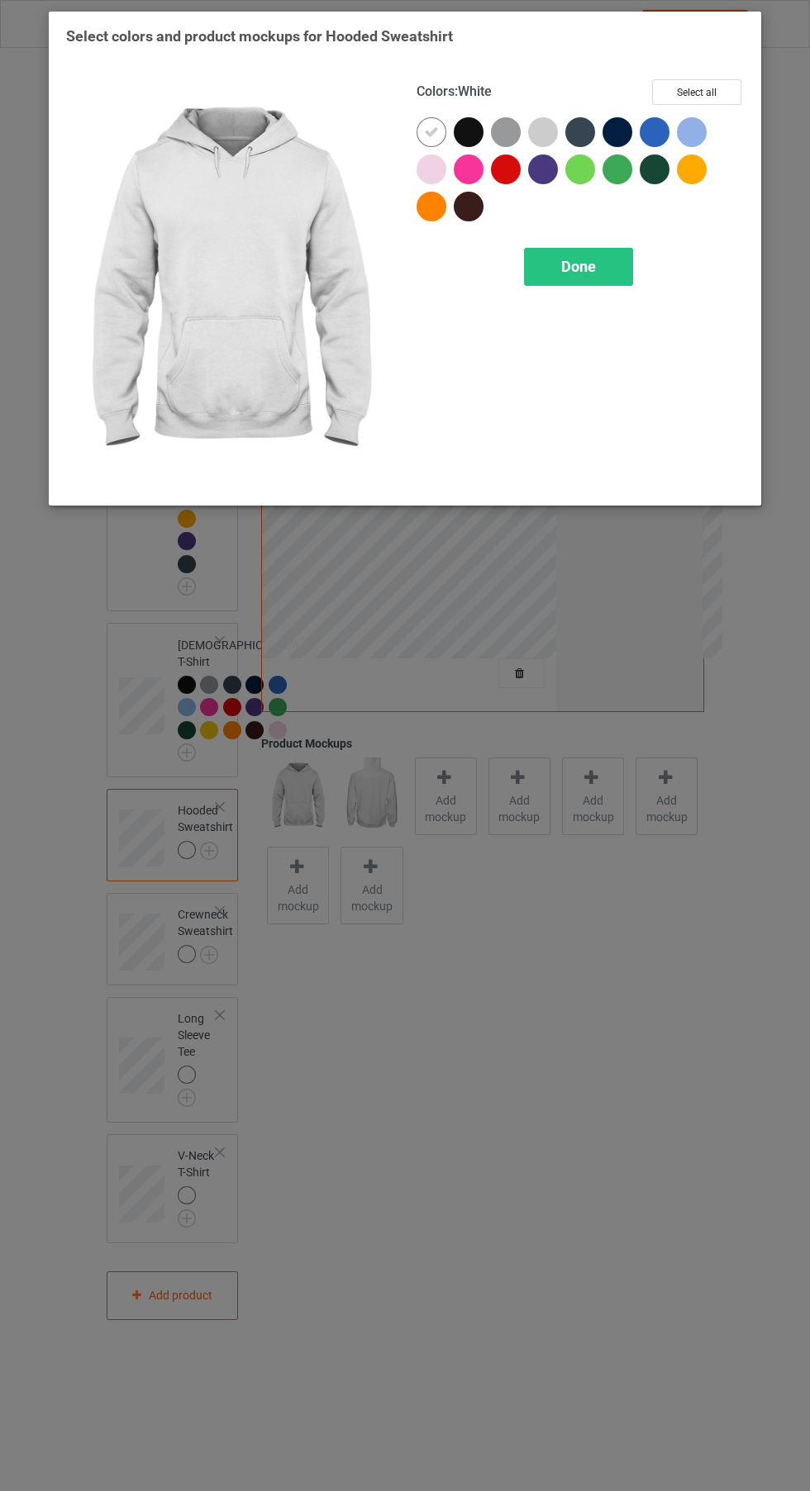
click at [472, 131] on div at bounding box center [469, 132] width 30 height 30
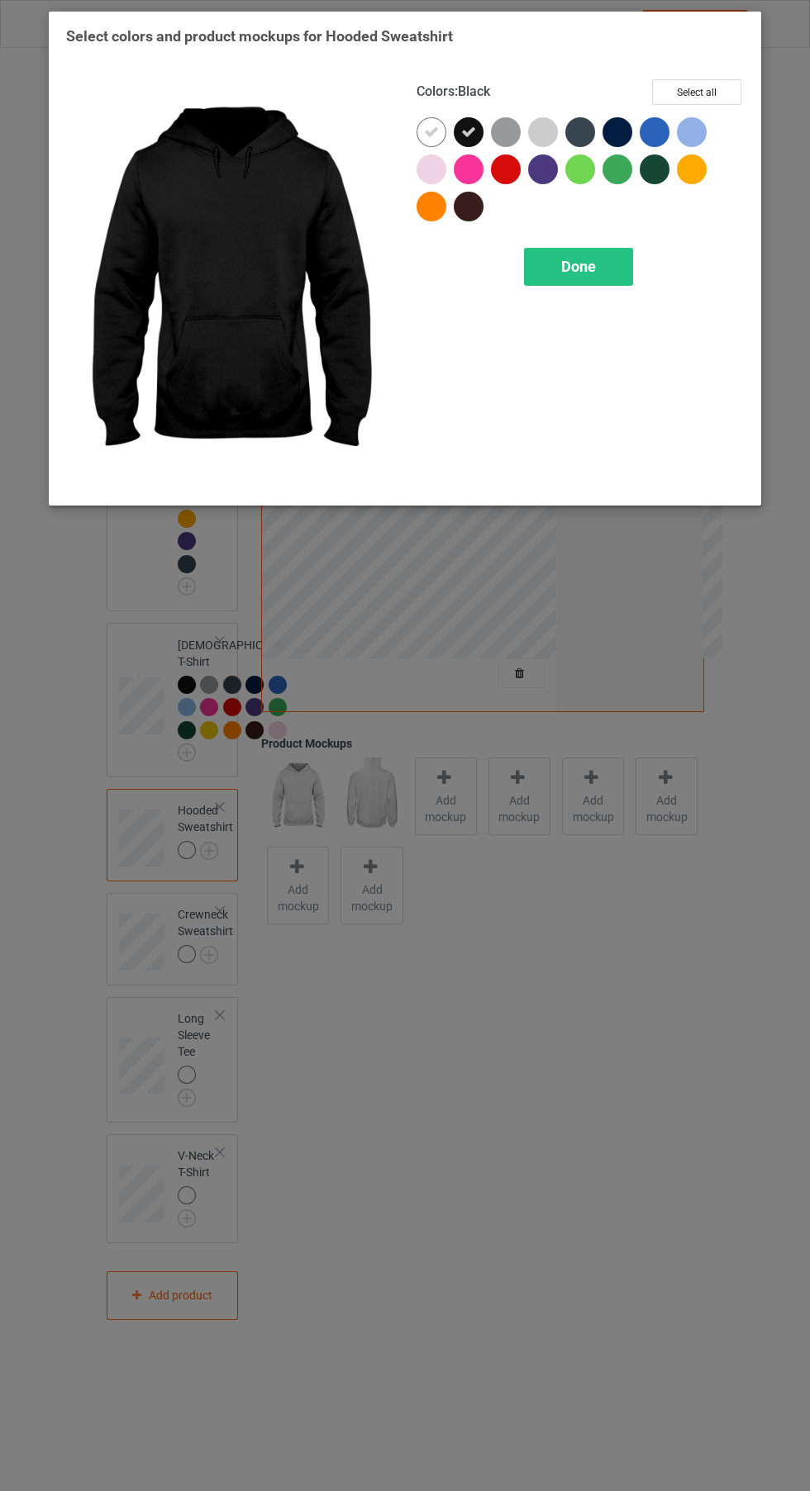
click at [430, 131] on icon at bounding box center [431, 132] width 15 height 15
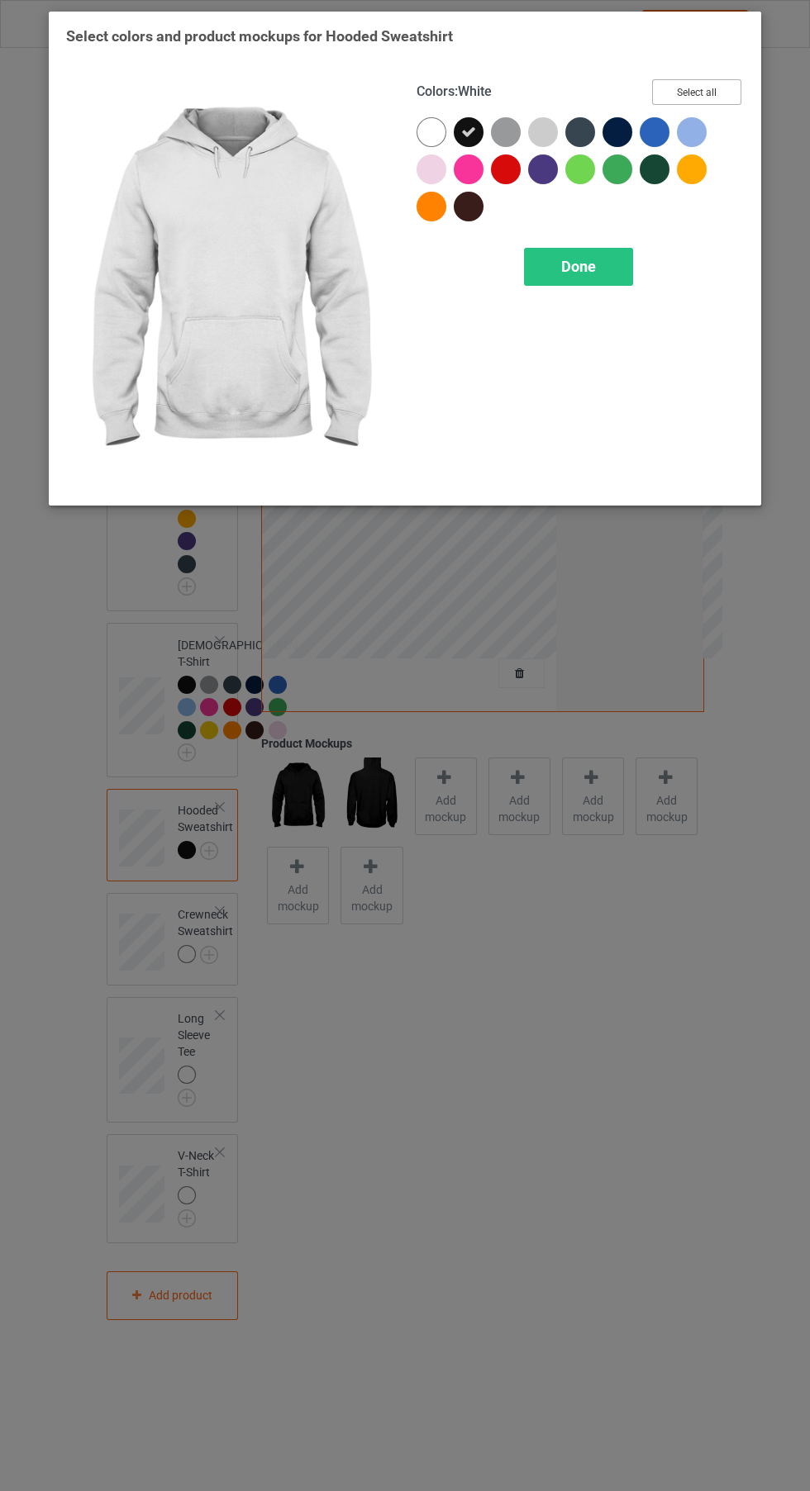
click at [702, 88] on button "Select all" at bounding box center [696, 92] width 89 height 26
click at [425, 133] on icon at bounding box center [431, 132] width 15 height 15
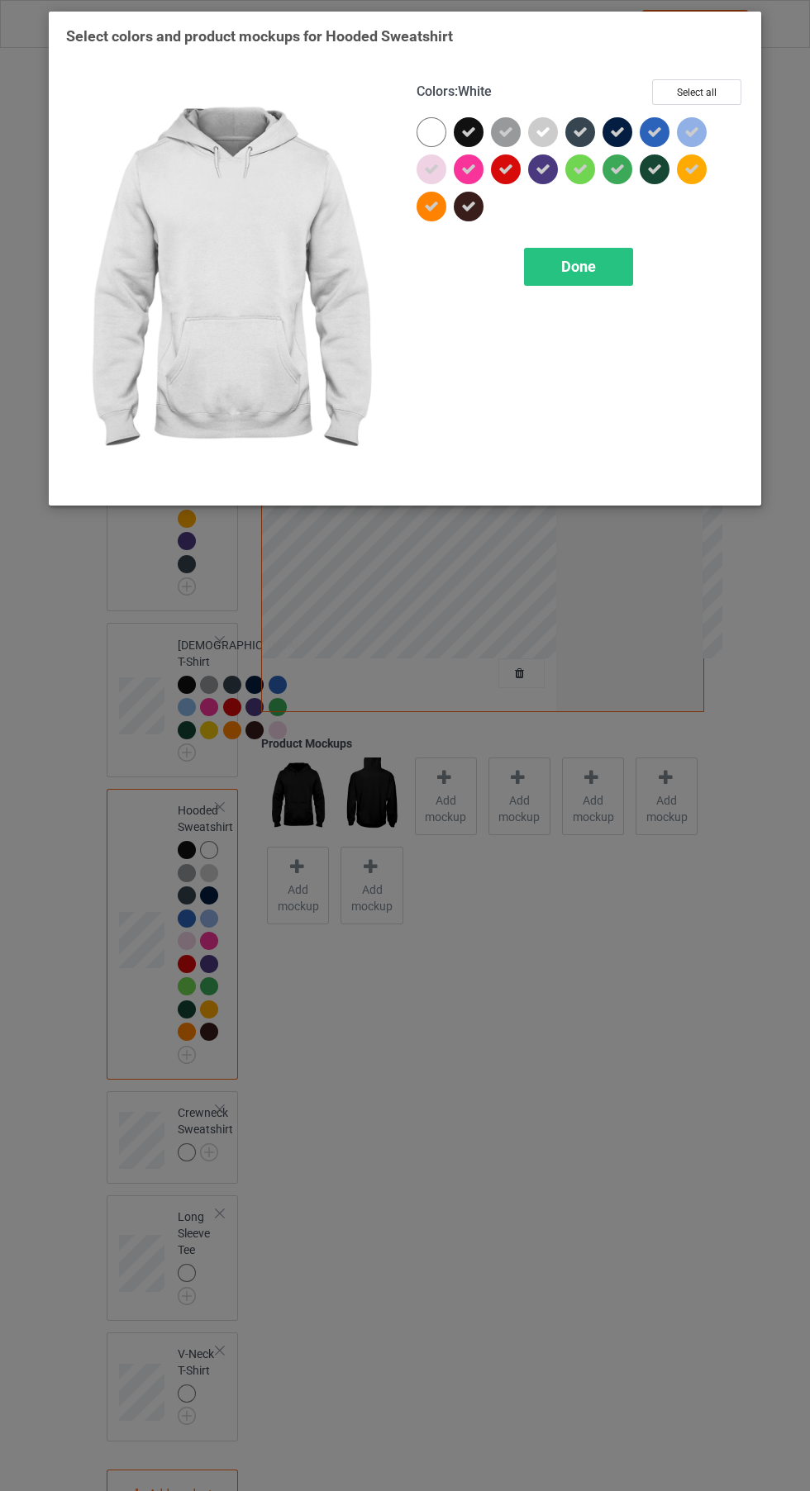
click at [544, 127] on icon at bounding box center [542, 132] width 15 height 15
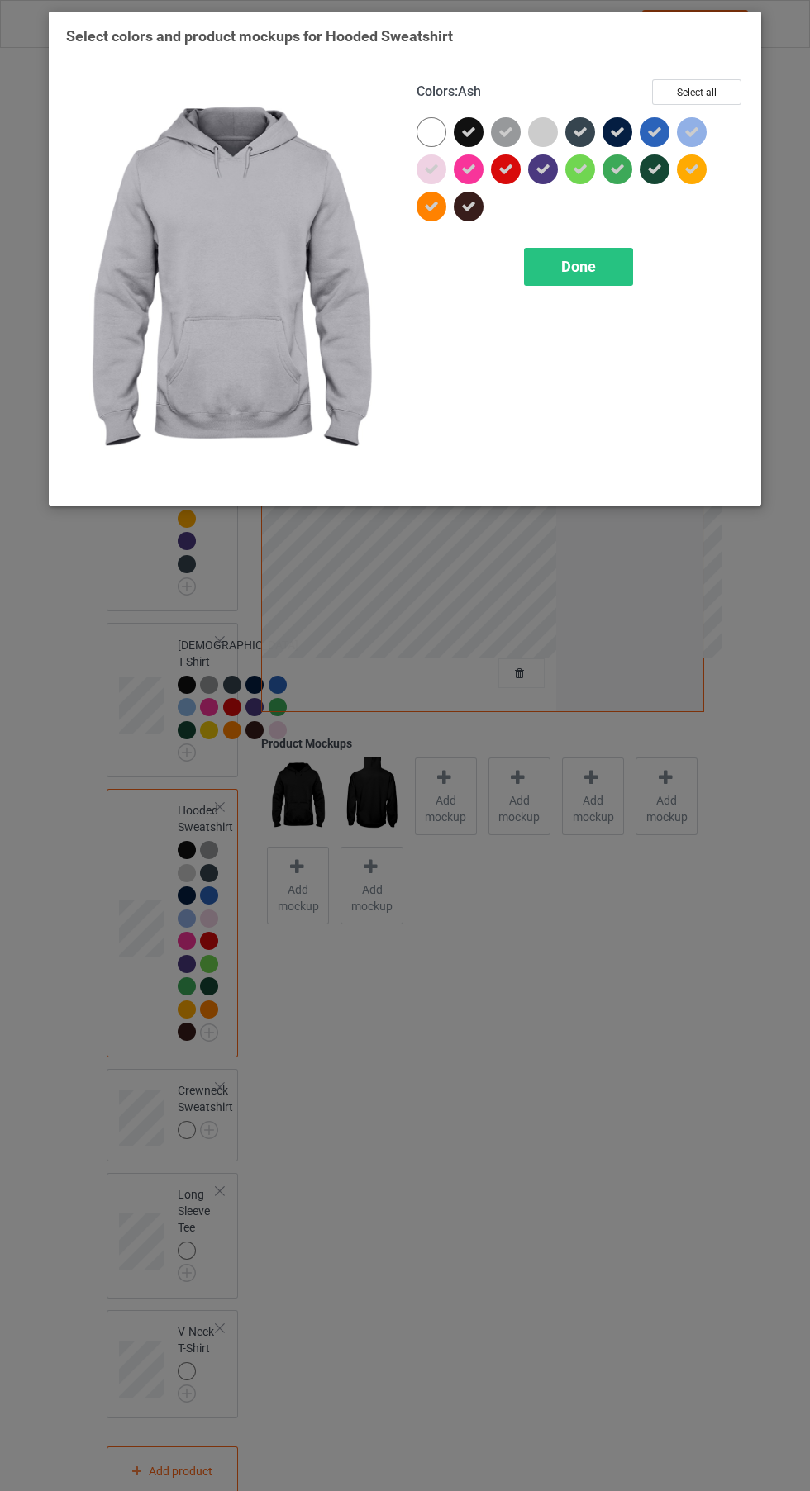
click at [425, 164] on icon at bounding box center [431, 169] width 15 height 15
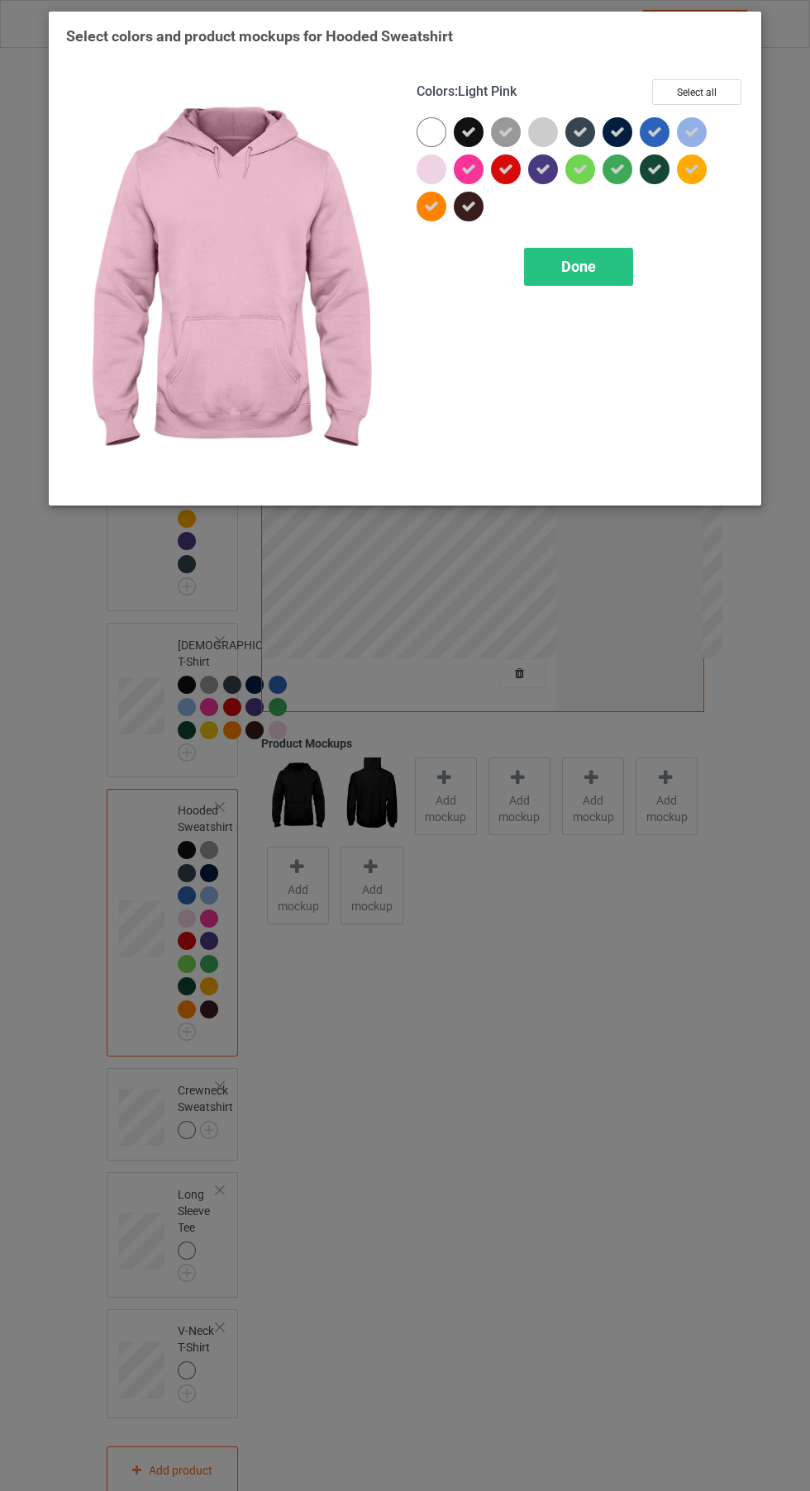
click at [583, 181] on div at bounding box center [580, 170] width 30 height 30
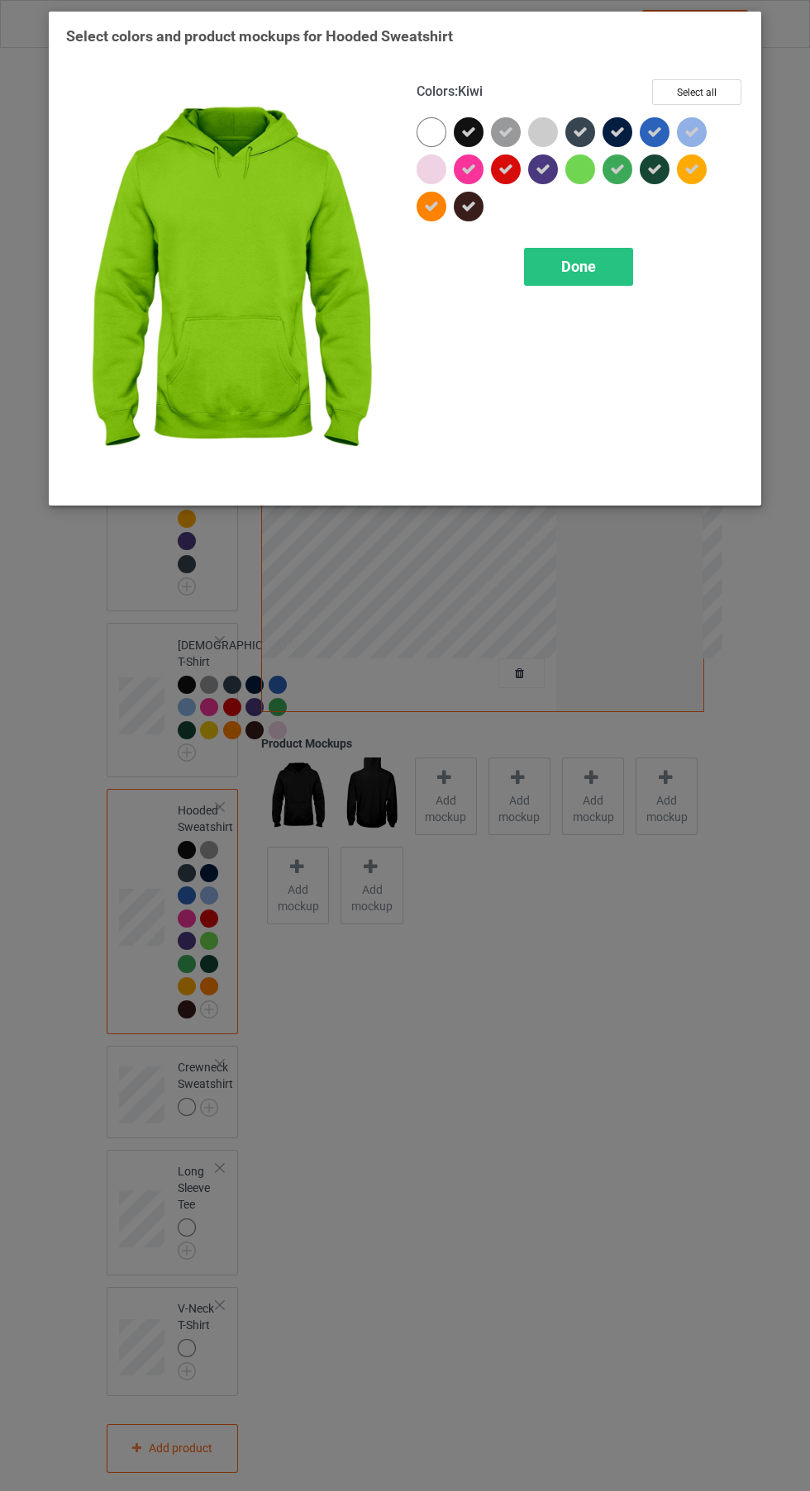
click at [609, 274] on div "Done" at bounding box center [578, 267] width 109 height 38
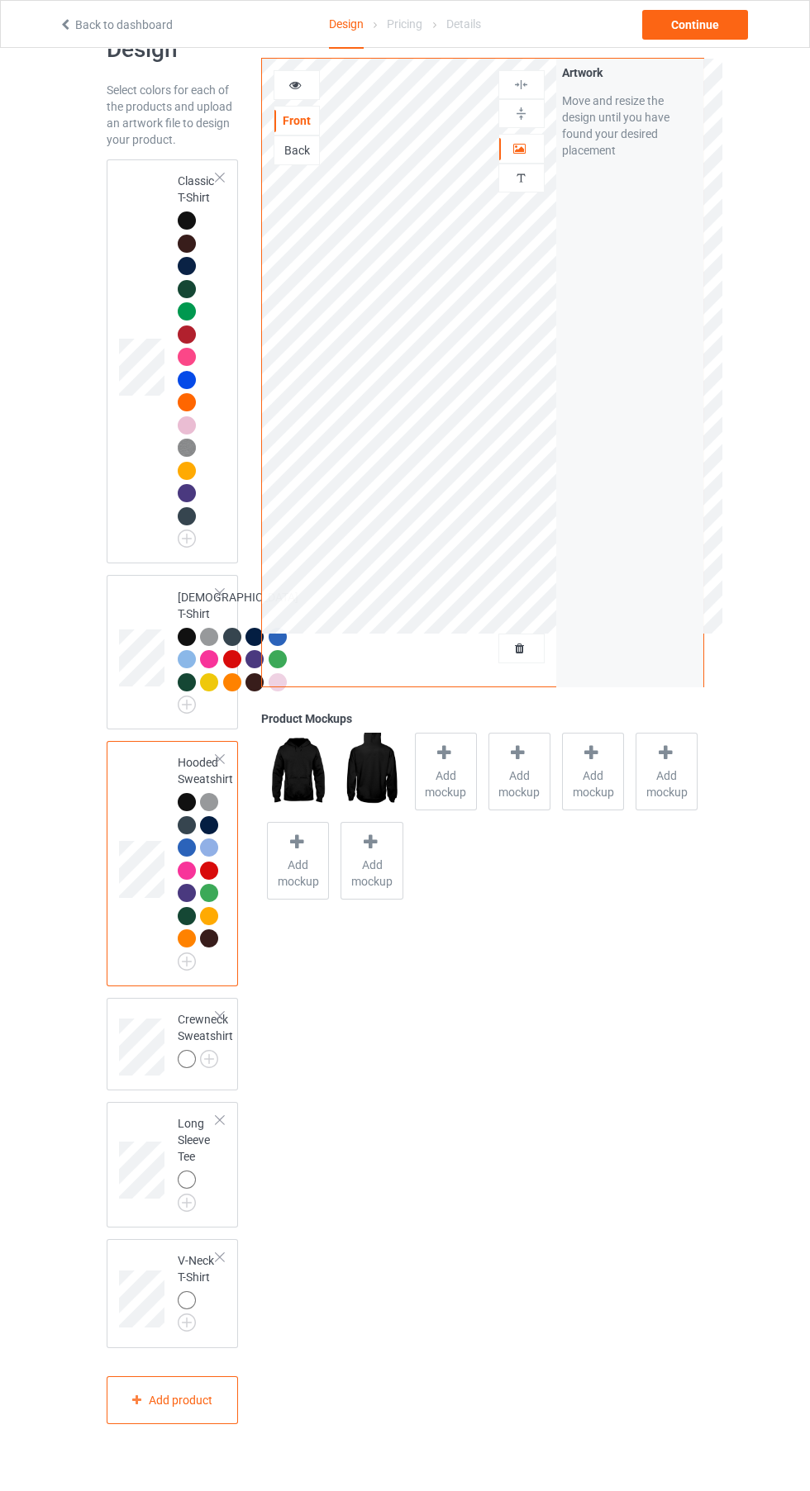
scroll to position [165, 0]
click at [0, 0] on img at bounding box center [0, 0] width 0 height 0
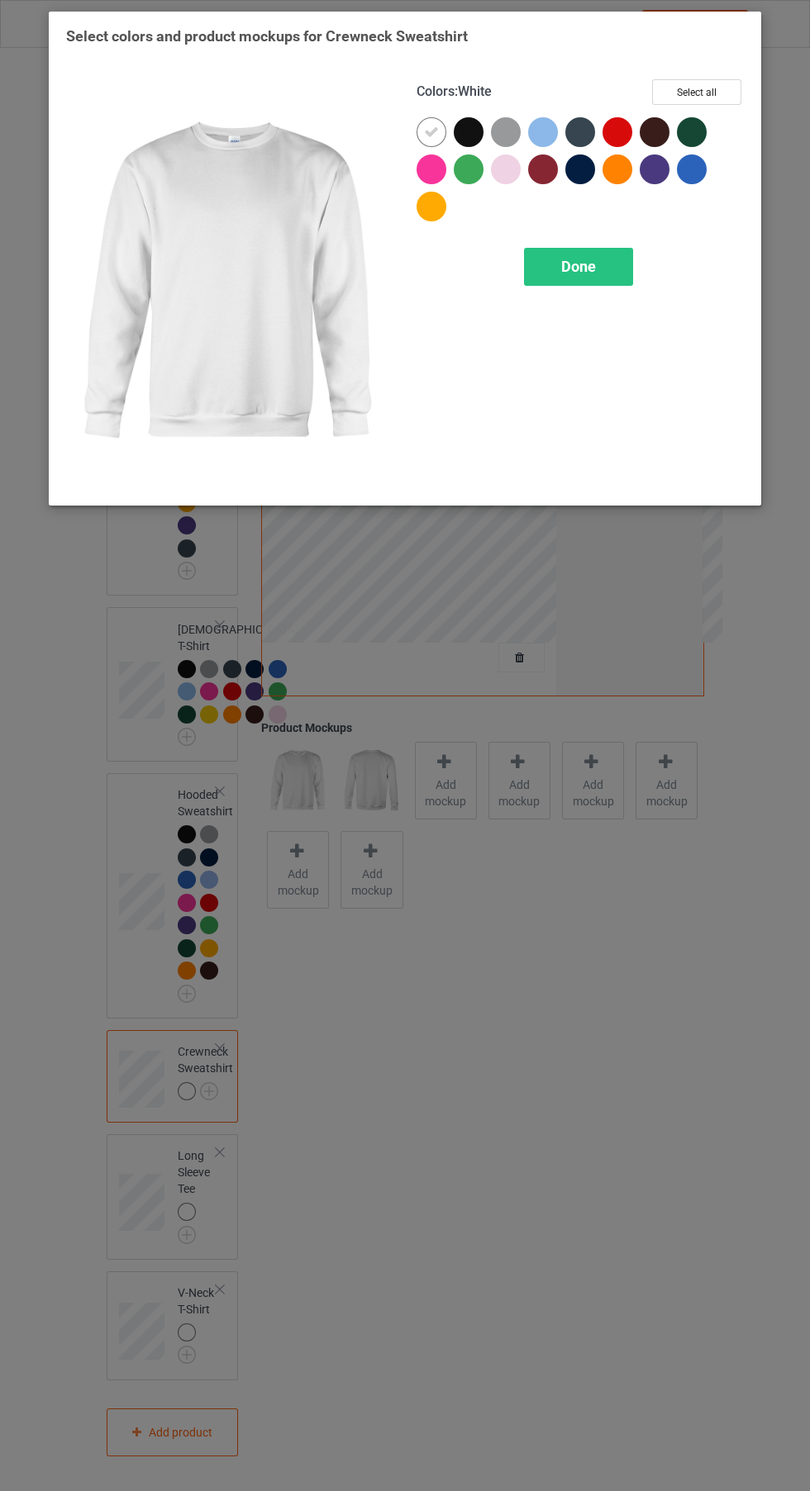
click at [463, 135] on div at bounding box center [469, 132] width 30 height 30
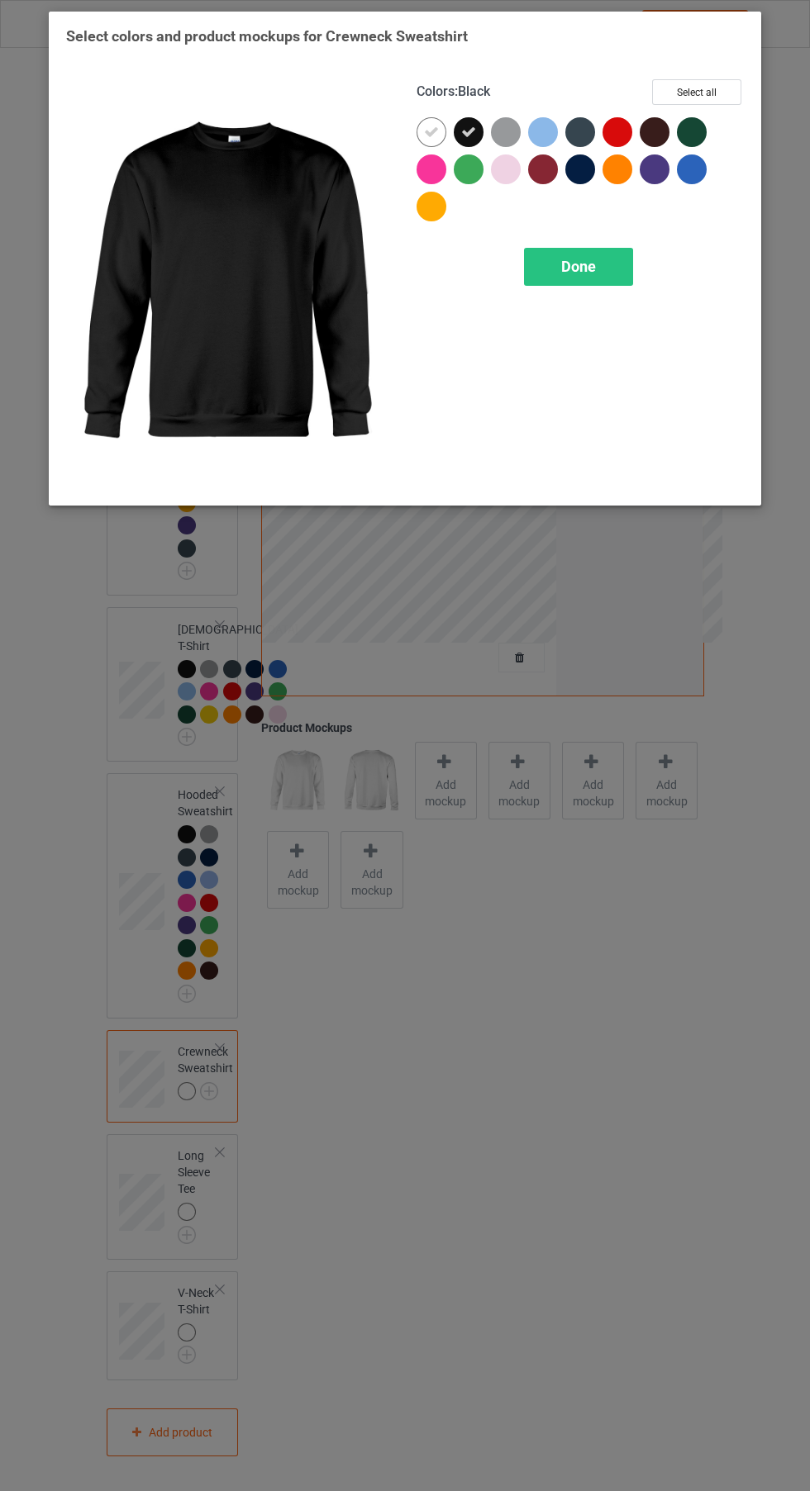
click at [425, 137] on icon at bounding box center [431, 132] width 15 height 15
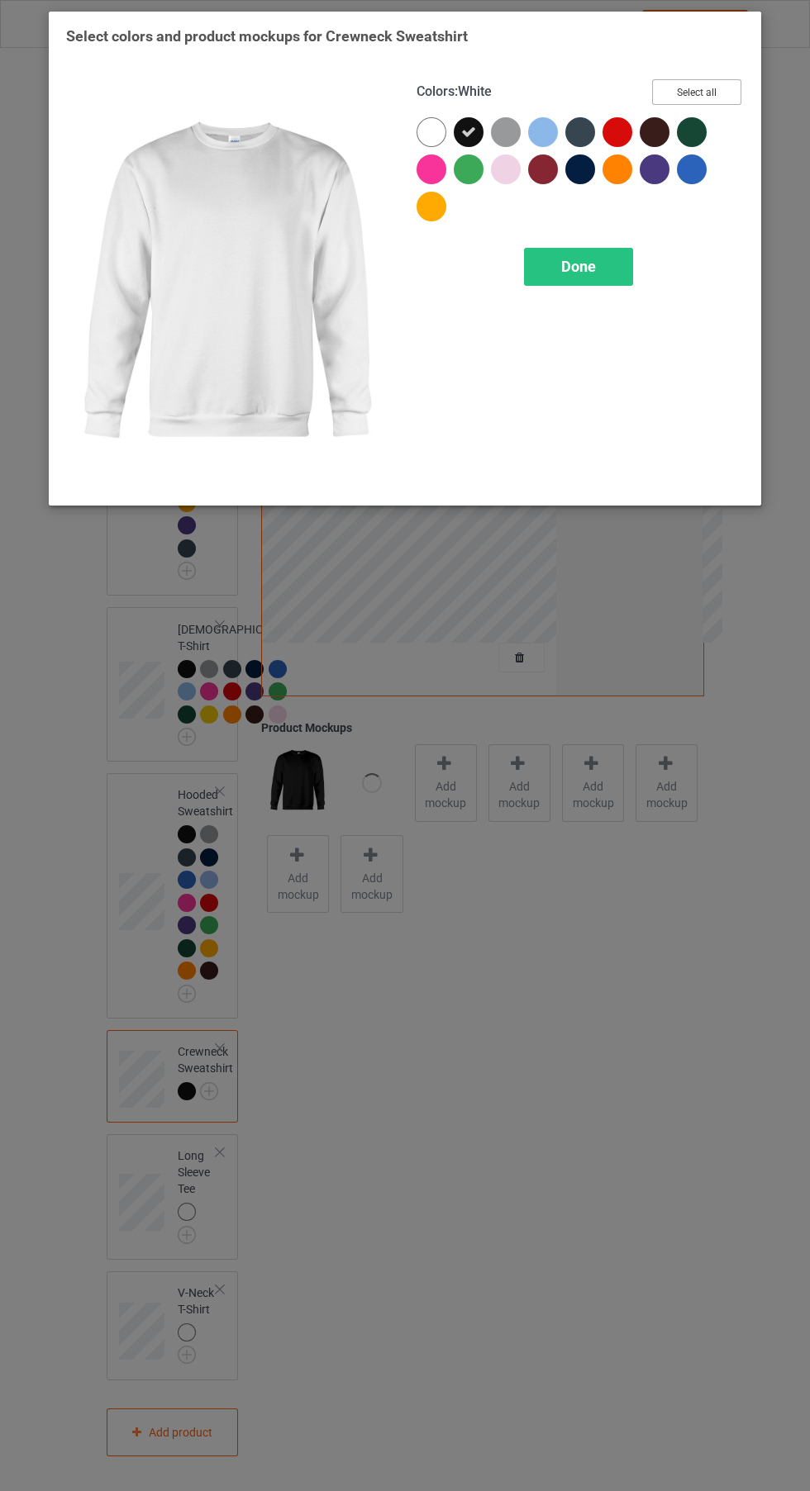
click at [709, 98] on button "Select all" at bounding box center [696, 92] width 89 height 26
click at [431, 131] on icon at bounding box center [431, 132] width 15 height 15
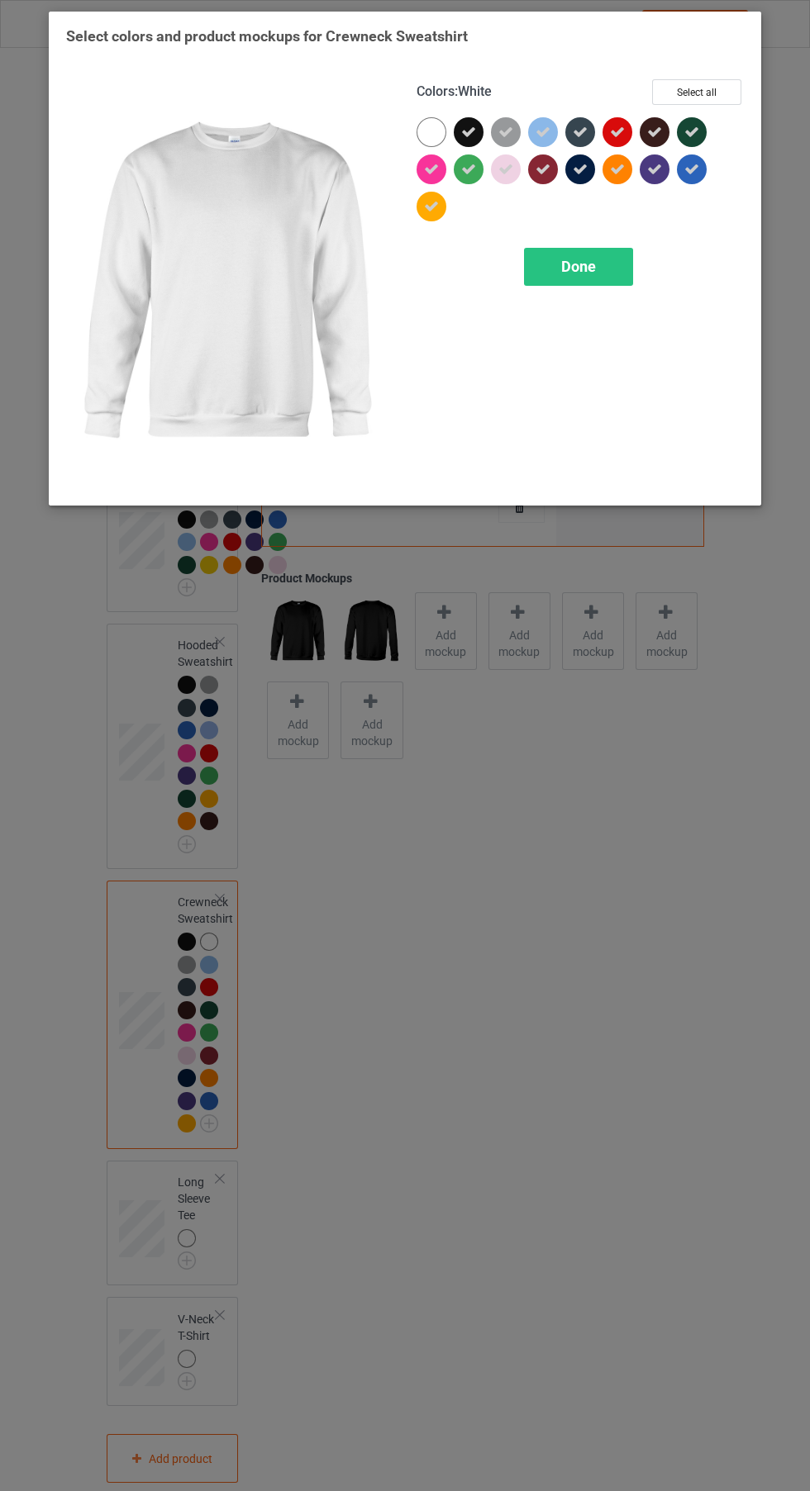
click at [503, 174] on icon at bounding box center [505, 169] width 15 height 15
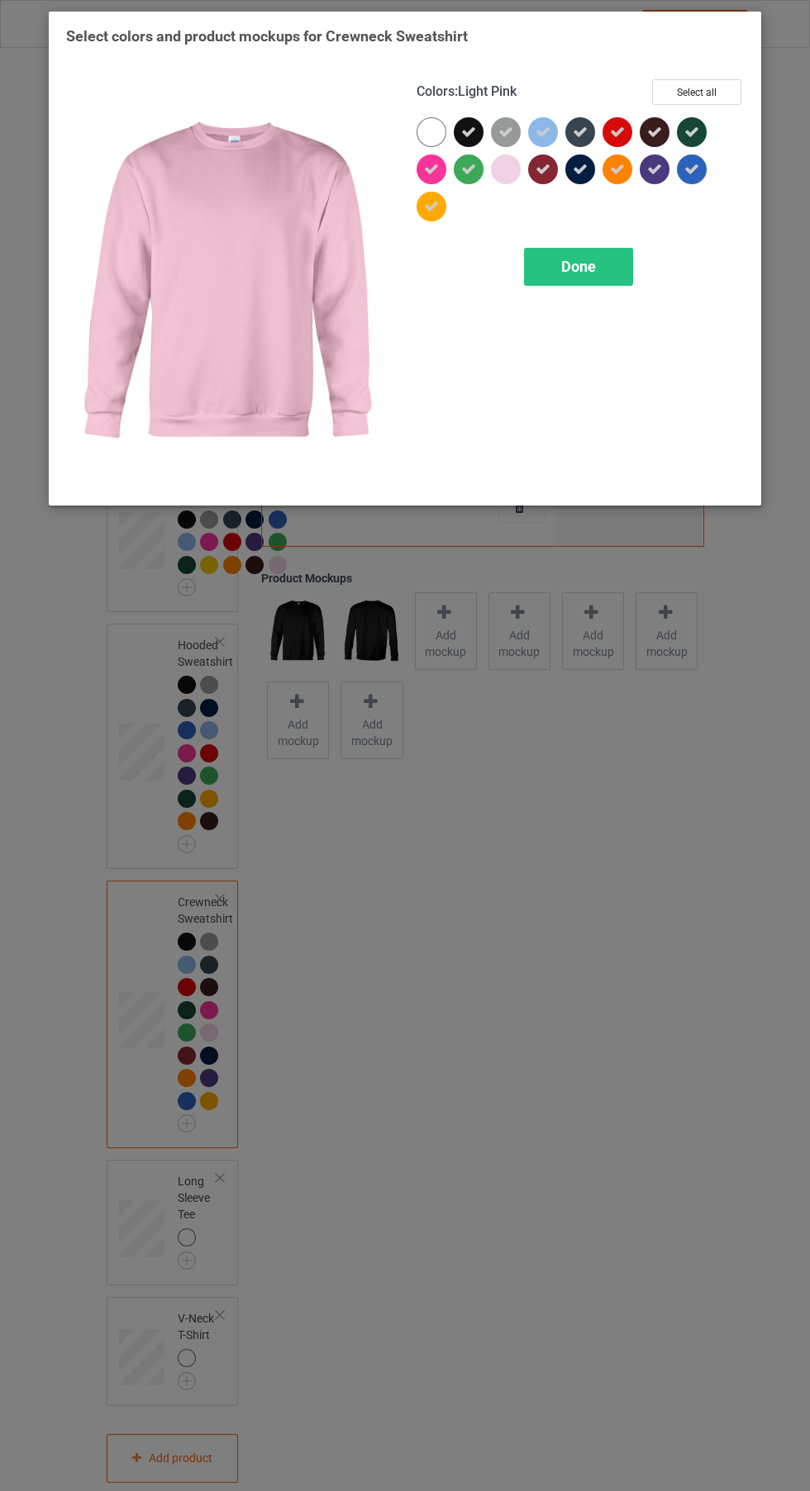
click at [626, 283] on div "Done" at bounding box center [578, 267] width 109 height 38
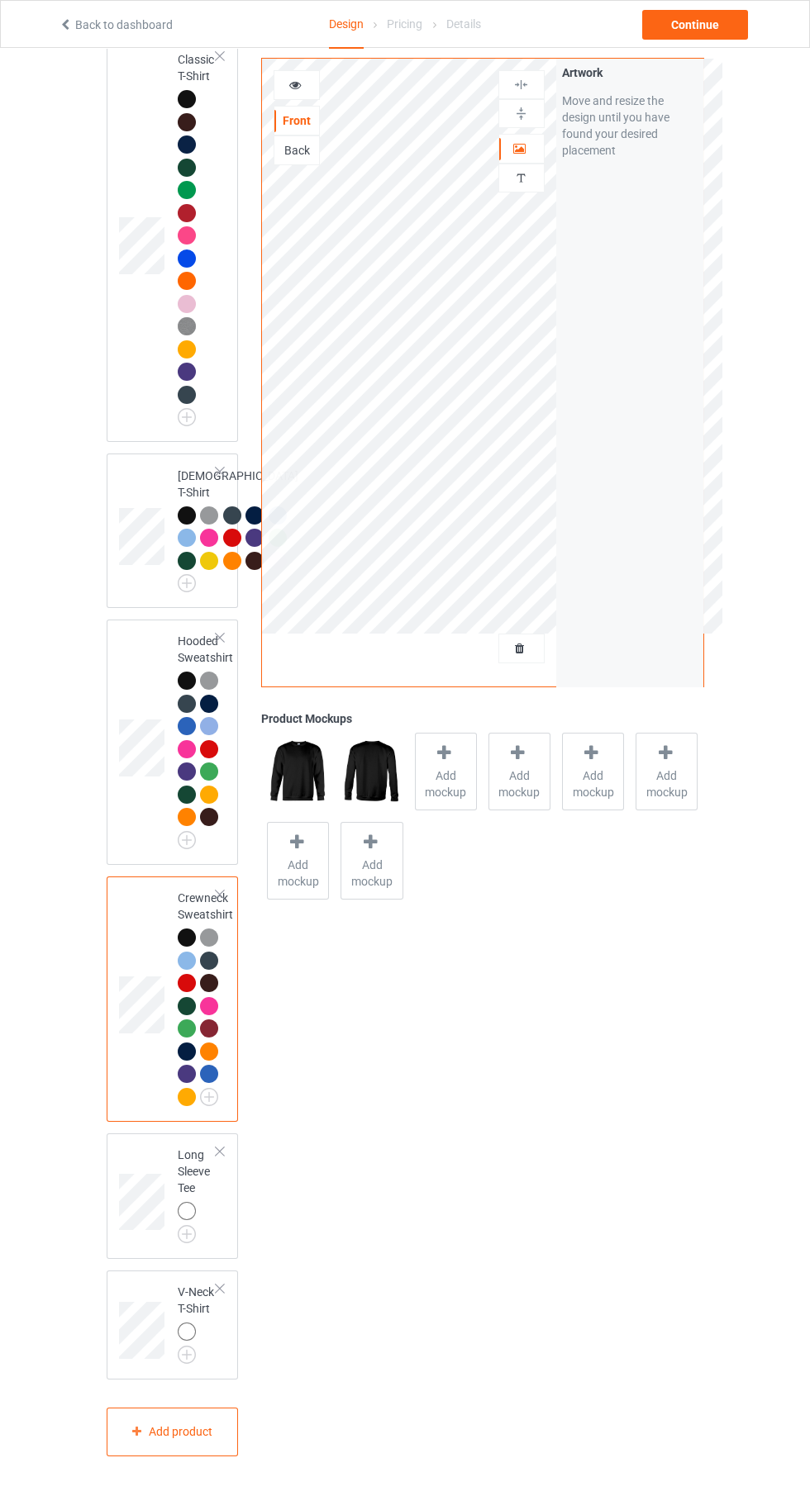
scroll to position [318, 0]
click at [197, 1225] on div at bounding box center [189, 1213] width 23 height 23
click at [0, 0] on img at bounding box center [0, 0] width 0 height 0
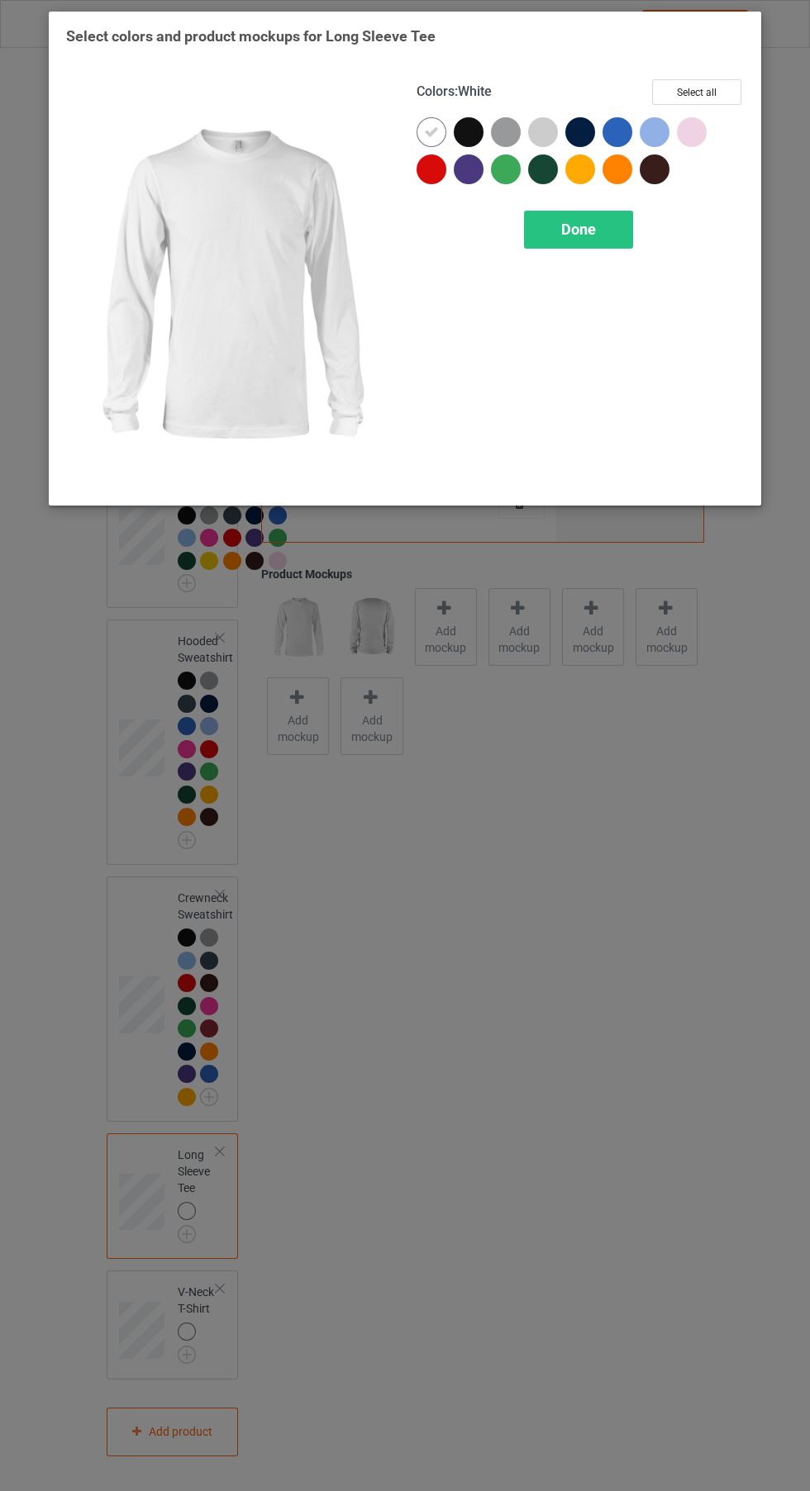
click at [468, 144] on div at bounding box center [469, 132] width 30 height 30
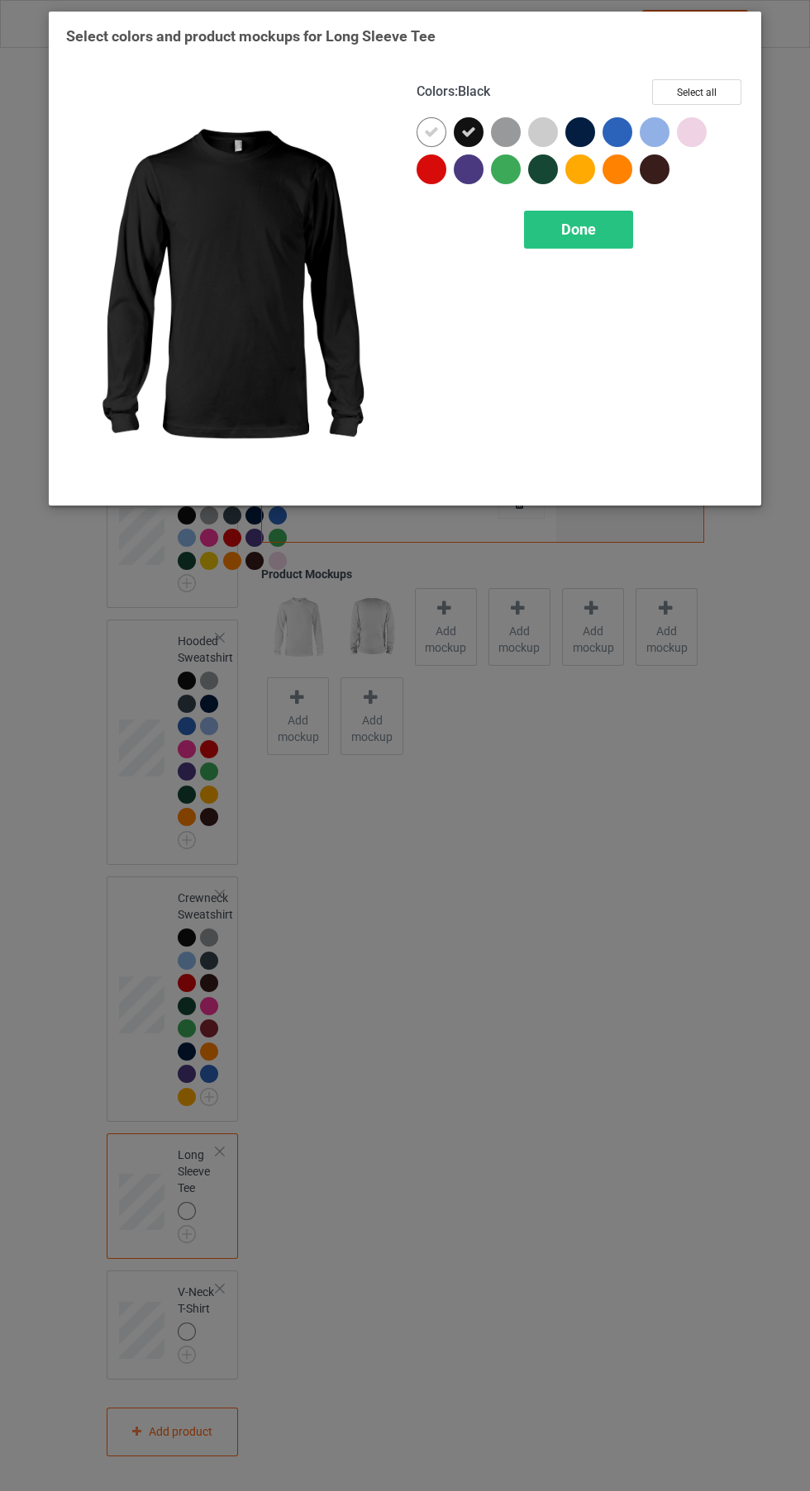
click at [430, 131] on icon at bounding box center [431, 132] width 15 height 15
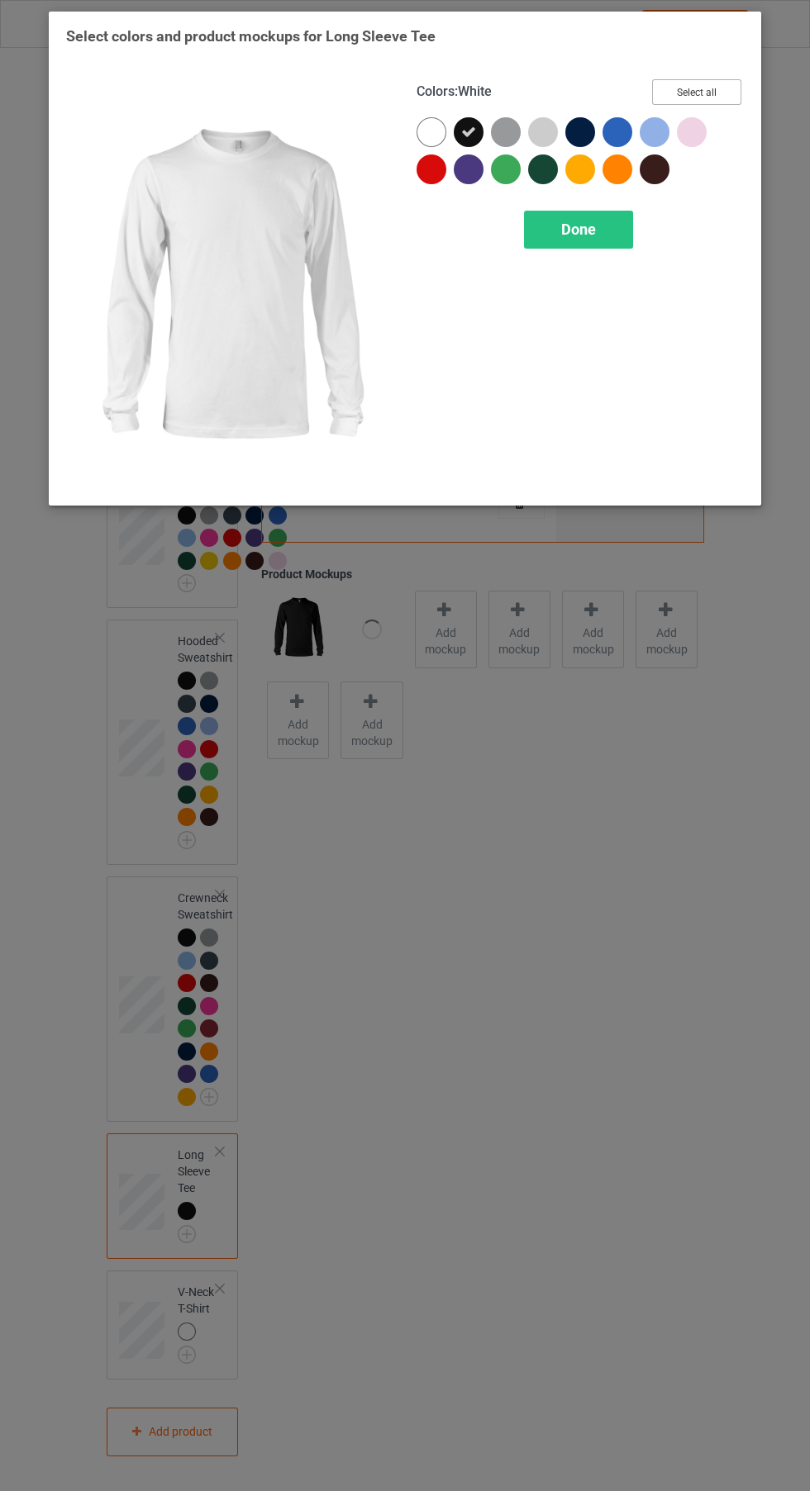
click at [711, 102] on button "Select all" at bounding box center [696, 92] width 89 height 26
click at [424, 131] on icon at bounding box center [431, 132] width 15 height 15
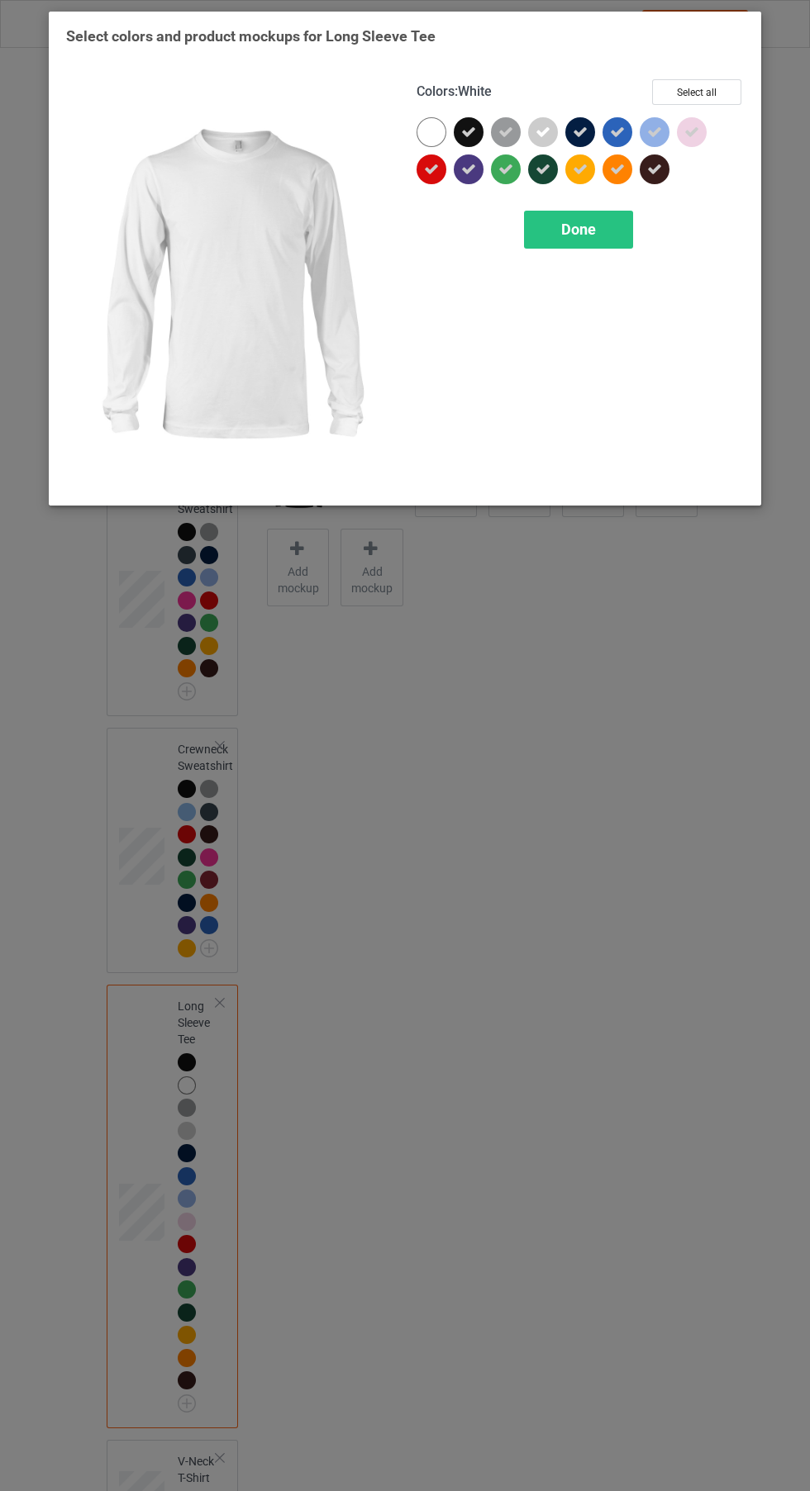
click at [692, 131] on icon at bounding box center [691, 132] width 15 height 15
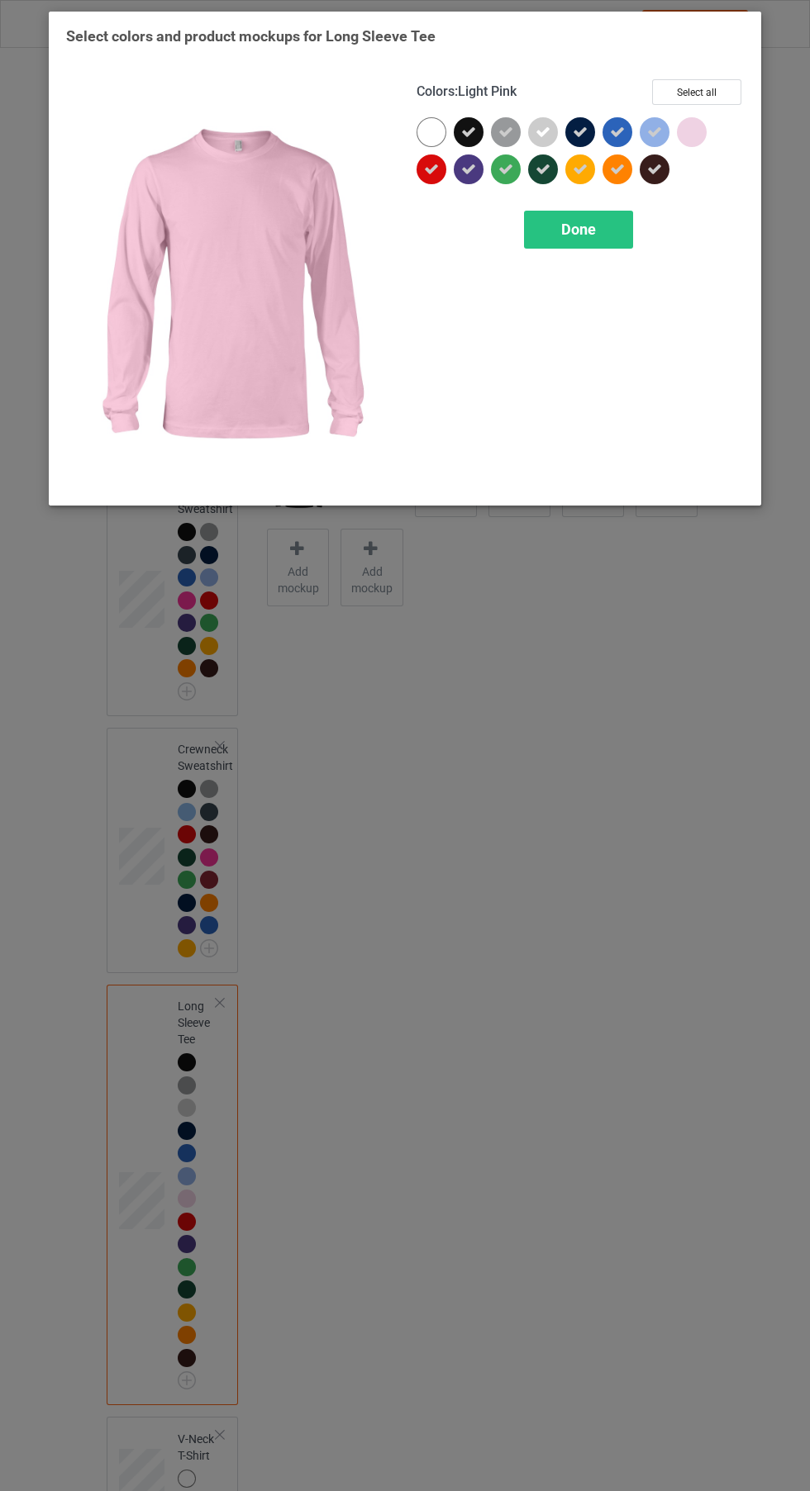
click at [656, 131] on icon at bounding box center [654, 132] width 15 height 15
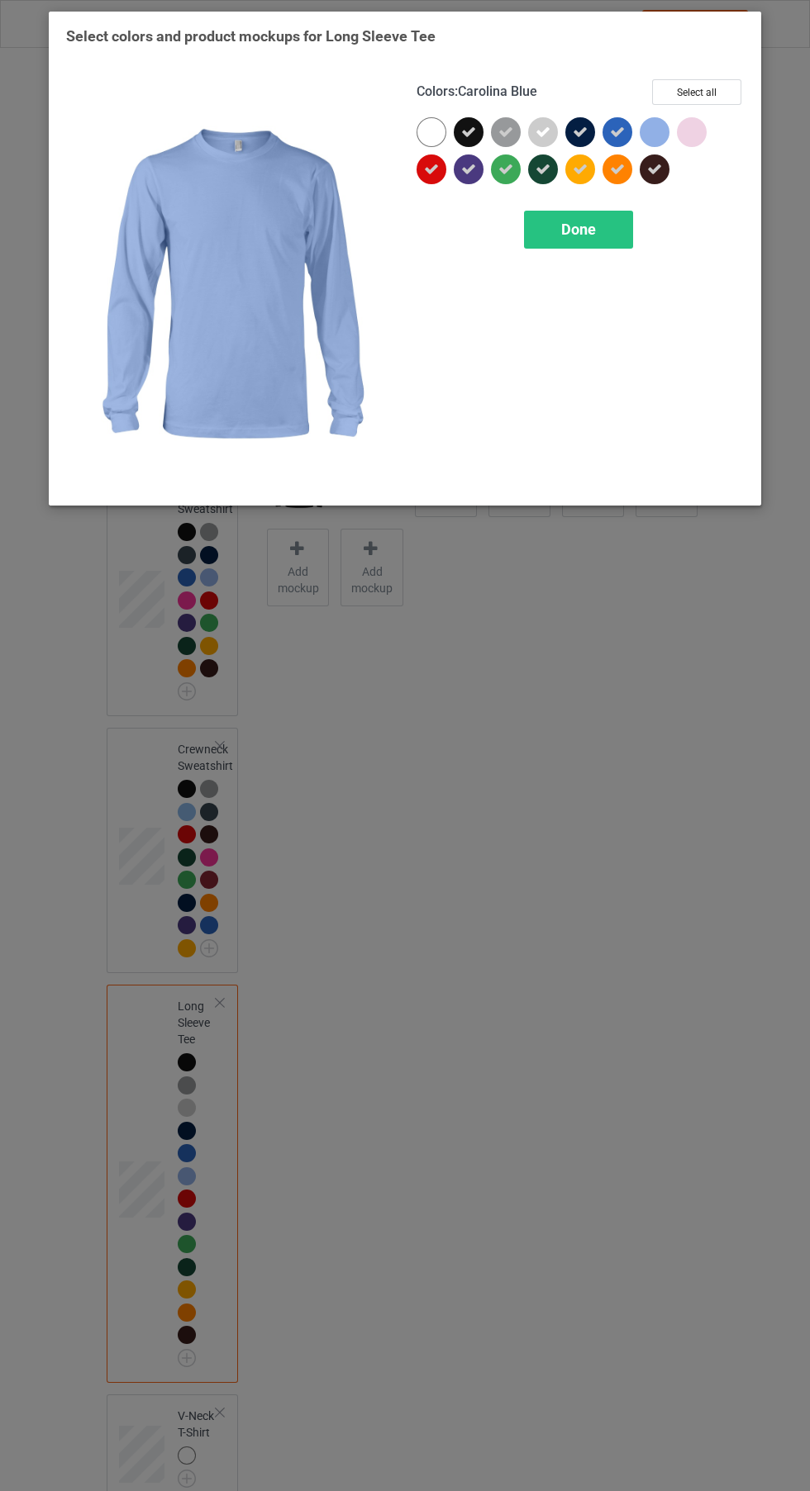
click at [502, 191] on div at bounding box center [509, 173] width 37 height 37
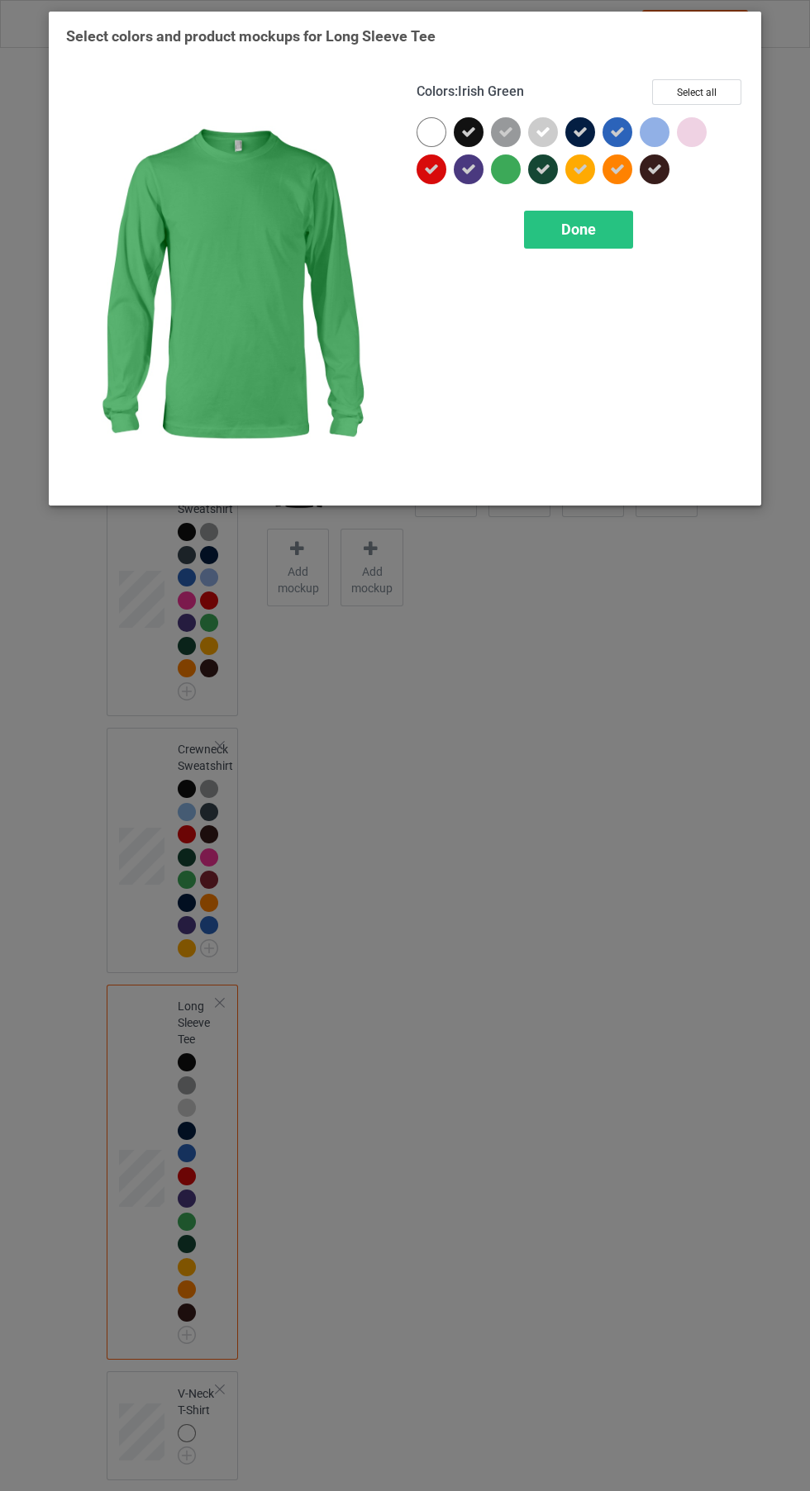
click at [507, 186] on div at bounding box center [509, 173] width 37 height 37
click at [663, 126] on div at bounding box center [655, 132] width 30 height 30
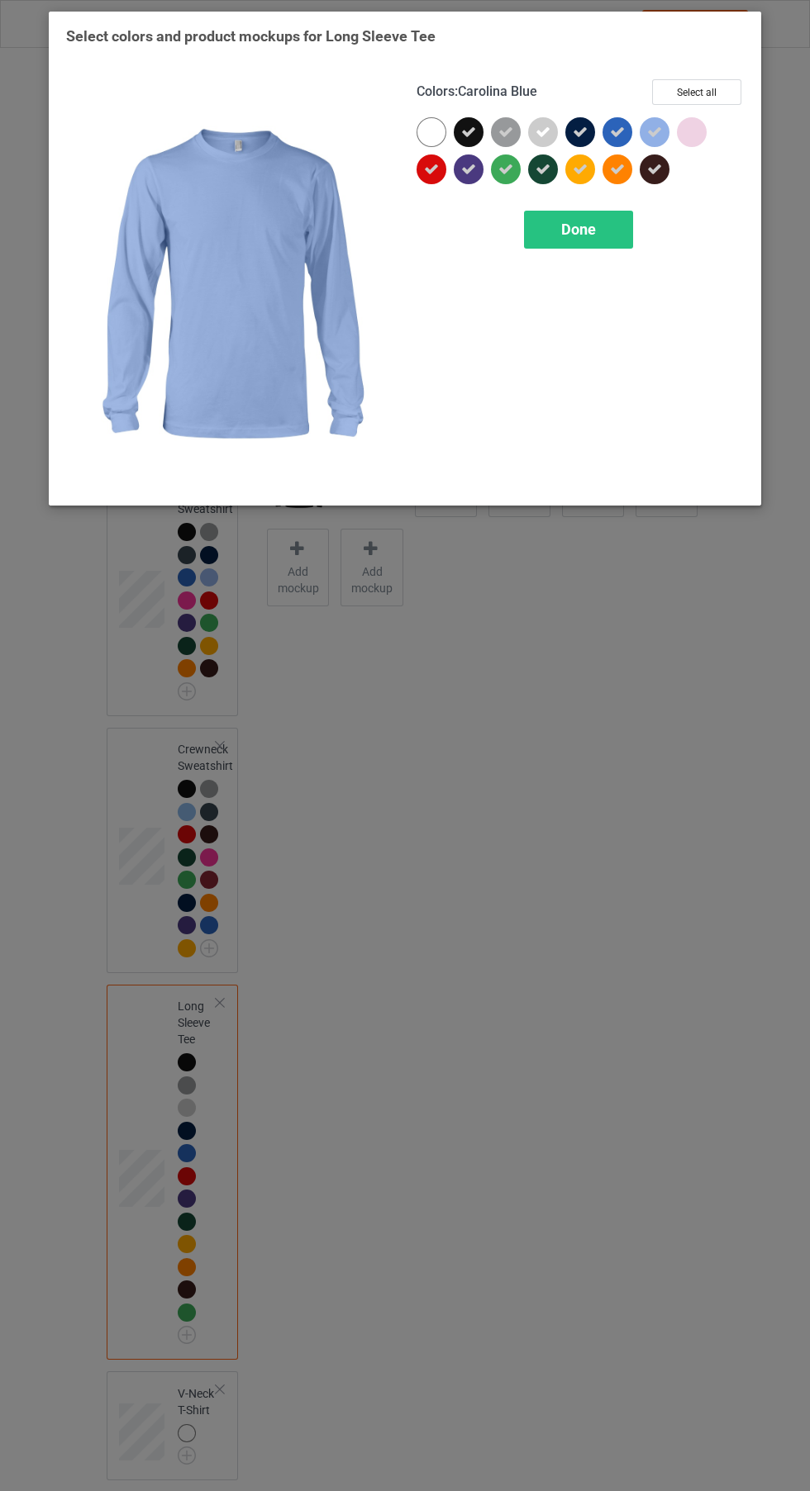
click at [593, 240] on div "Done" at bounding box center [578, 230] width 109 height 38
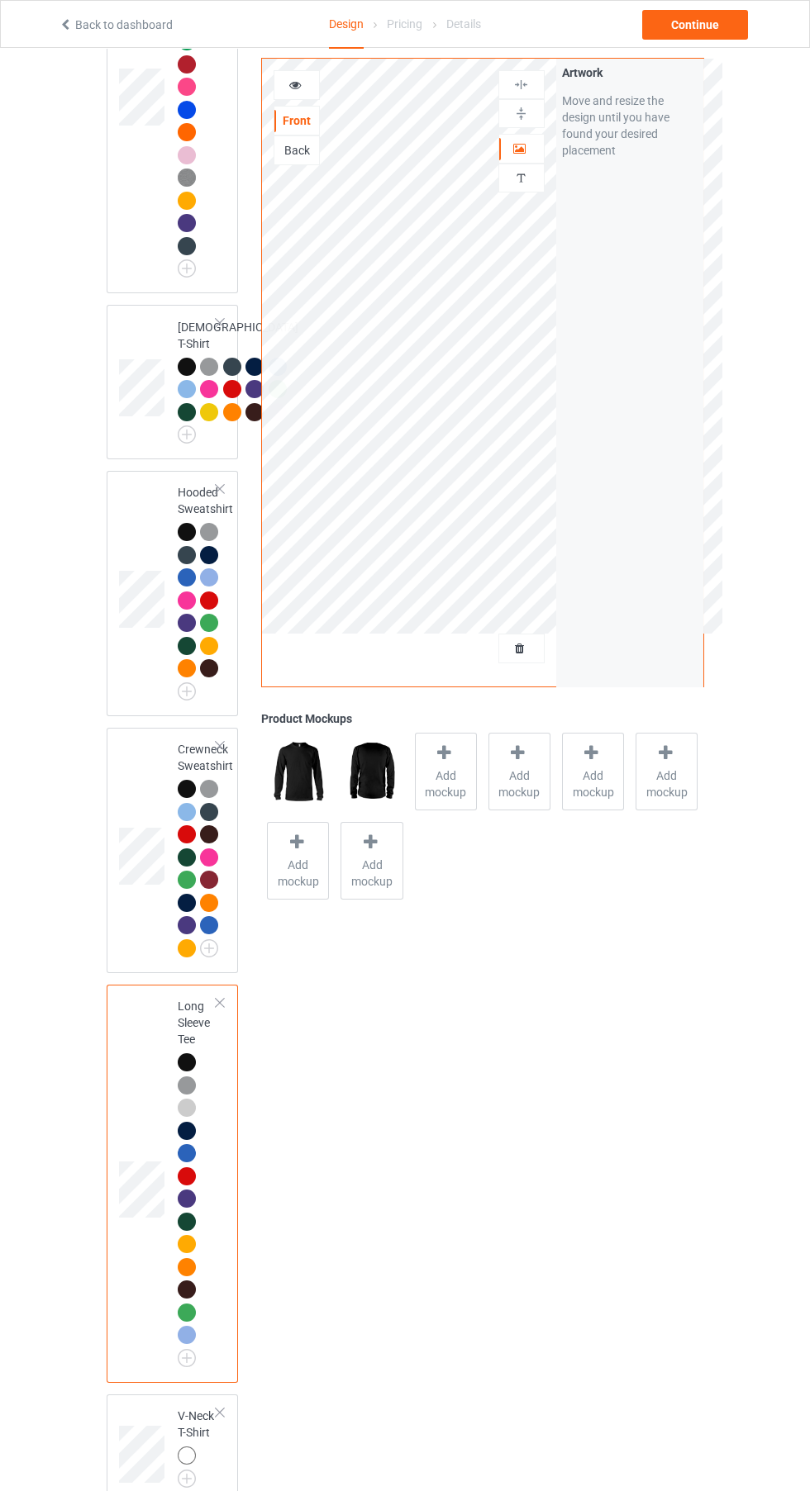
click at [452, 789] on span "Add mockup" at bounding box center [446, 784] width 60 height 33
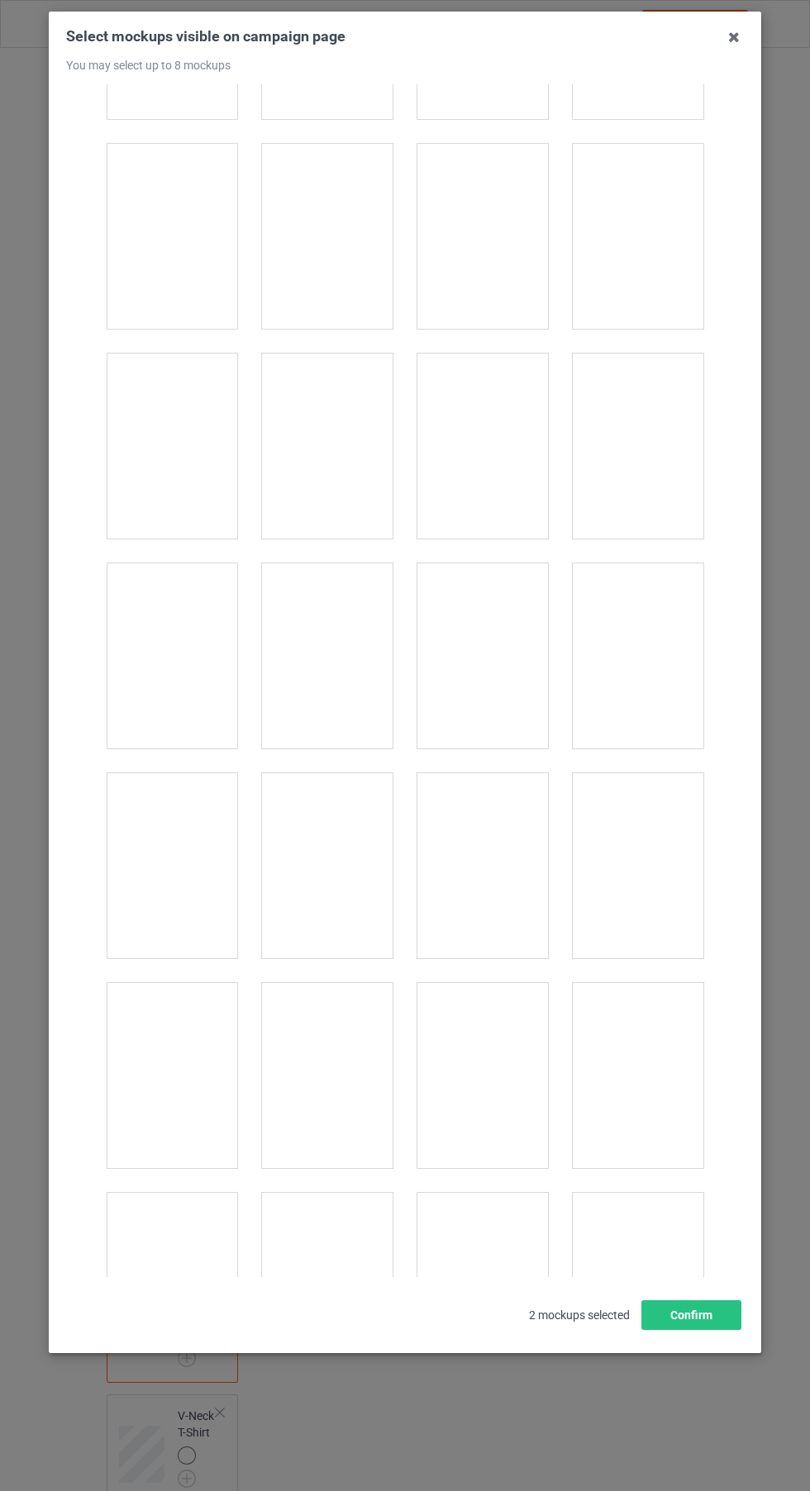
scroll to position [2327, 0]
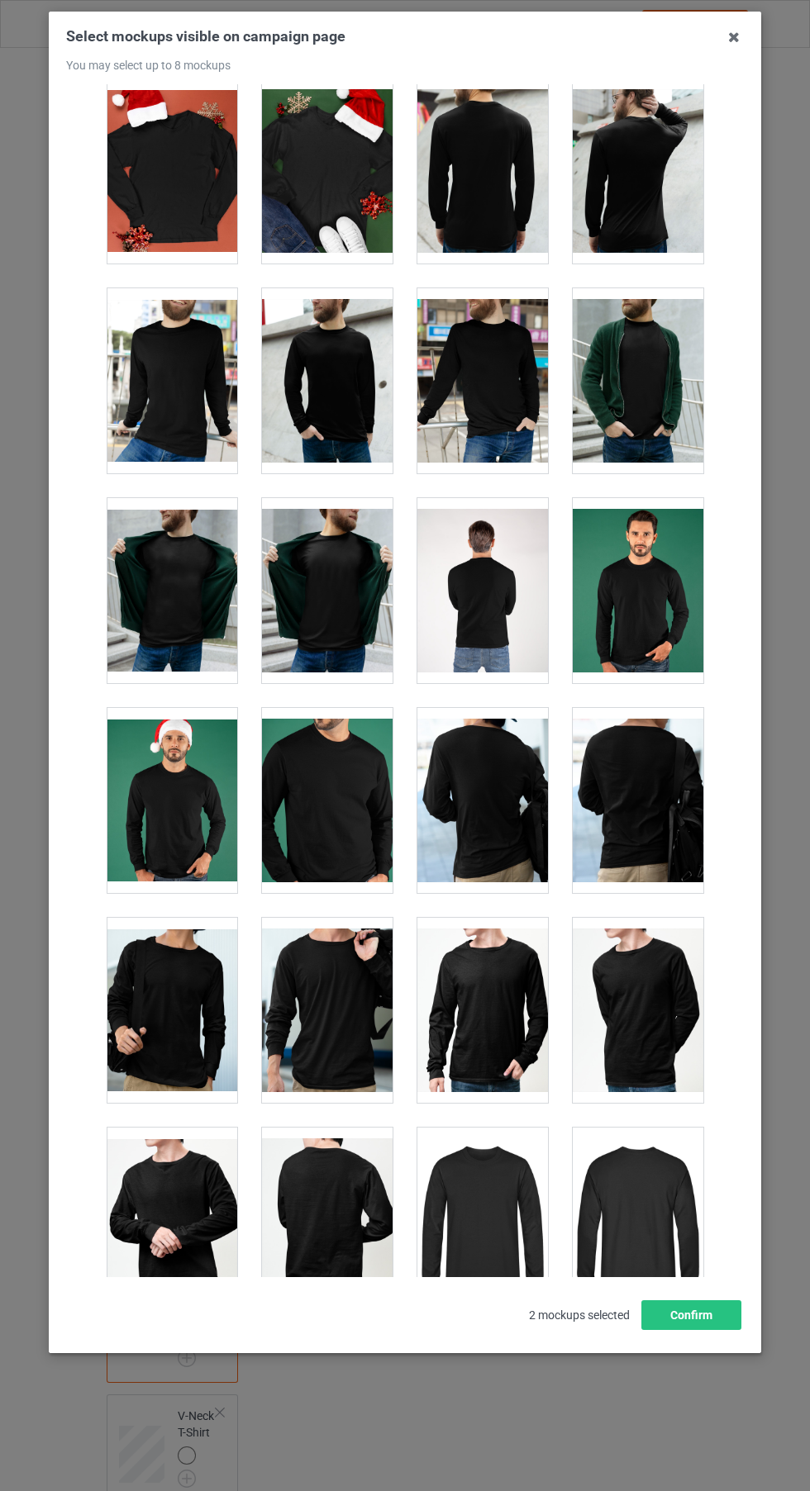
click at [164, 869] on div at bounding box center [172, 800] width 131 height 185
click at [696, 626] on div at bounding box center [638, 590] width 131 height 185
click at [174, 847] on div at bounding box center [172, 800] width 131 height 185
click at [169, 814] on div at bounding box center [172, 800] width 131 height 185
click at [155, 824] on div at bounding box center [172, 800] width 131 height 185
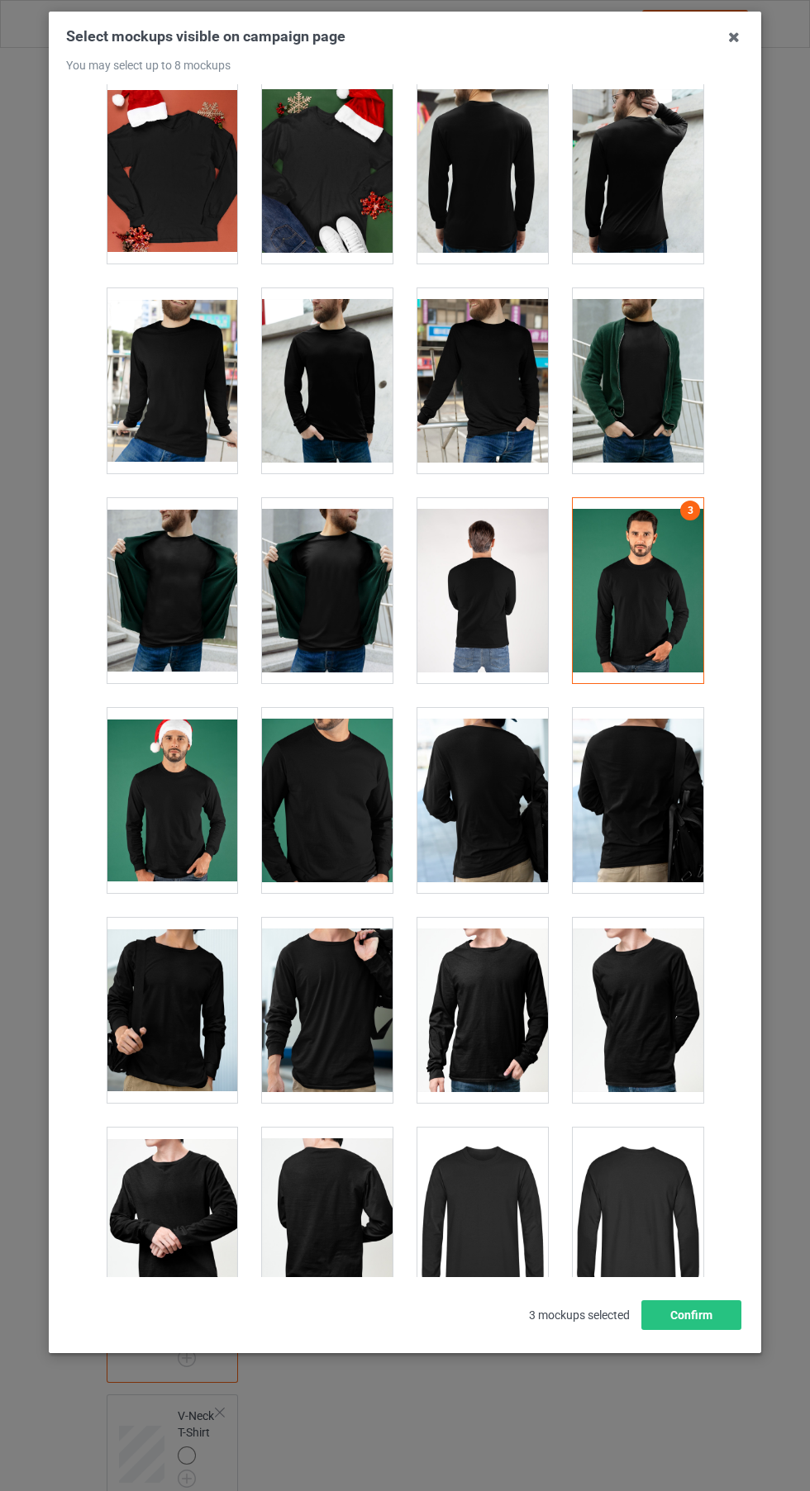
click at [659, 578] on div at bounding box center [638, 590] width 131 height 185
click at [670, 603] on div at bounding box center [638, 590] width 131 height 185
click at [166, 813] on div at bounding box center [172, 800] width 131 height 185
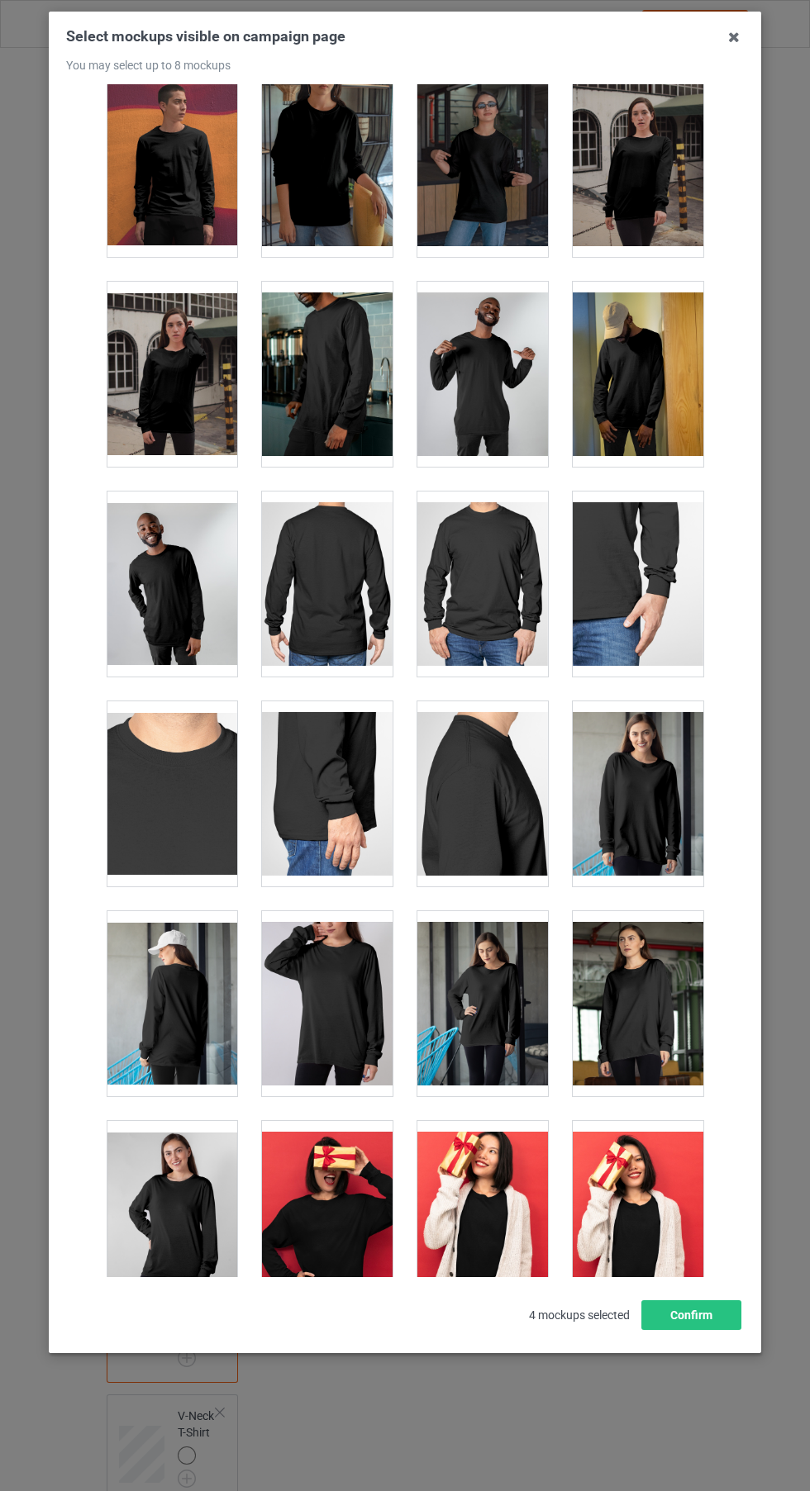
scroll to position [0, 0]
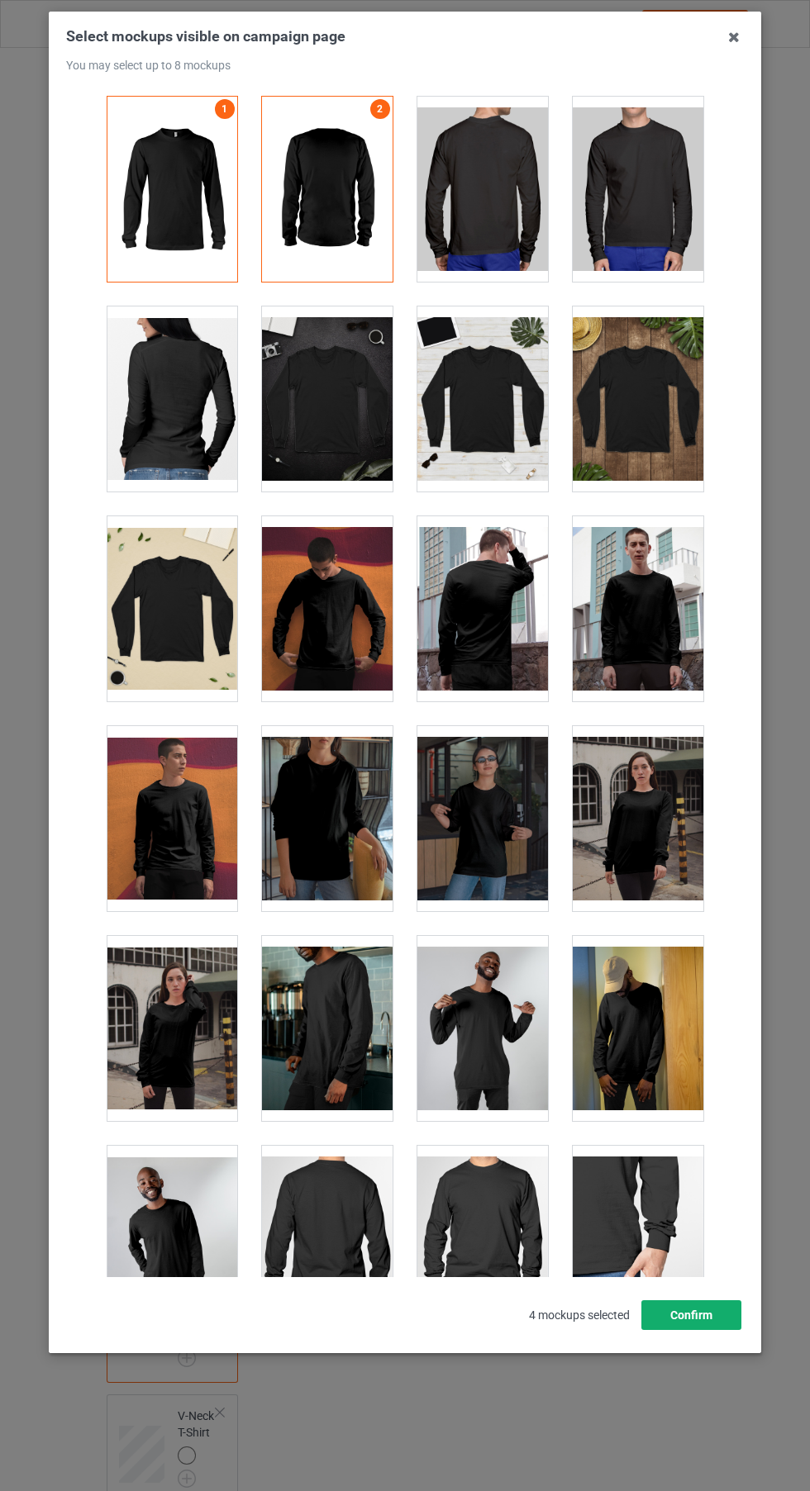
click at [705, 1330] on button "Confirm" at bounding box center [691, 1316] width 100 height 30
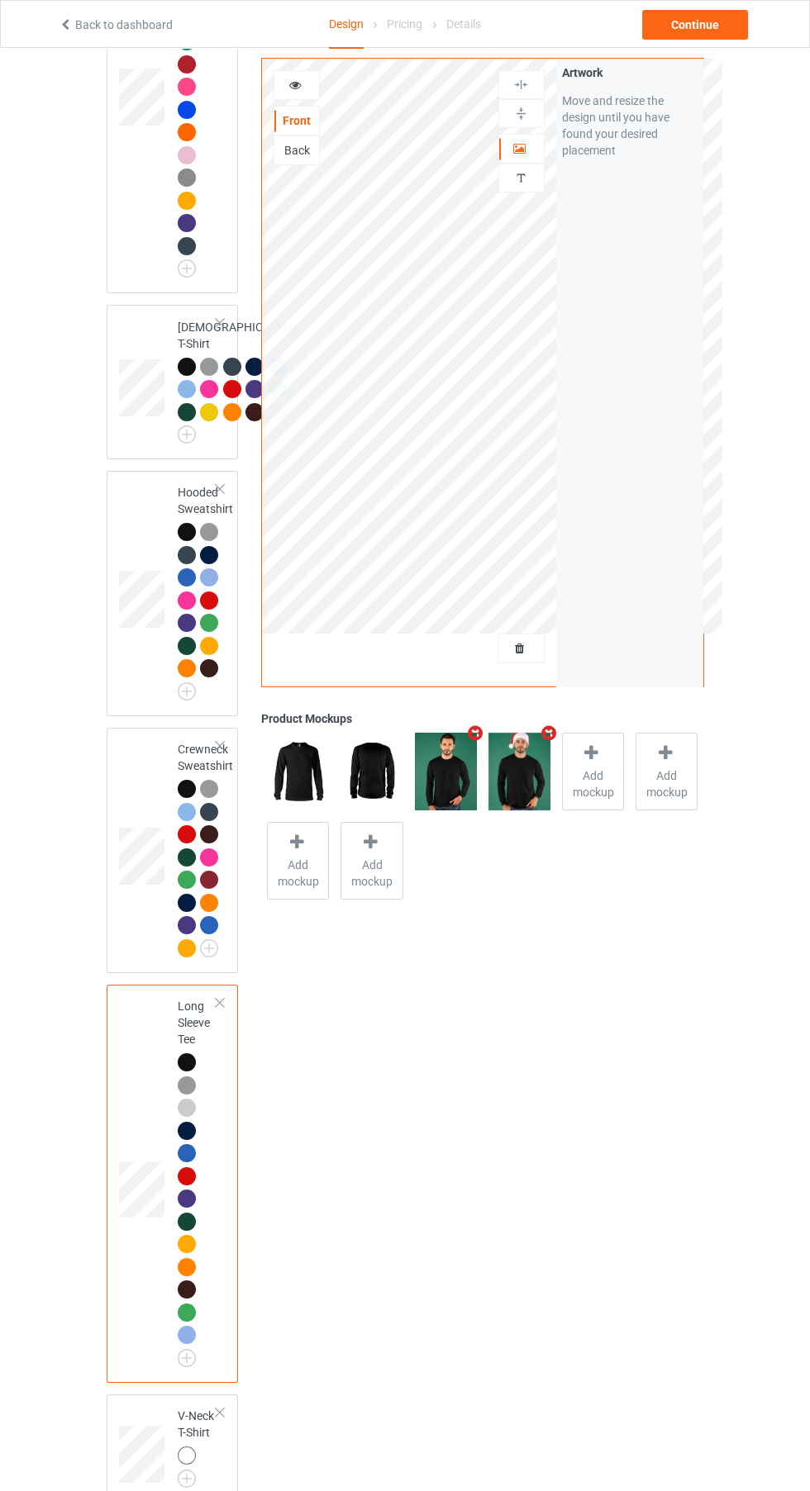
click at [158, 967] on td at bounding box center [144, 851] width 50 height 232
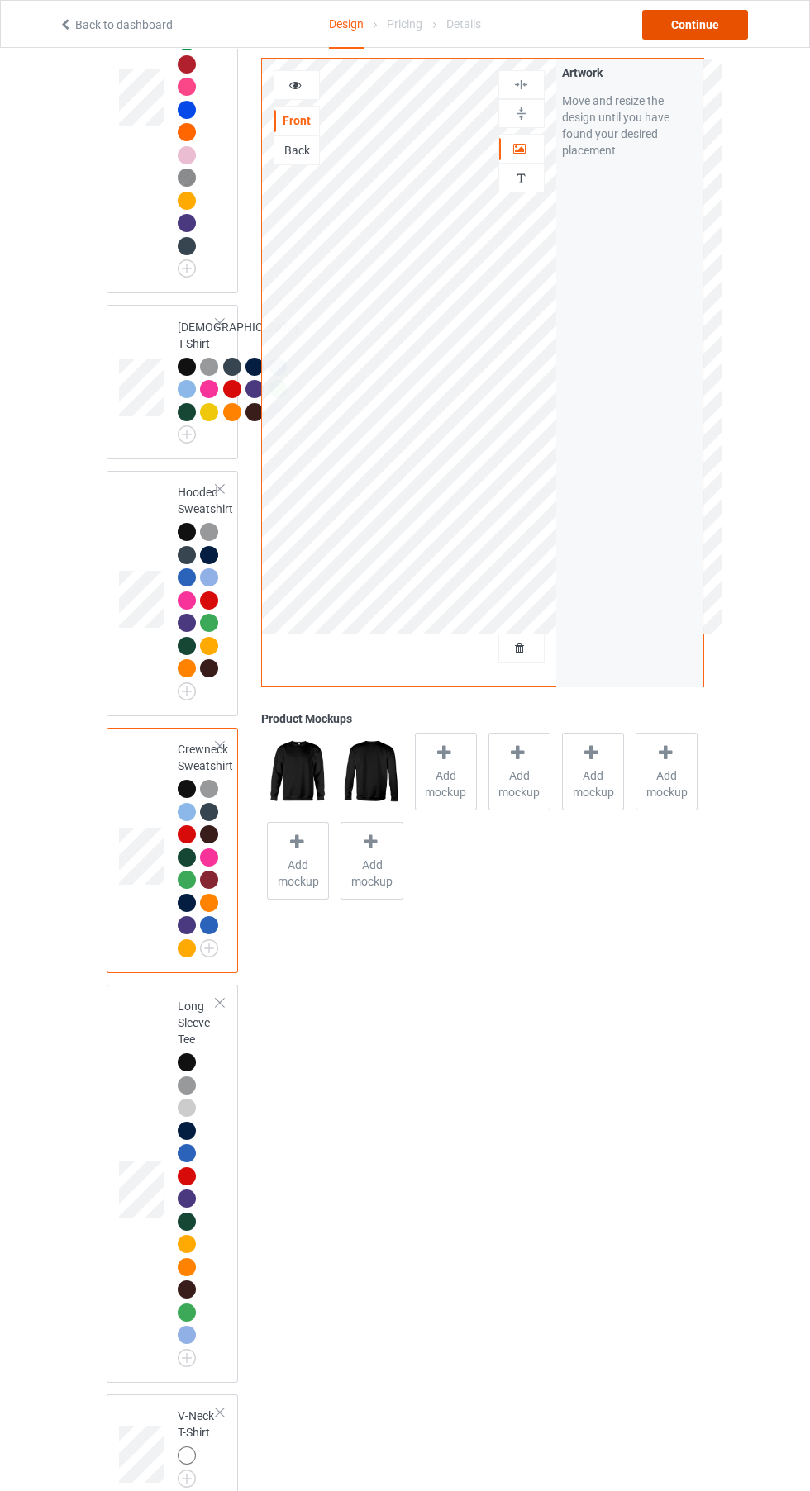
click at [713, 16] on div "Continue" at bounding box center [695, 25] width 106 height 30
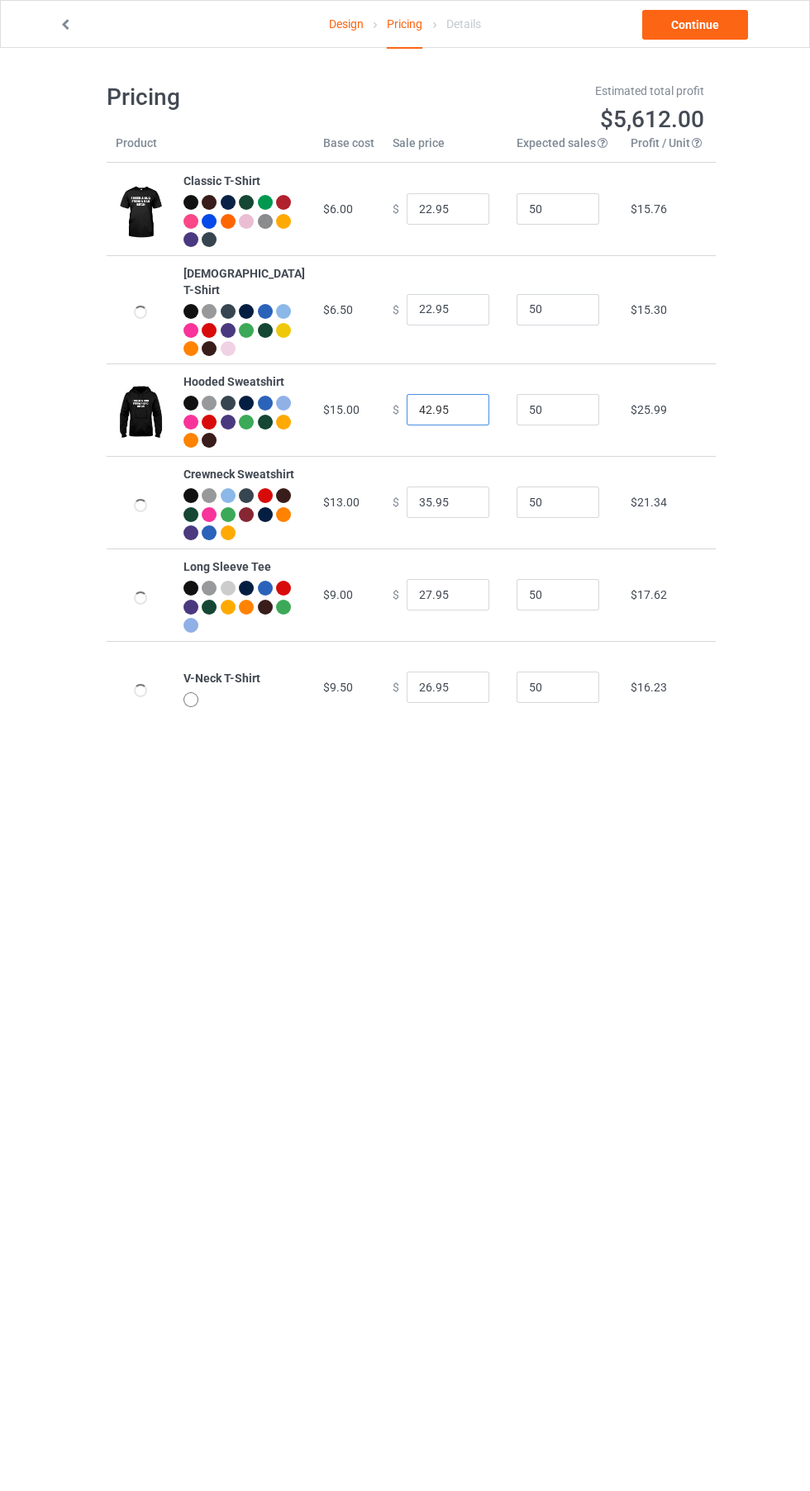
click at [419, 395] on input "42.95" at bounding box center [448, 409] width 83 height 31
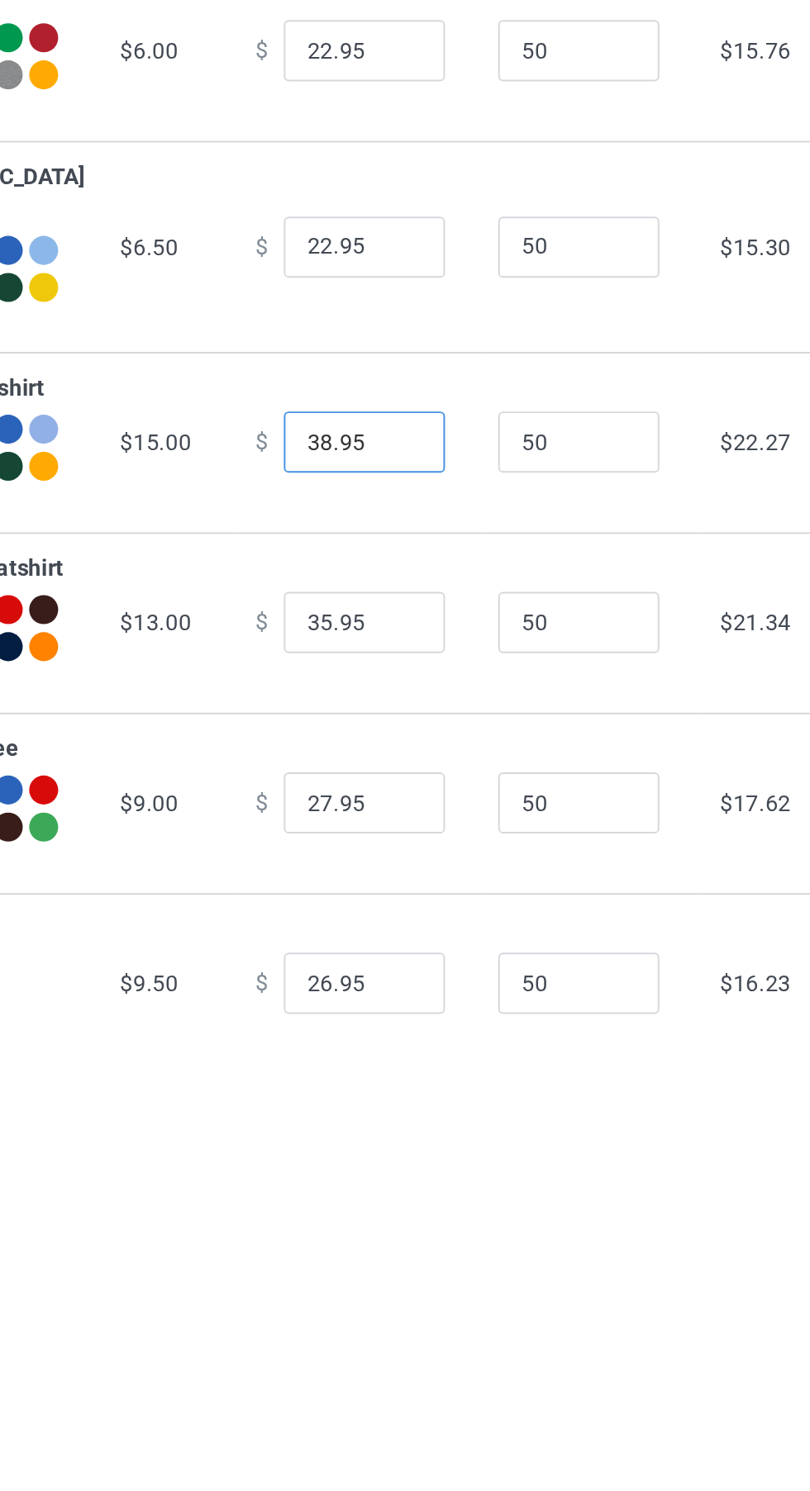
type input "38.95"
click at [407, 498] on input "35.95" at bounding box center [448, 502] width 83 height 31
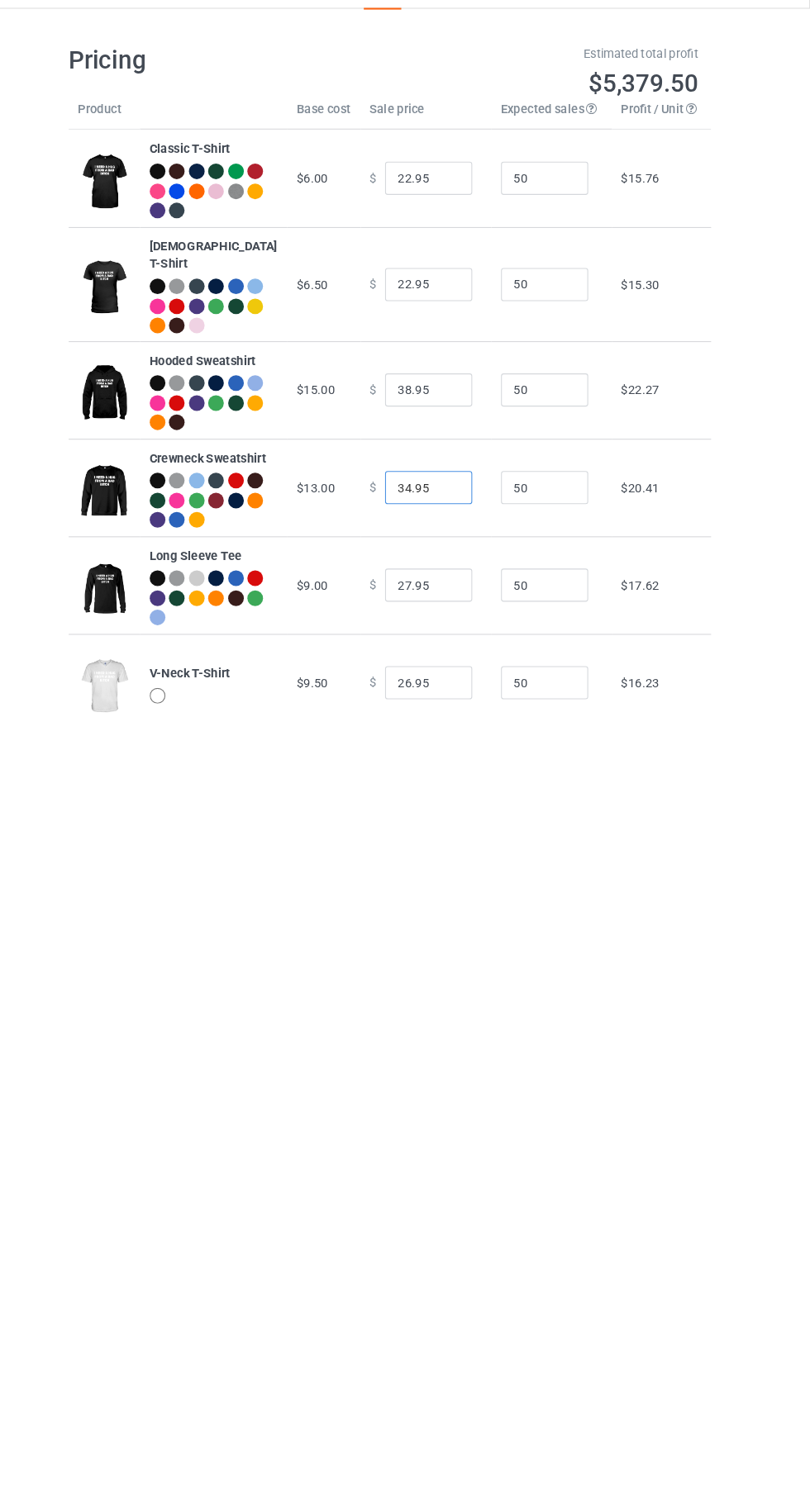
type input "34.95"
click at [420, 687] on input "26.95" at bounding box center [448, 687] width 83 height 31
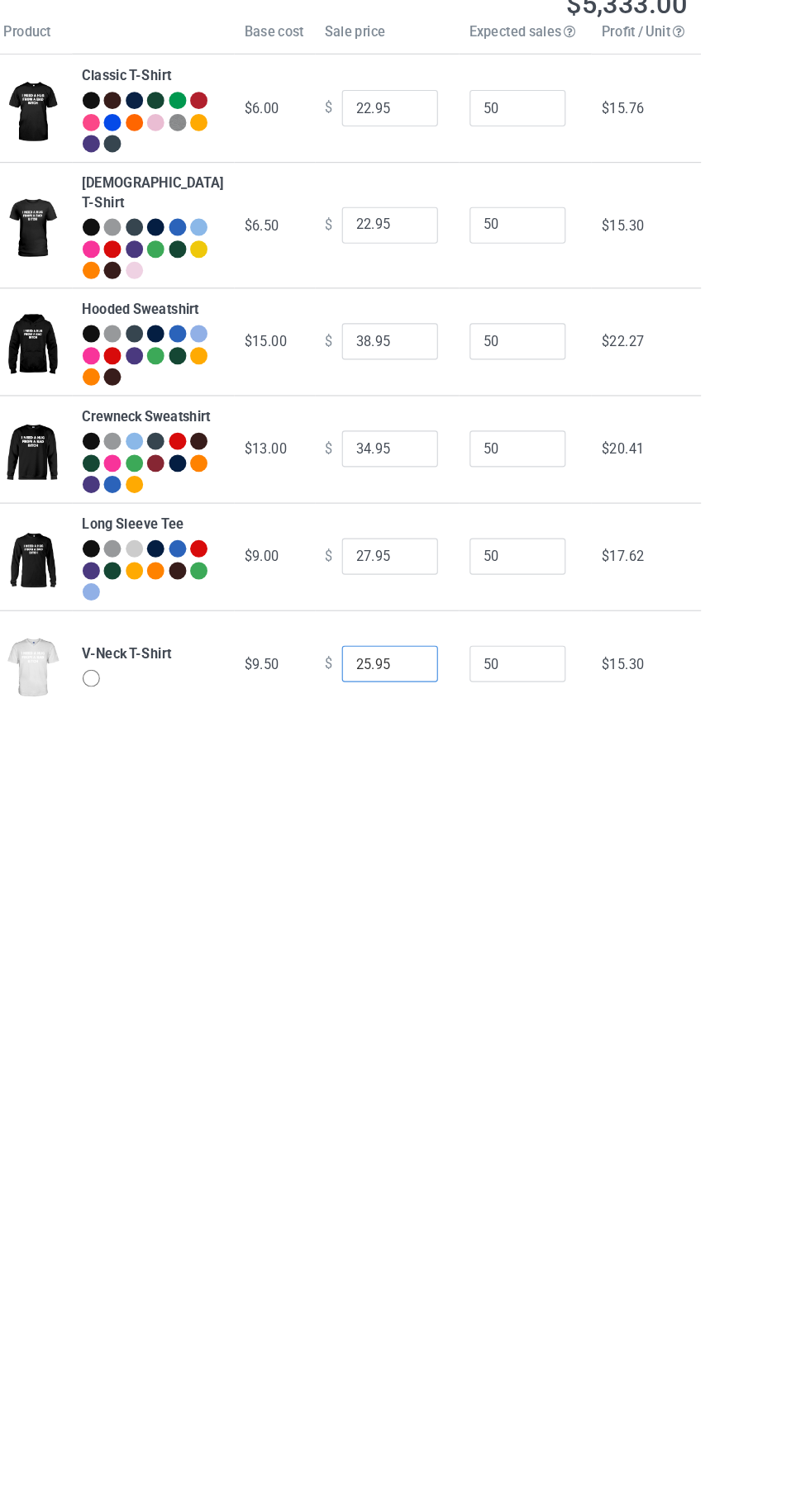
type input "25.95"
click at [151, 688] on img at bounding box center [141, 690] width 50 height 62
click at [131, 687] on img at bounding box center [141, 690] width 50 height 62
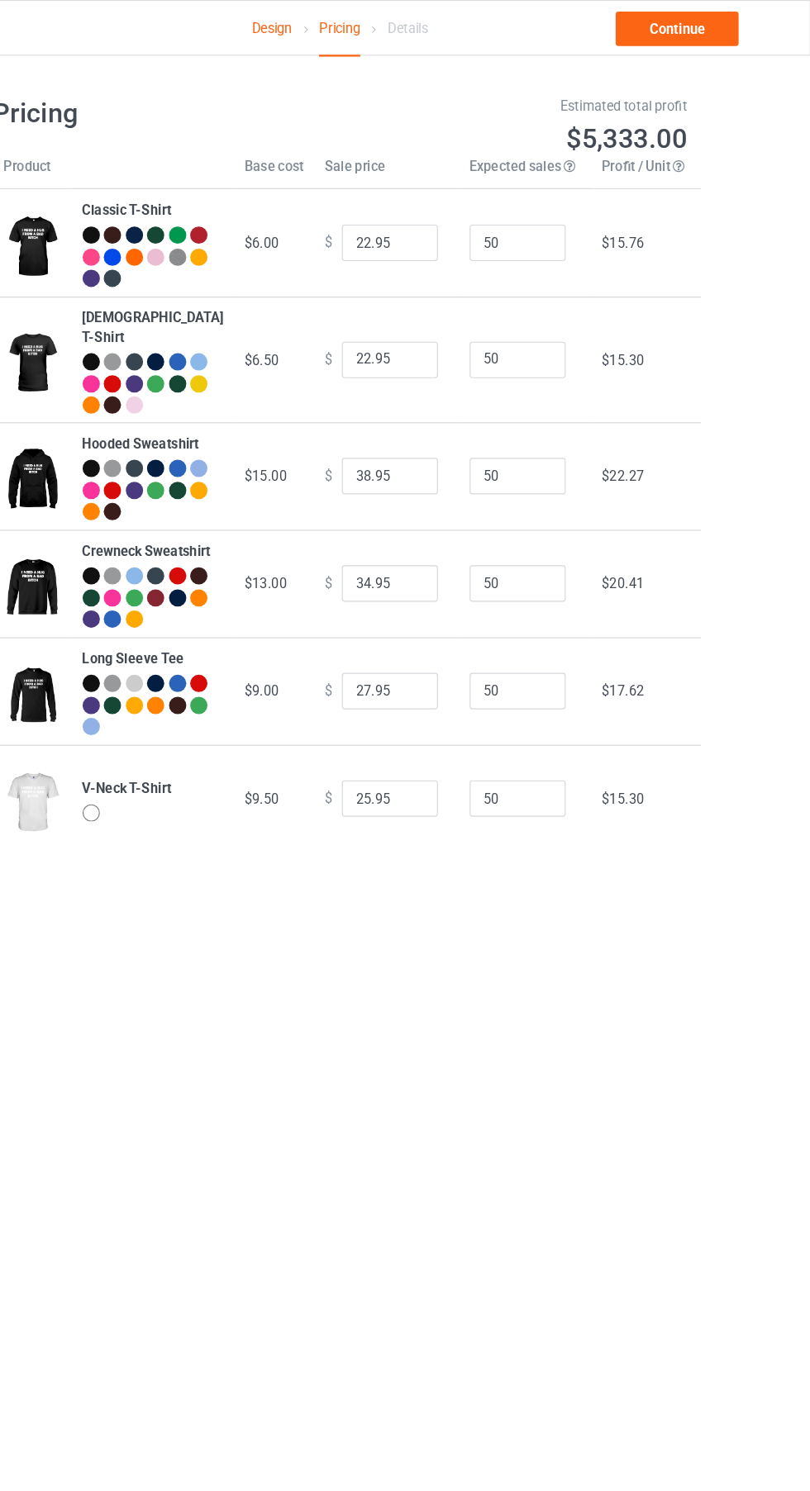
click at [343, 30] on link "Design" at bounding box center [346, 24] width 35 height 46
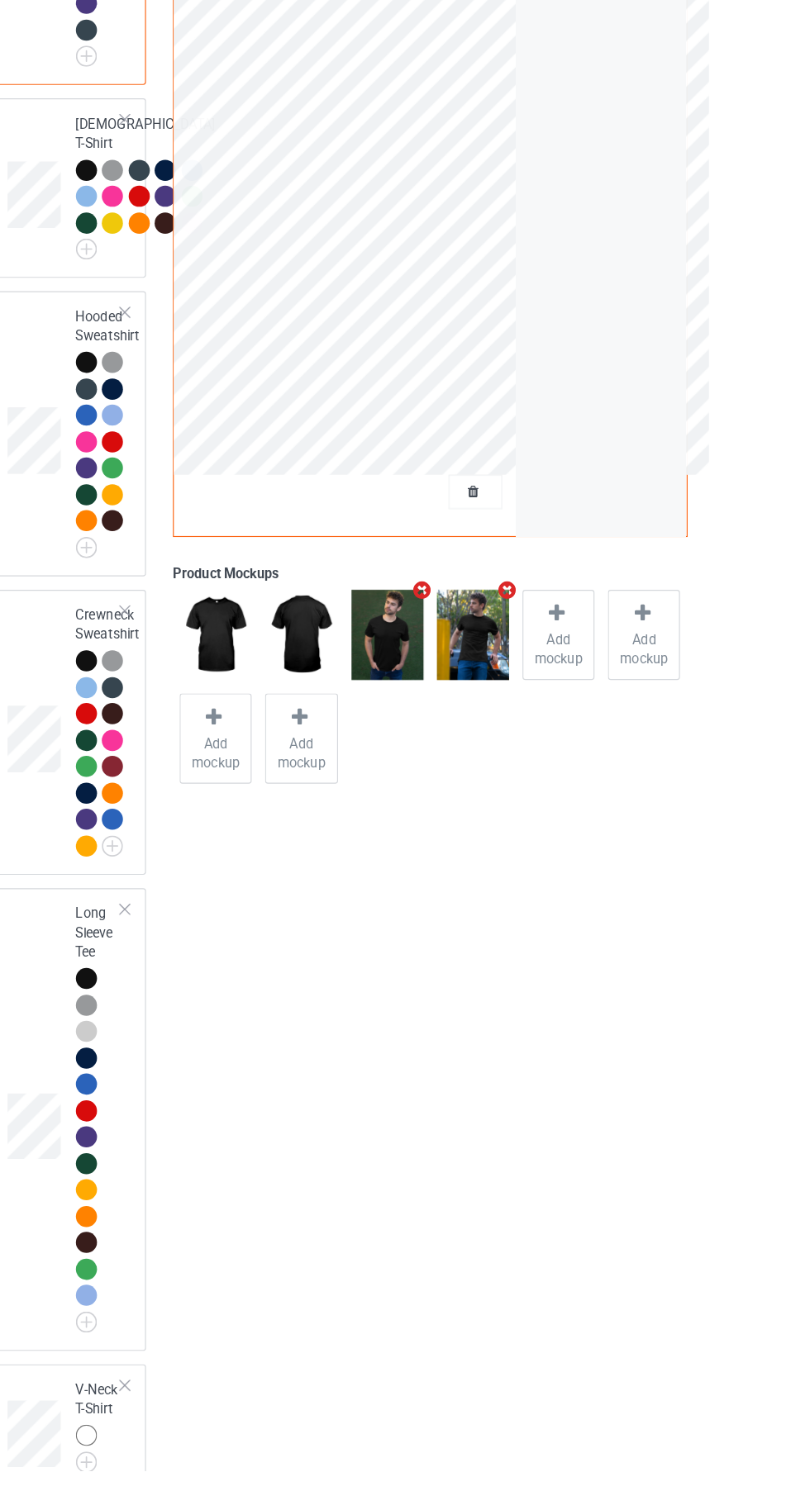
scroll to position [591, 0]
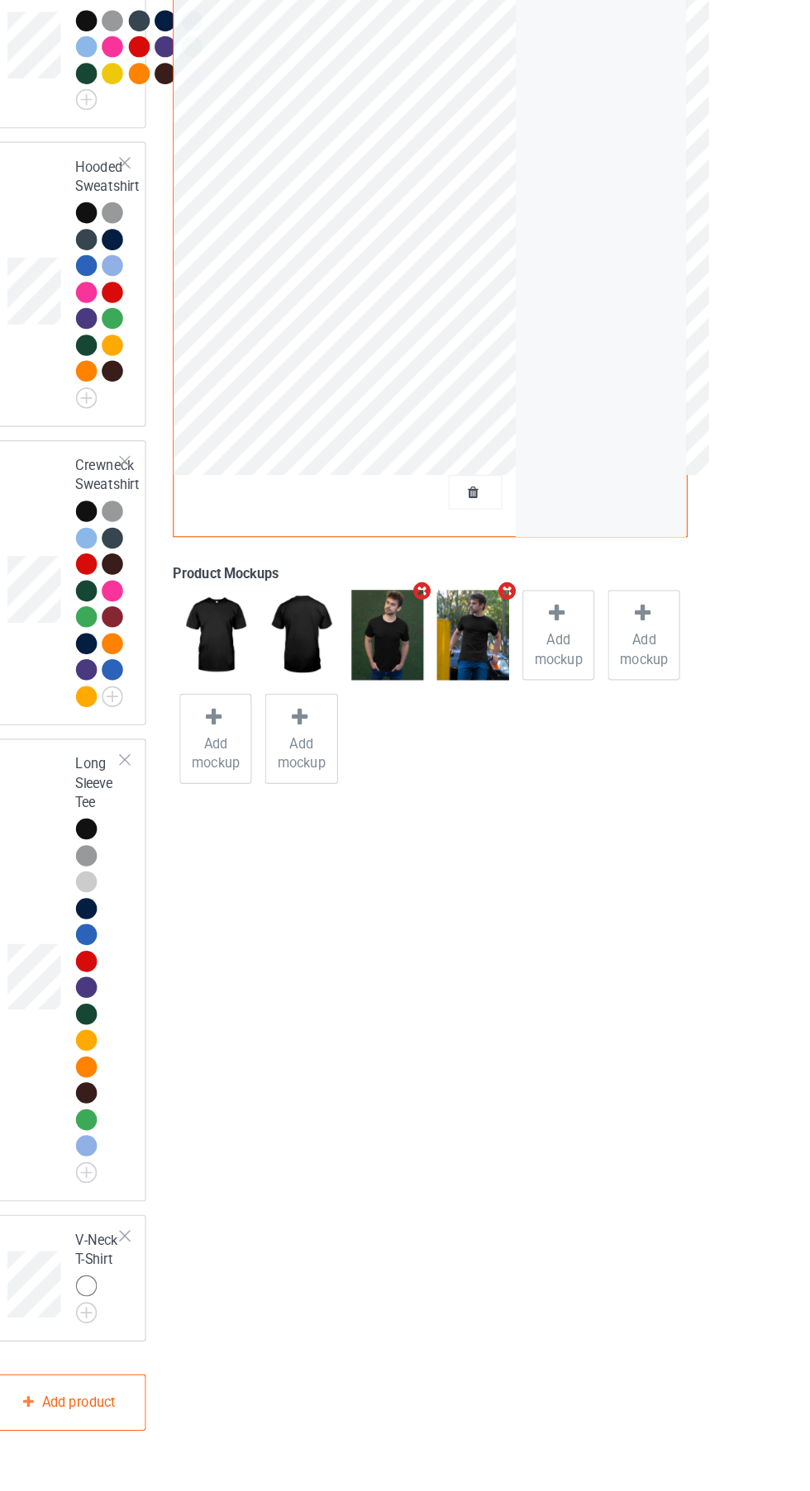
click at [0, 0] on img at bounding box center [0, 0] width 0 height 0
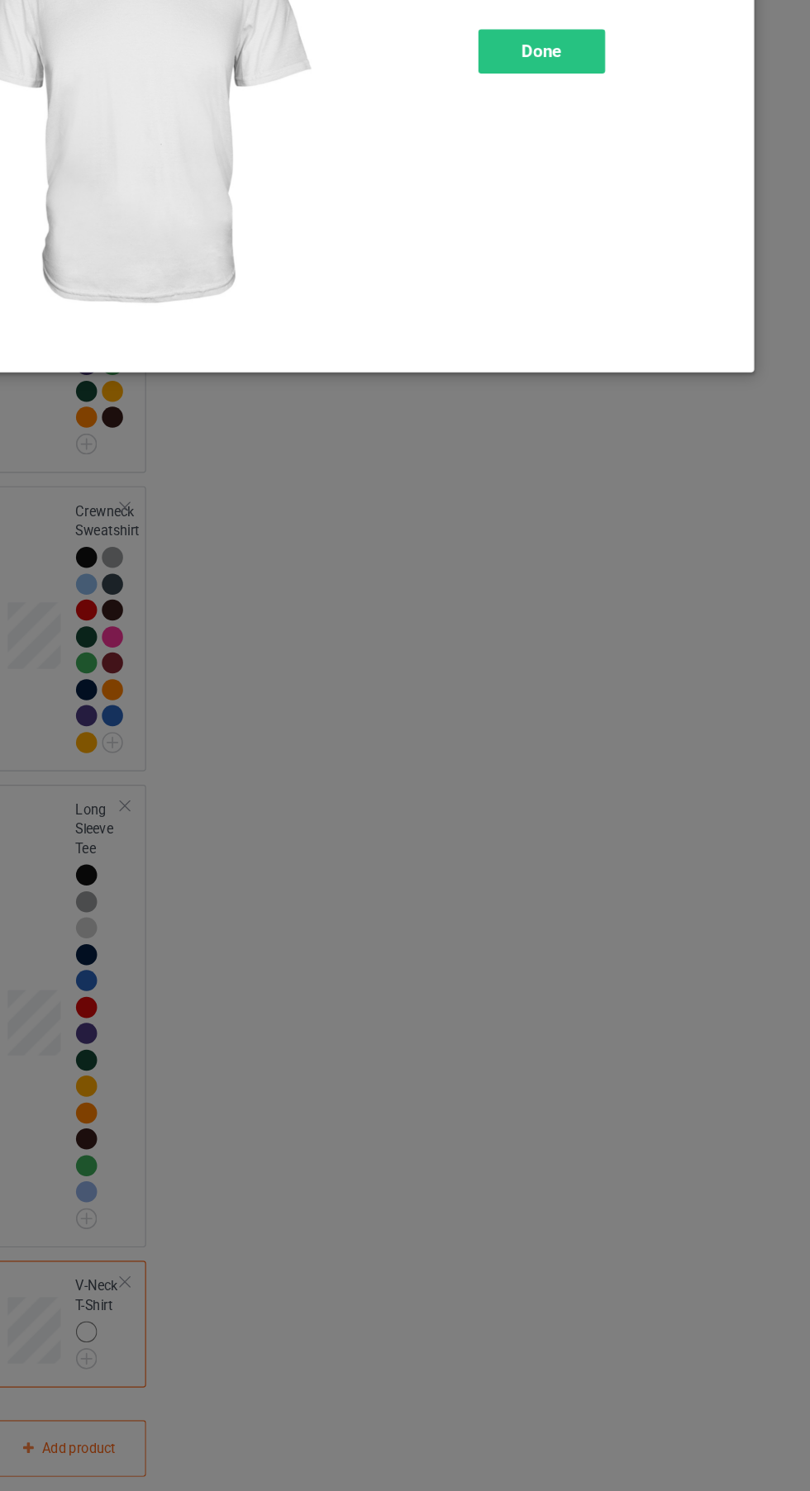
scroll to position [609, 0]
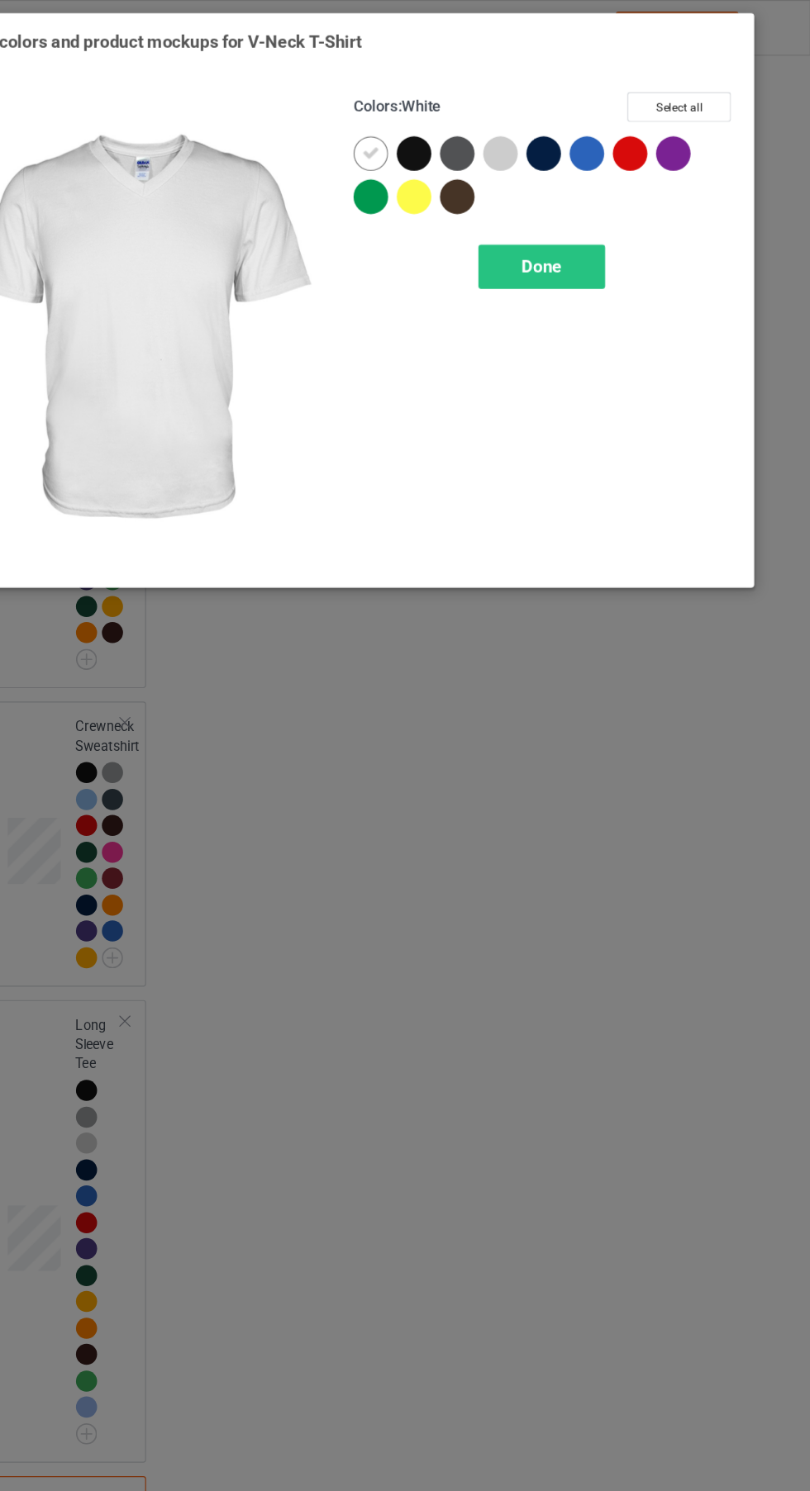
click at [467, 133] on div at bounding box center [469, 132] width 30 height 30
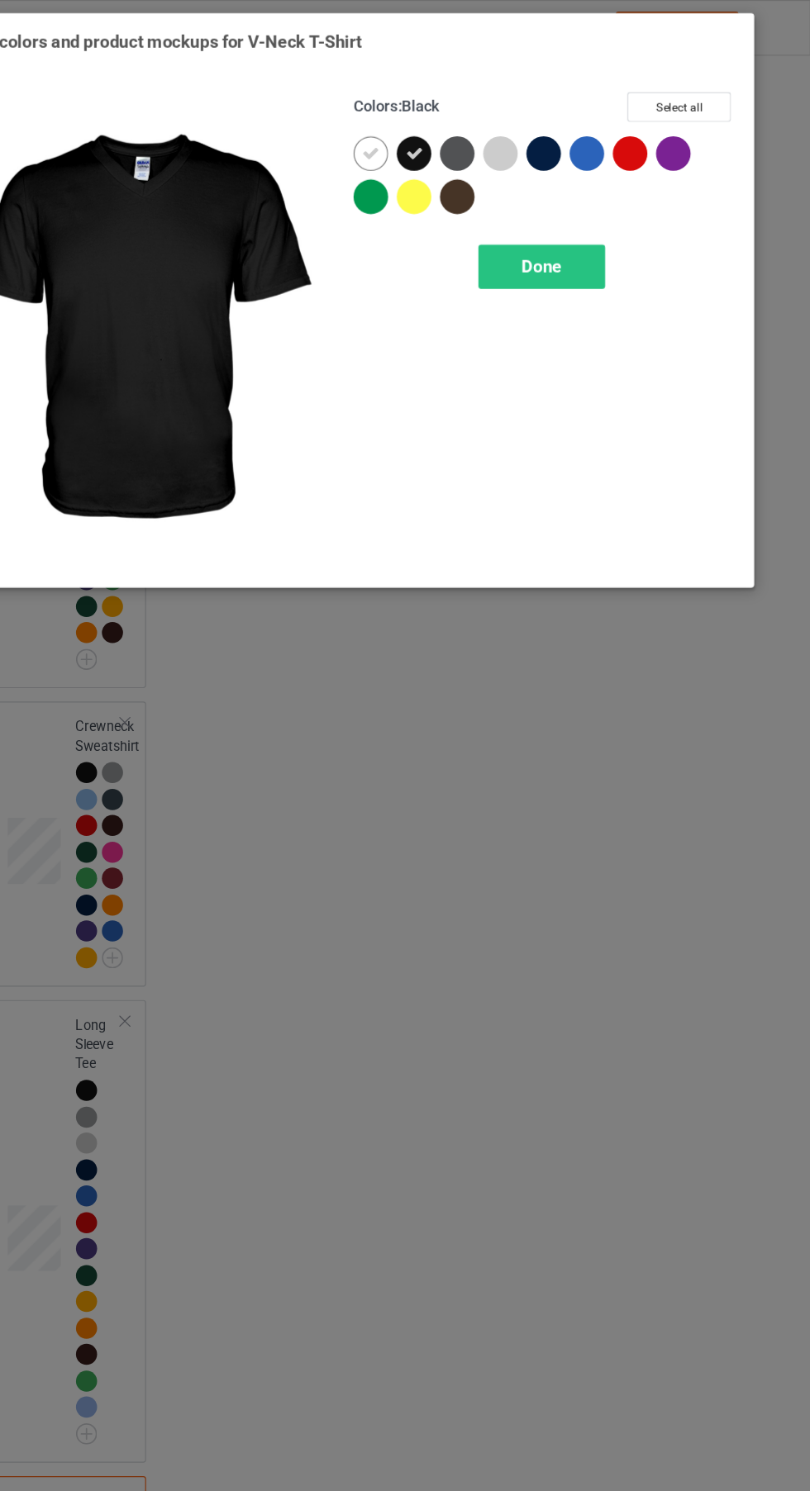
click at [428, 131] on icon at bounding box center [431, 132] width 15 height 15
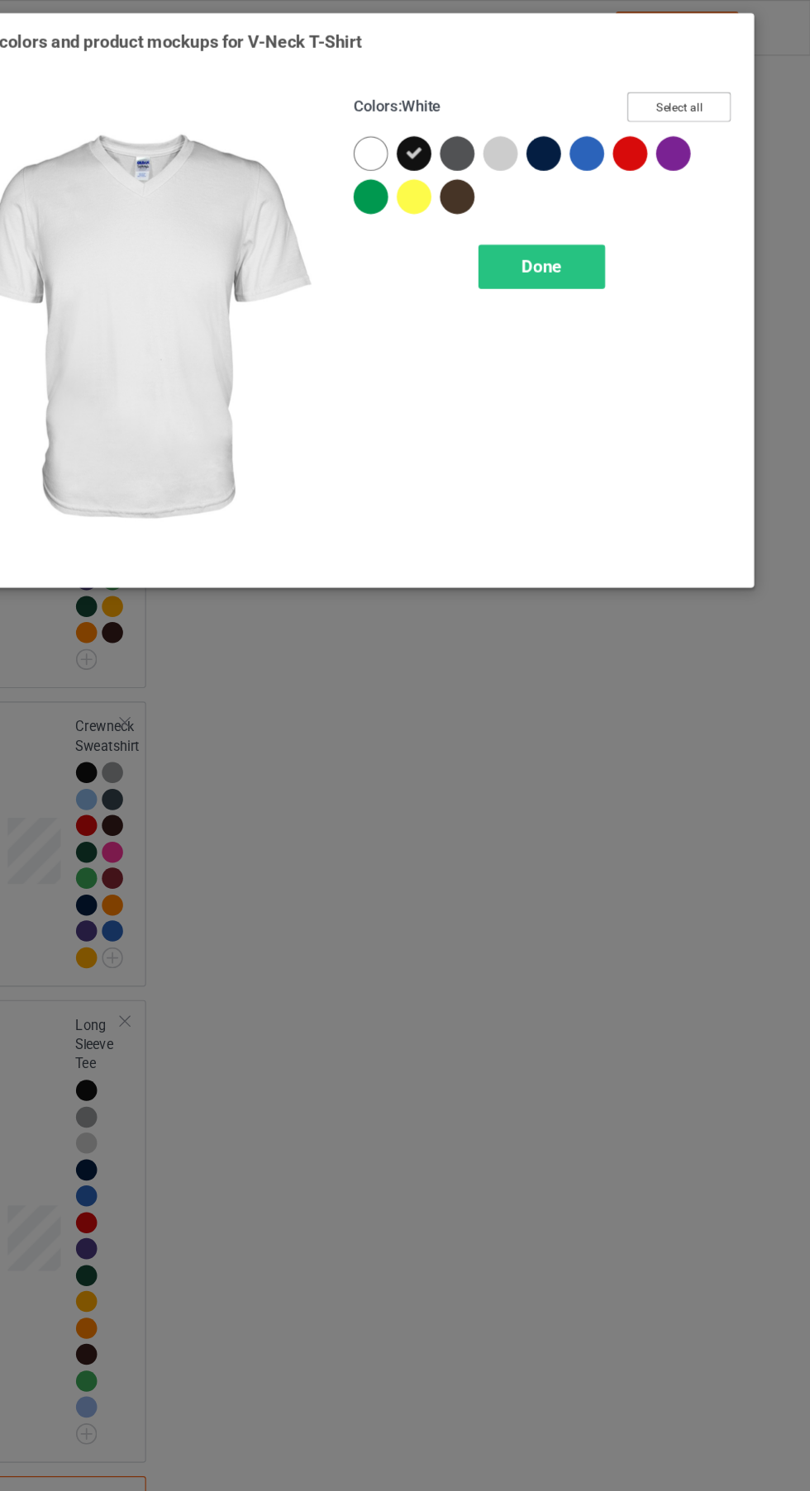
click at [699, 87] on button "Select all" at bounding box center [696, 92] width 89 height 26
click at [424, 136] on icon at bounding box center [431, 132] width 15 height 15
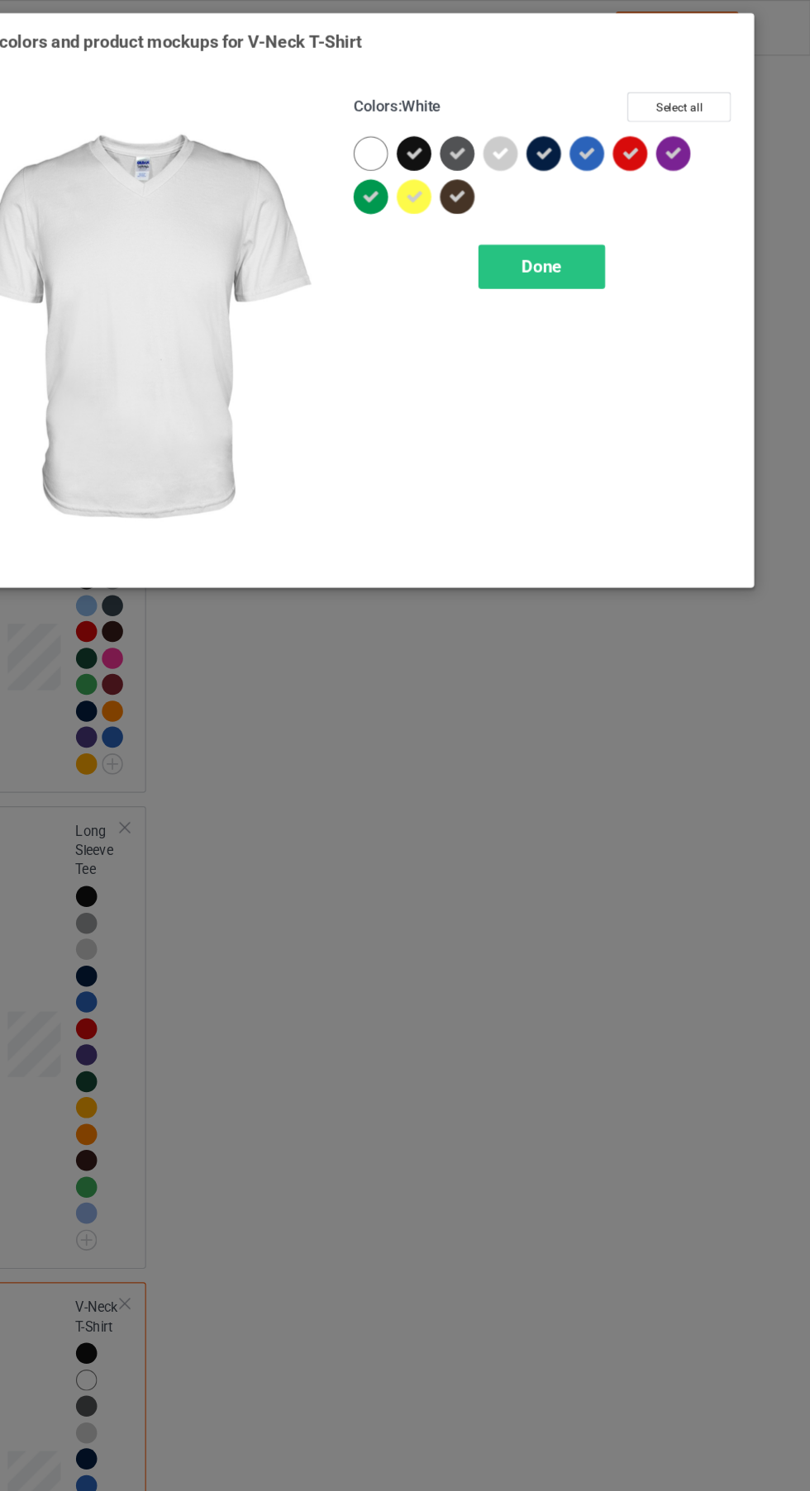
click at [543, 131] on icon at bounding box center [542, 132] width 15 height 15
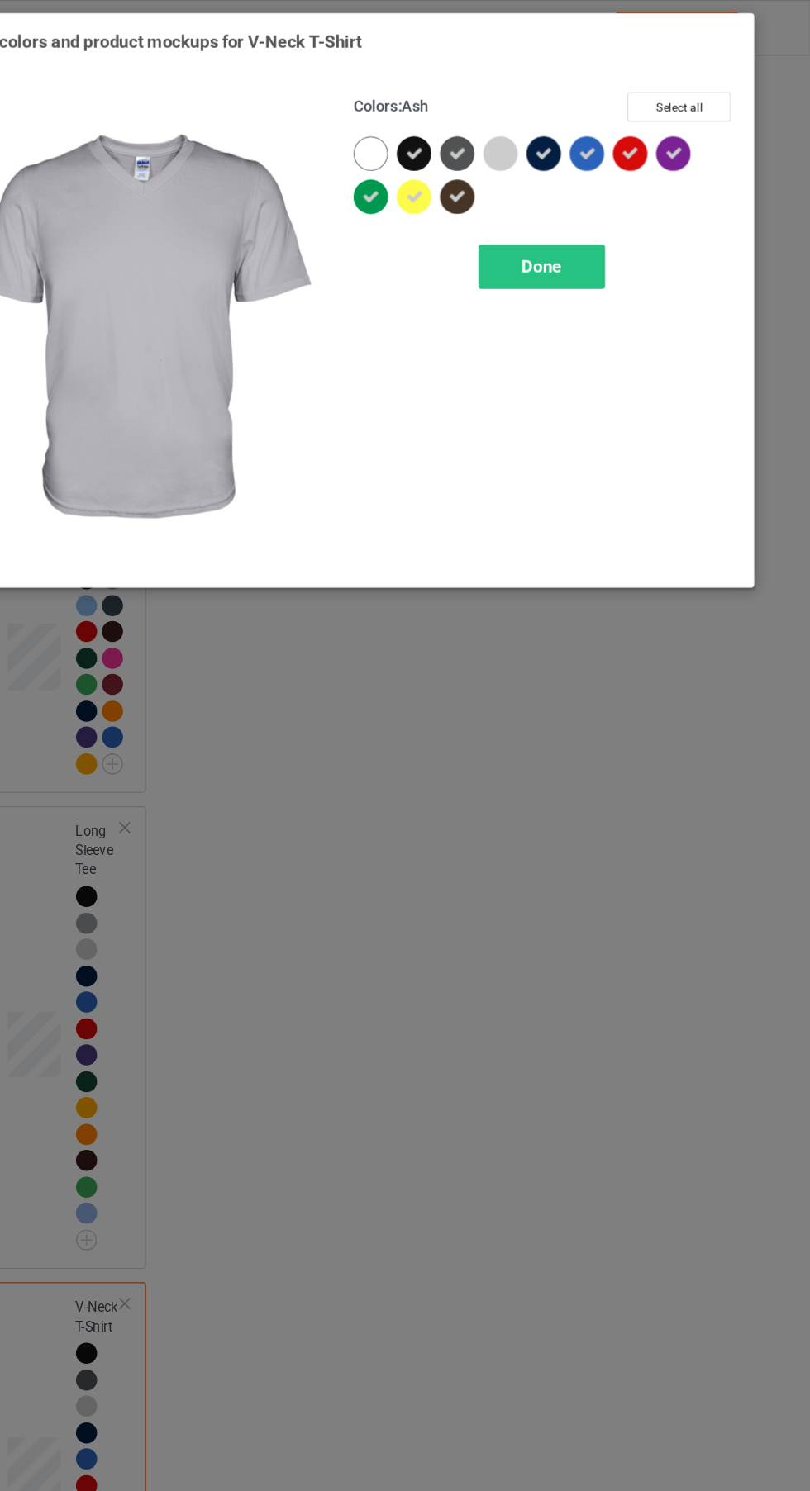
click at [549, 138] on div at bounding box center [543, 132] width 30 height 30
click at [611, 241] on div "Done" at bounding box center [578, 230] width 109 height 38
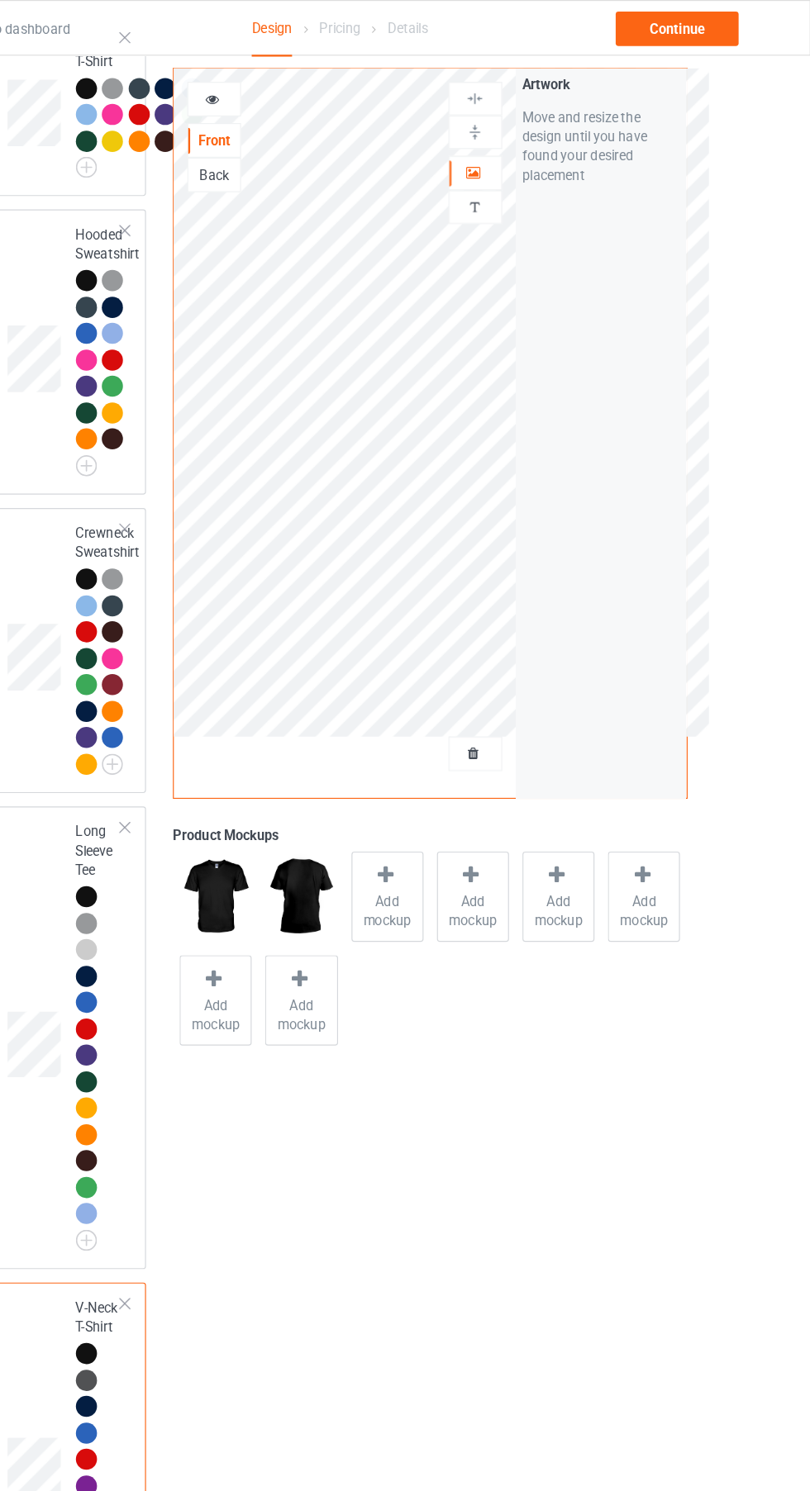
click at [454, 768] on span "Add mockup" at bounding box center [446, 784] width 60 height 33
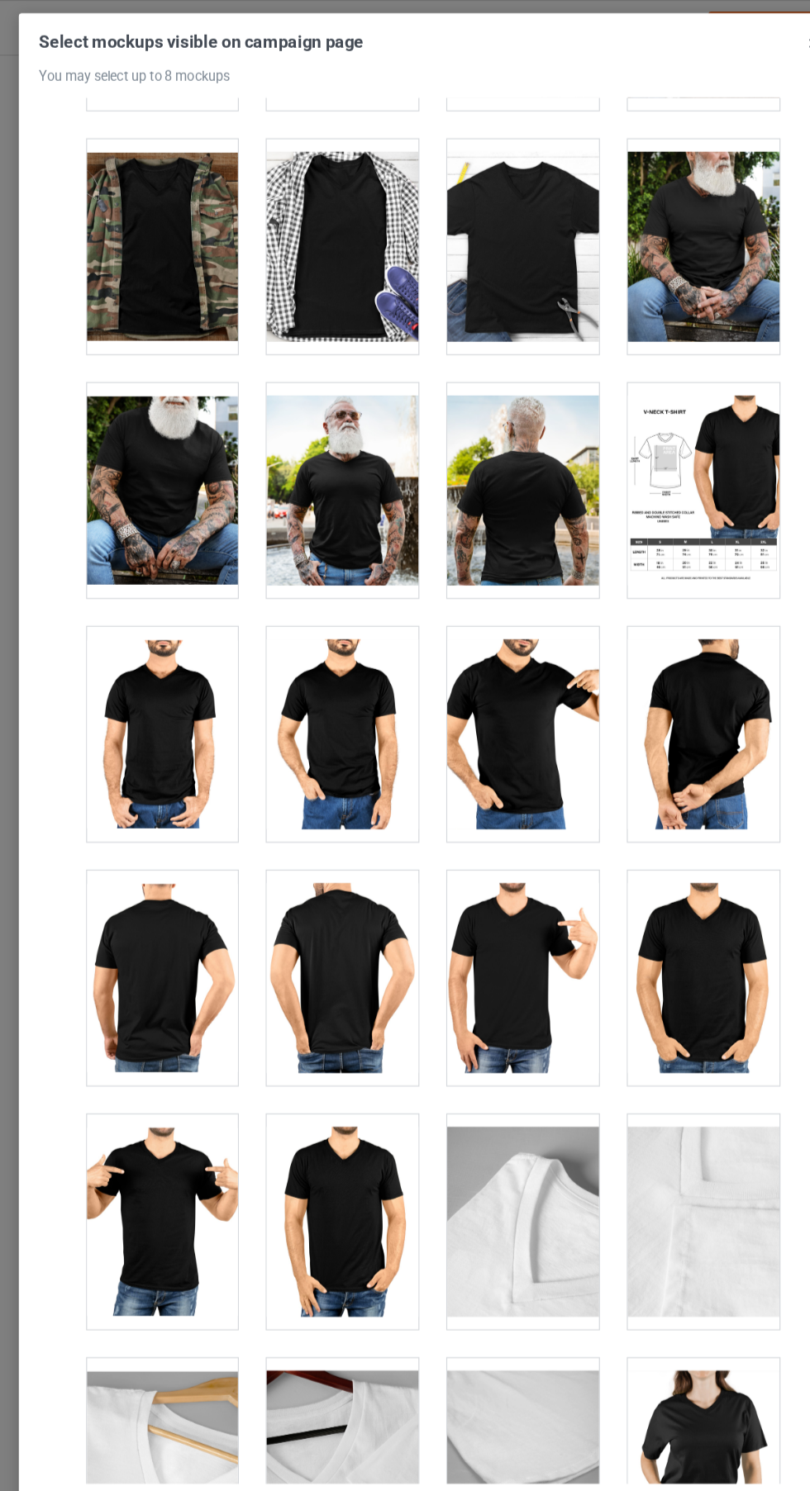
scroll to position [817, 0]
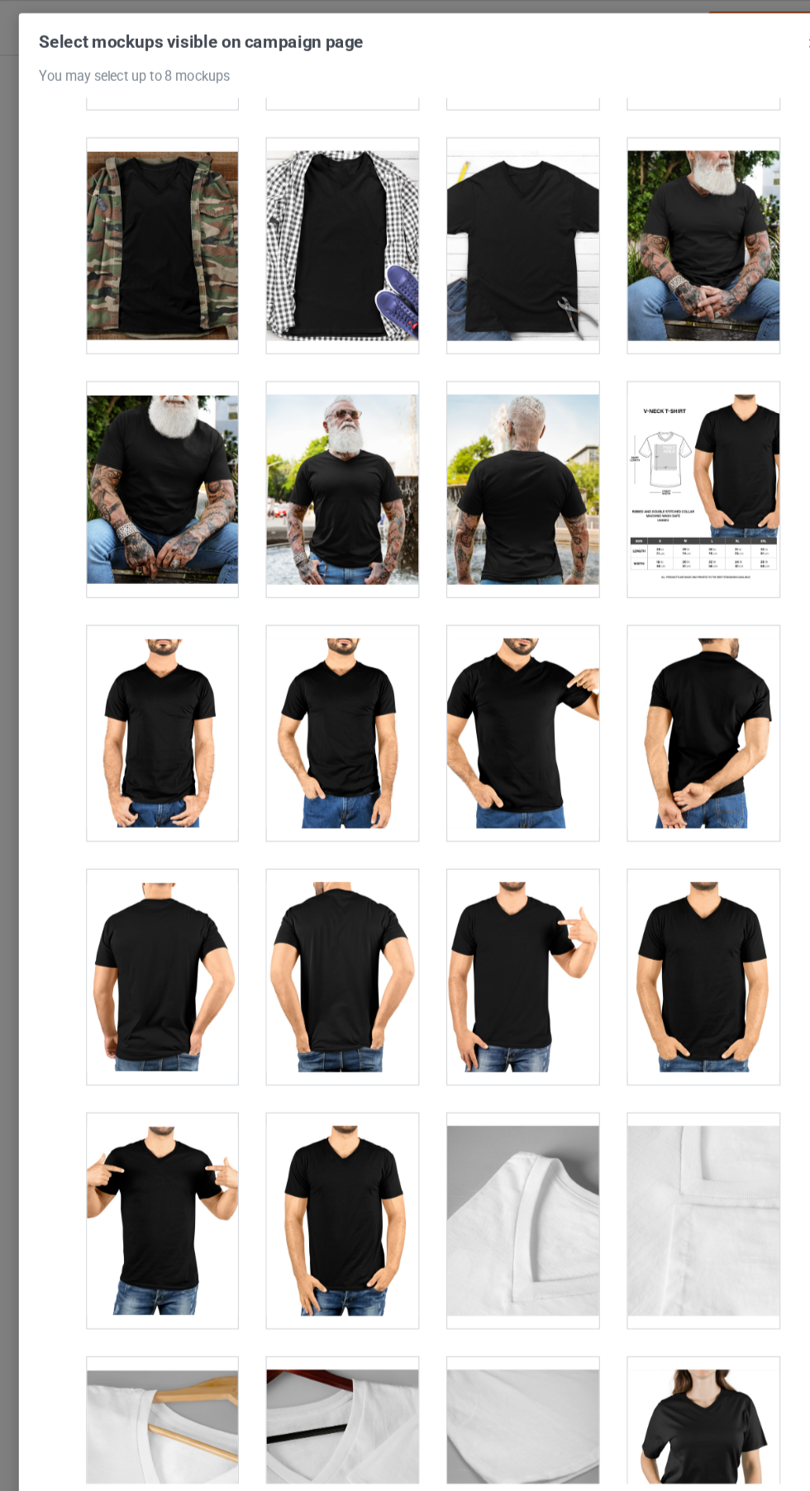
click at [287, 703] on div at bounding box center [327, 631] width 131 height 185
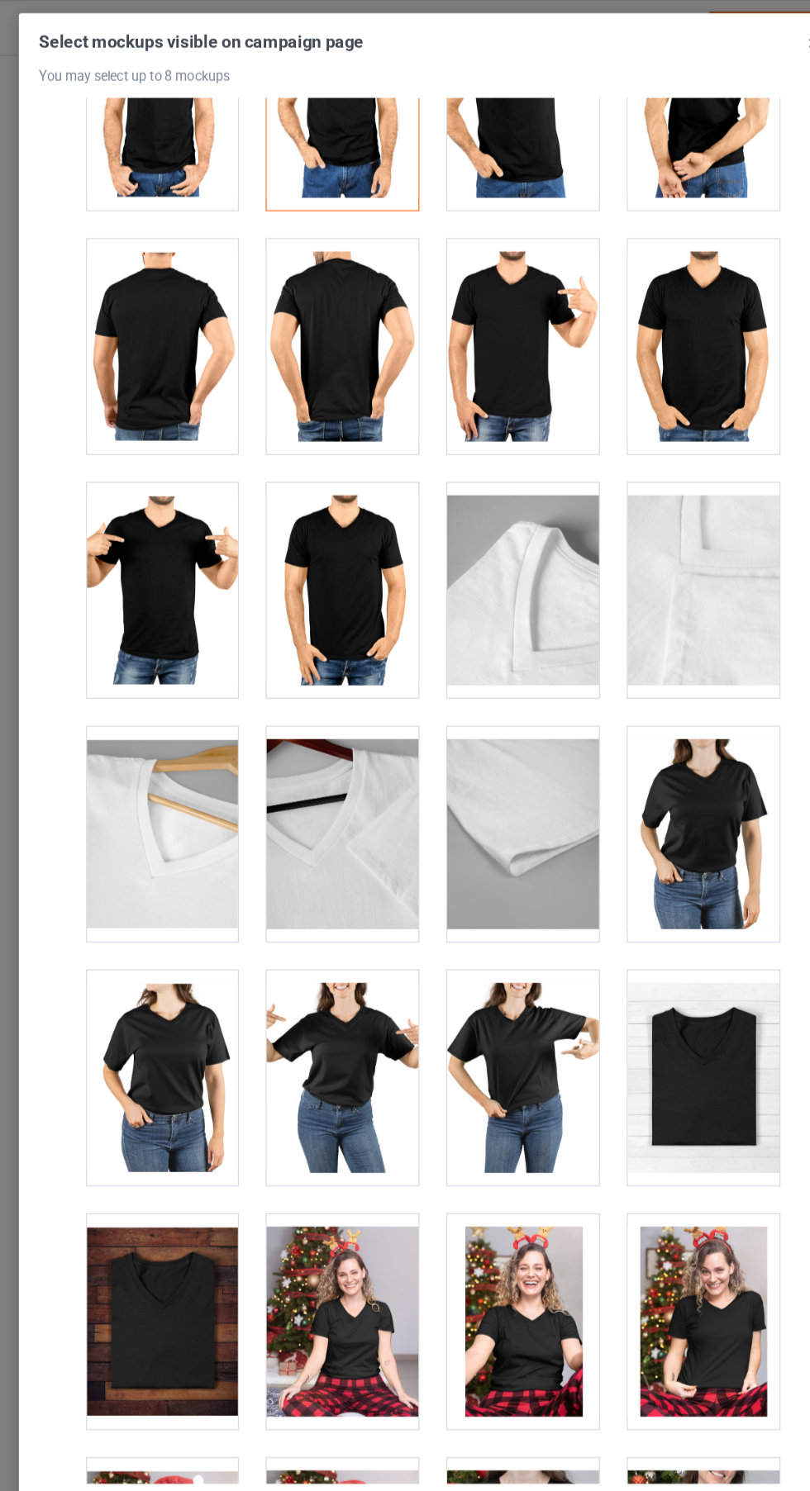
scroll to position [1319, 0]
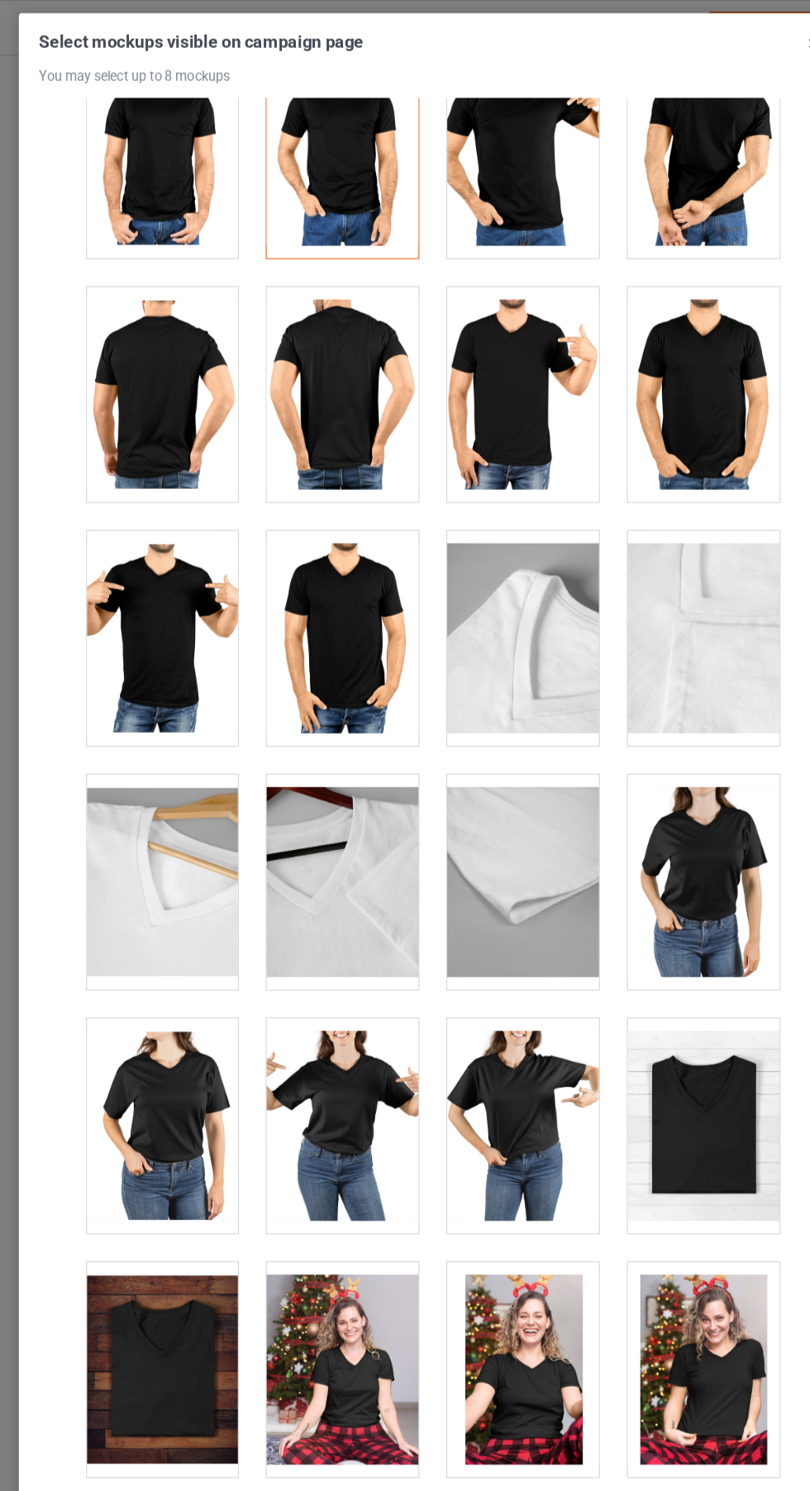
click at [157, 606] on div at bounding box center [172, 549] width 131 height 185
click at [148, 559] on div at bounding box center [172, 549] width 131 height 185
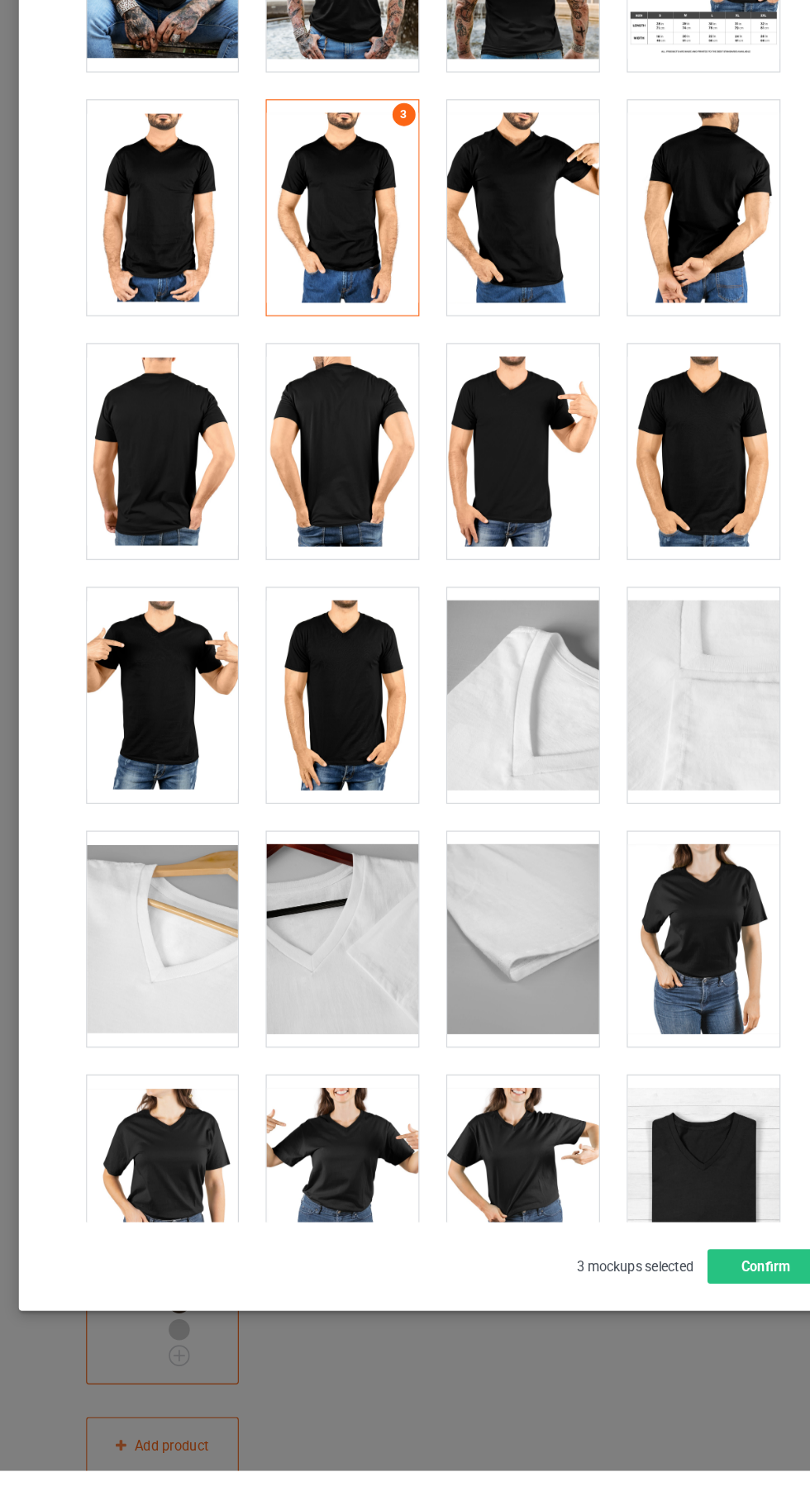
scroll to position [1034, 0]
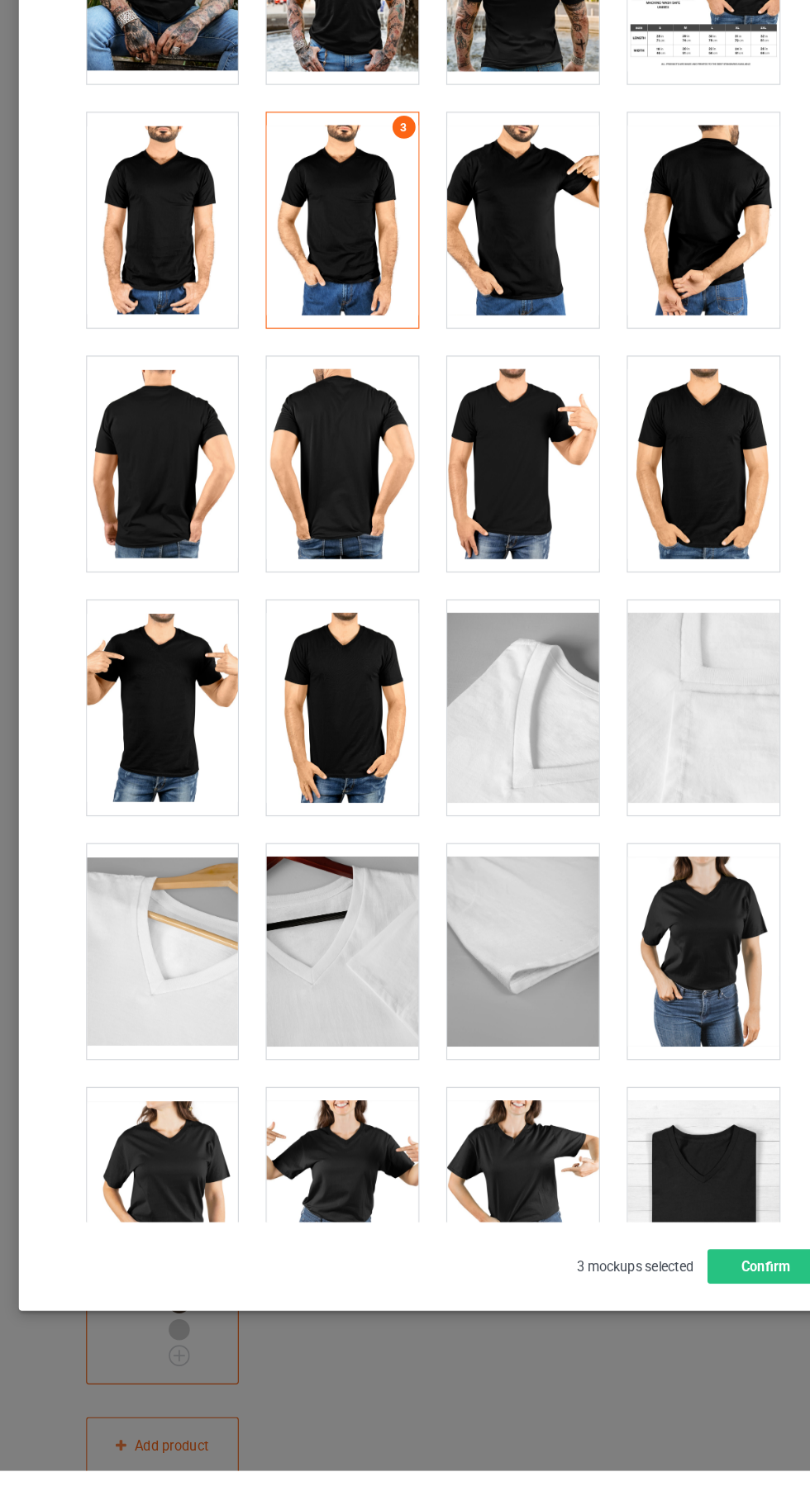
click at [504, 620] on div at bounding box center [482, 624] width 131 height 185
click at [698, 1330] on button "Confirm" at bounding box center [691, 1316] width 100 height 30
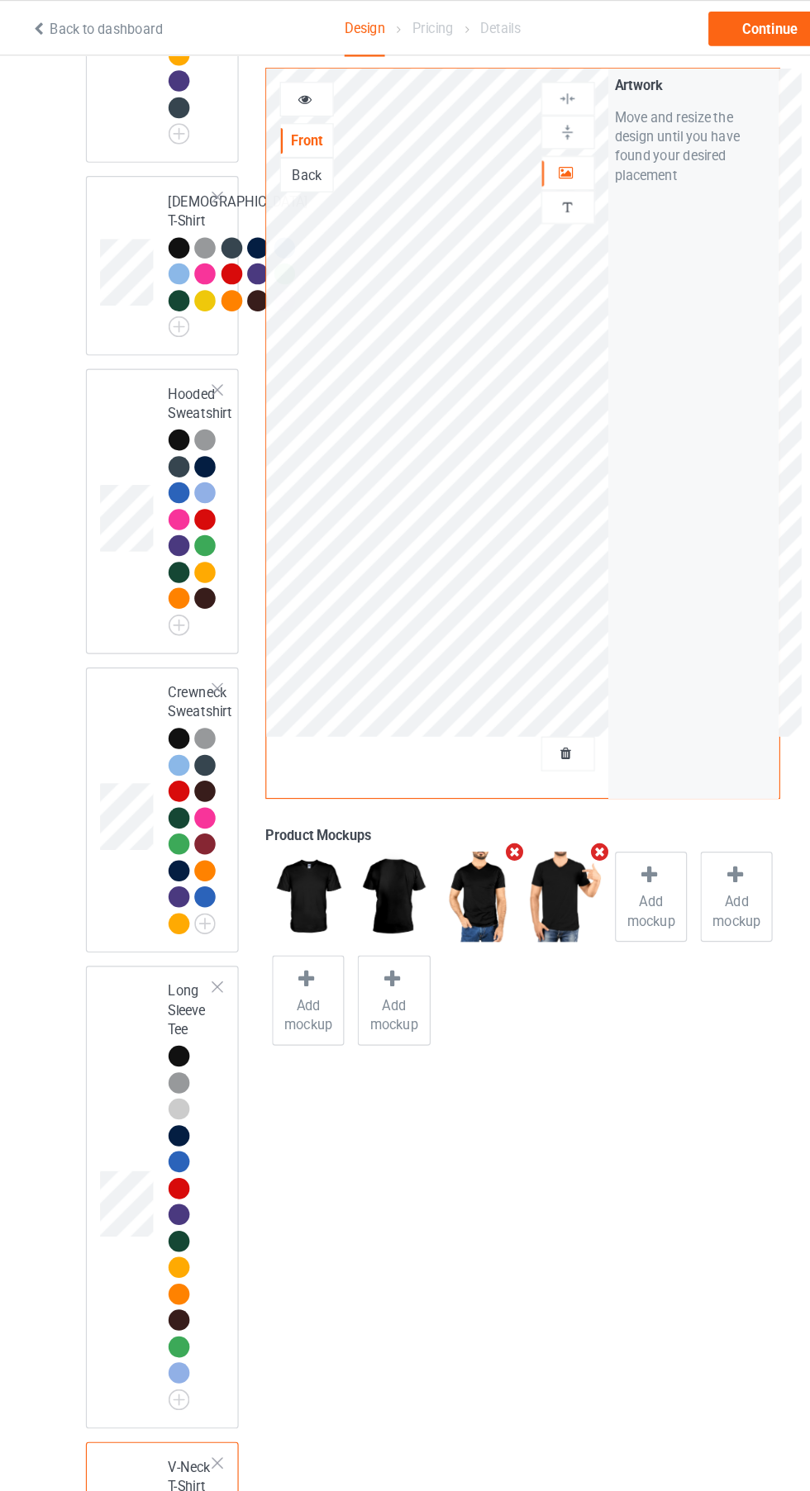
scroll to position [0, 0]
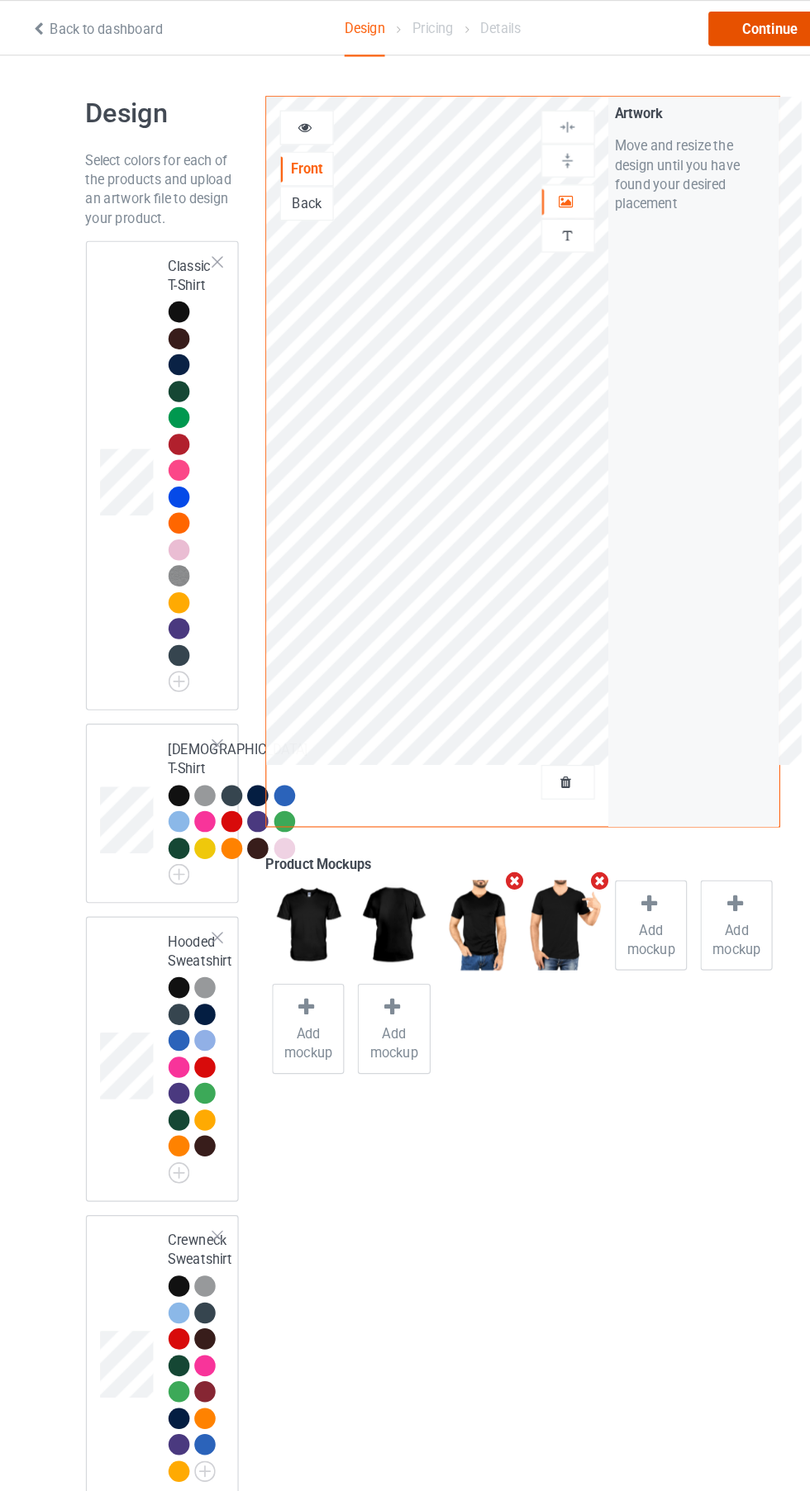
click at [691, 26] on div "Continue" at bounding box center [695, 25] width 106 height 30
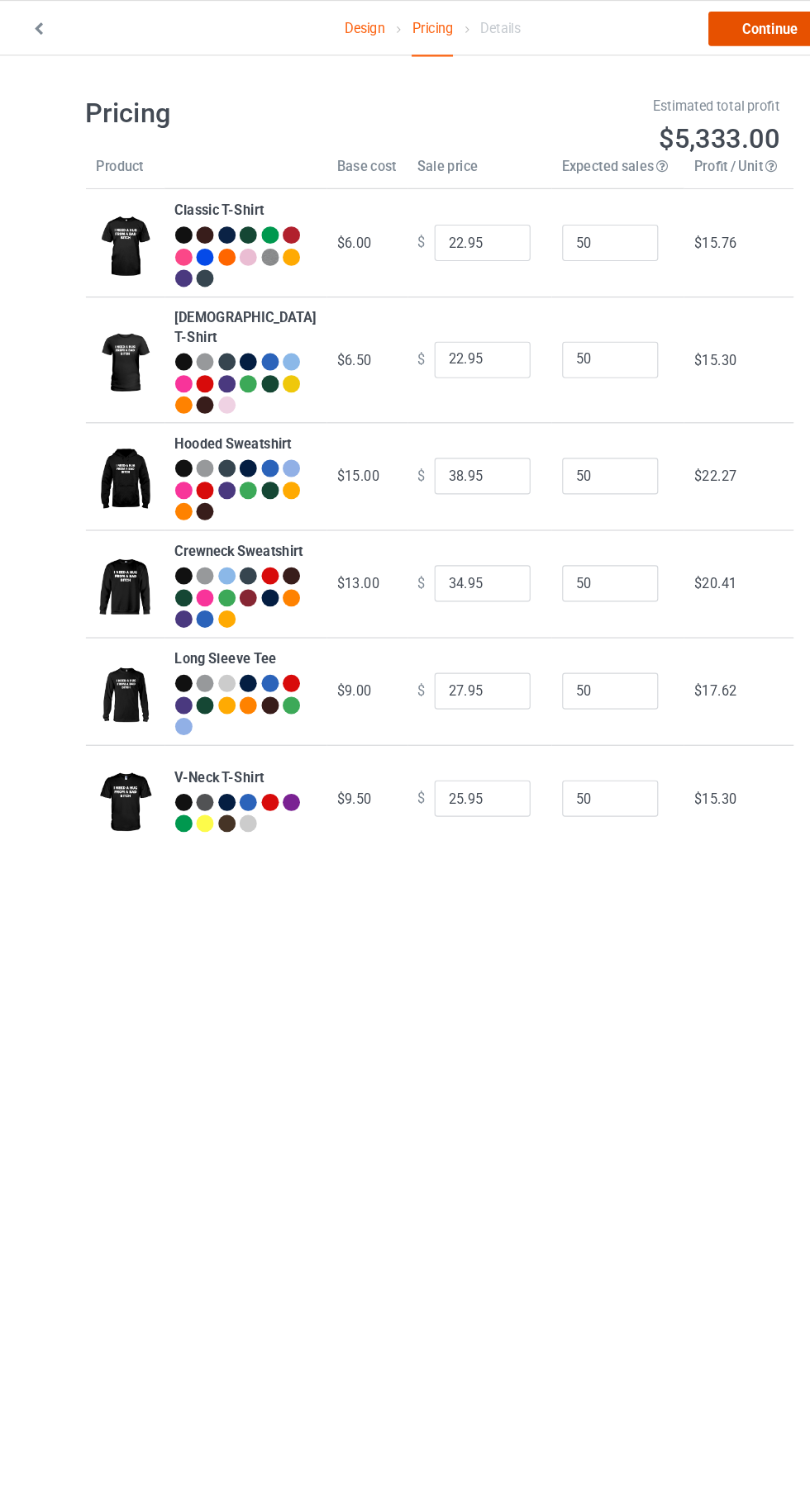
click at [697, 24] on link "Continue" at bounding box center [695, 25] width 106 height 30
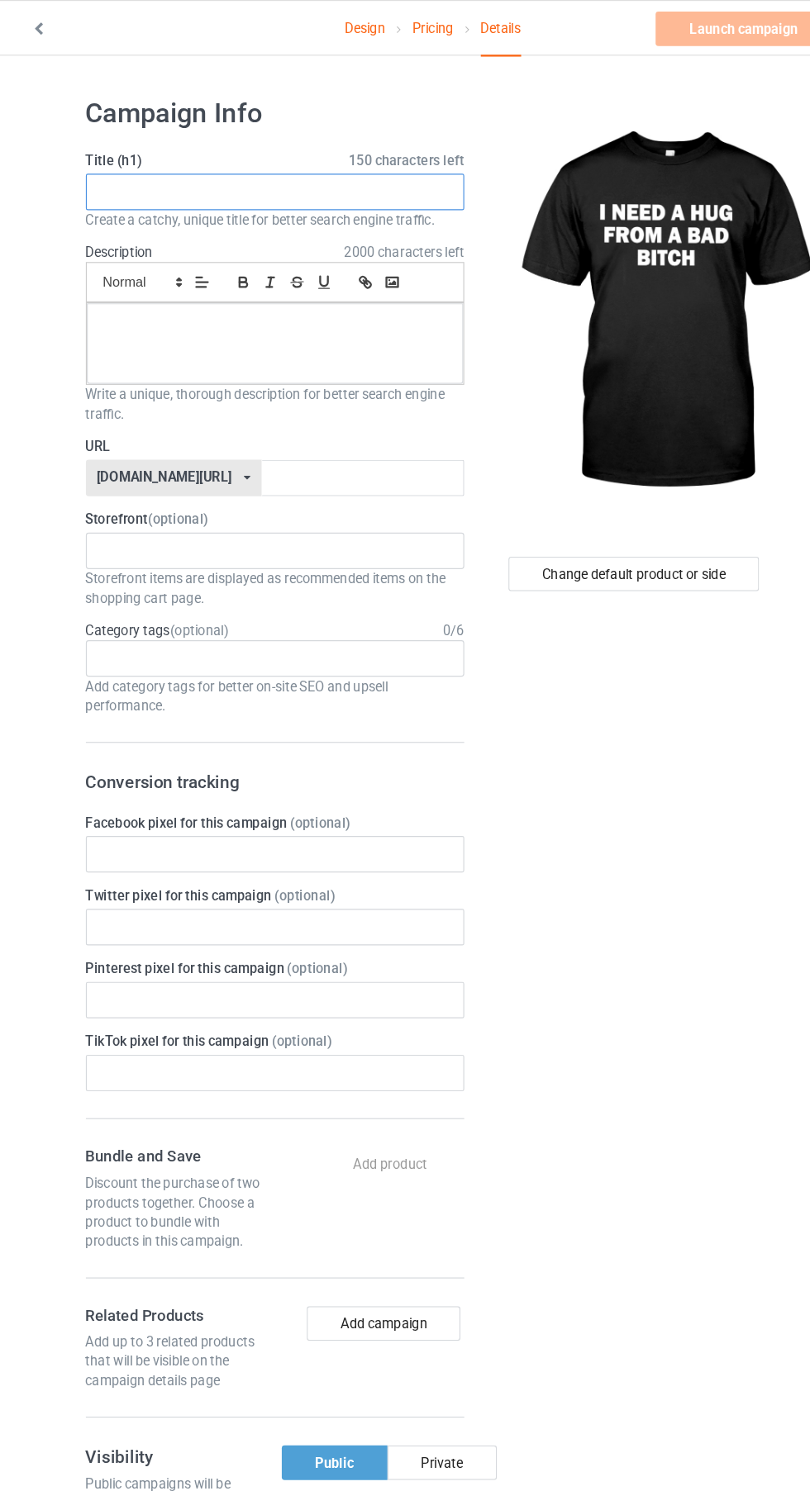
click at [383, 169] on input "text" at bounding box center [270, 165] width 326 height 31
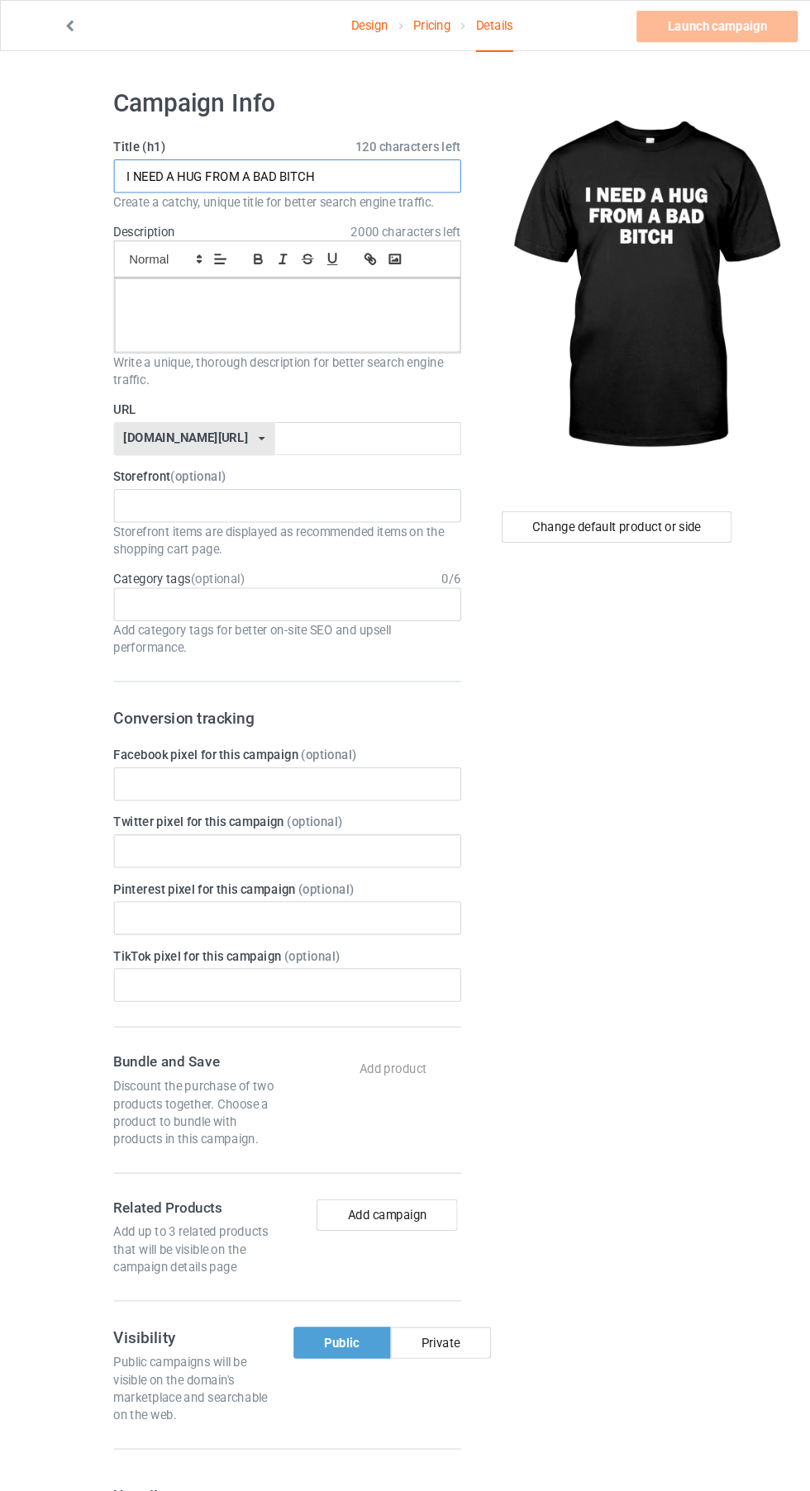
type input "I NEED A HUG FROM A BAD BITCH"
click at [357, 300] on div at bounding box center [269, 295] width 324 height 69
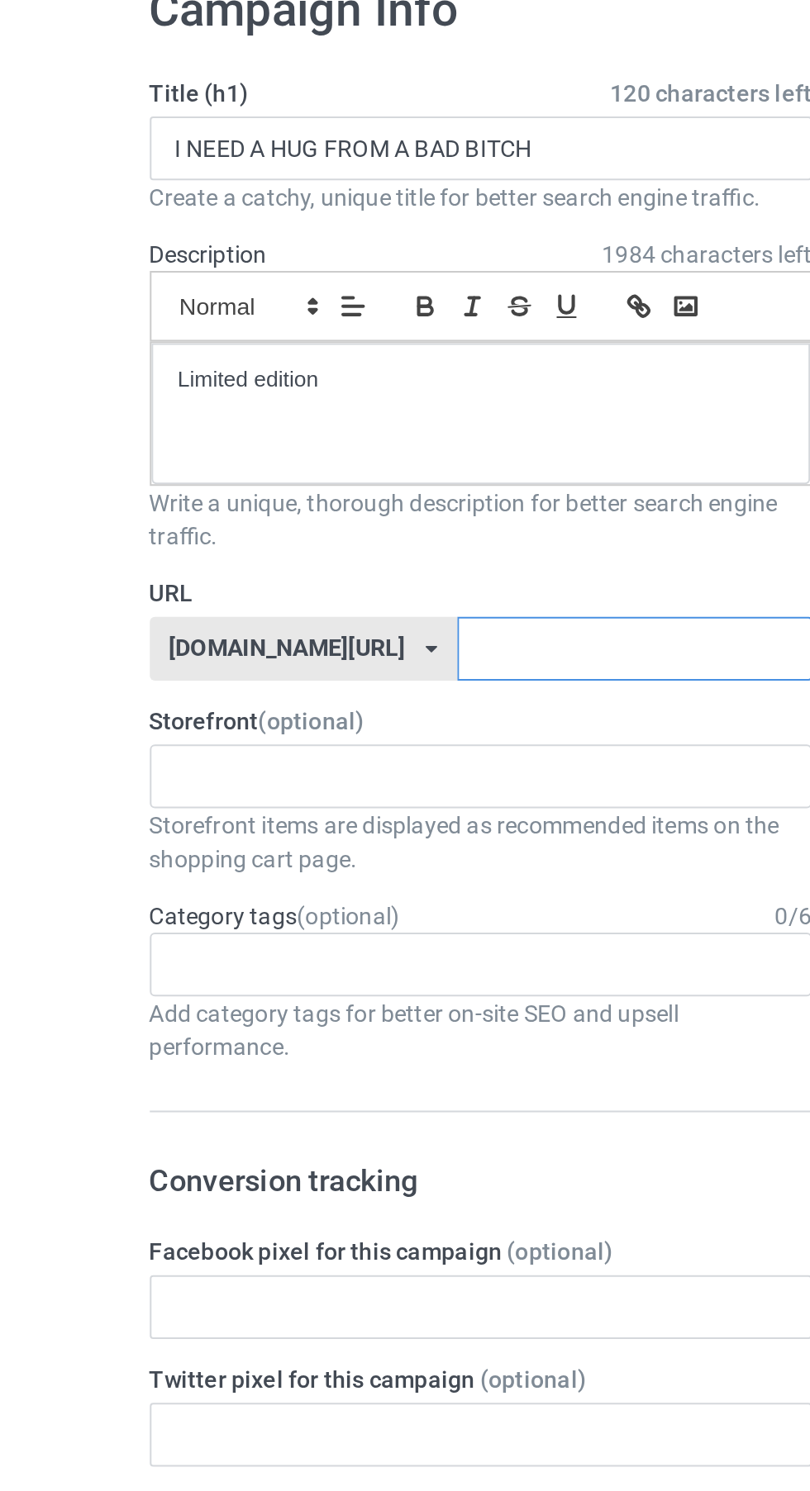
click at [291, 417] on input "text" at bounding box center [345, 411] width 174 height 31
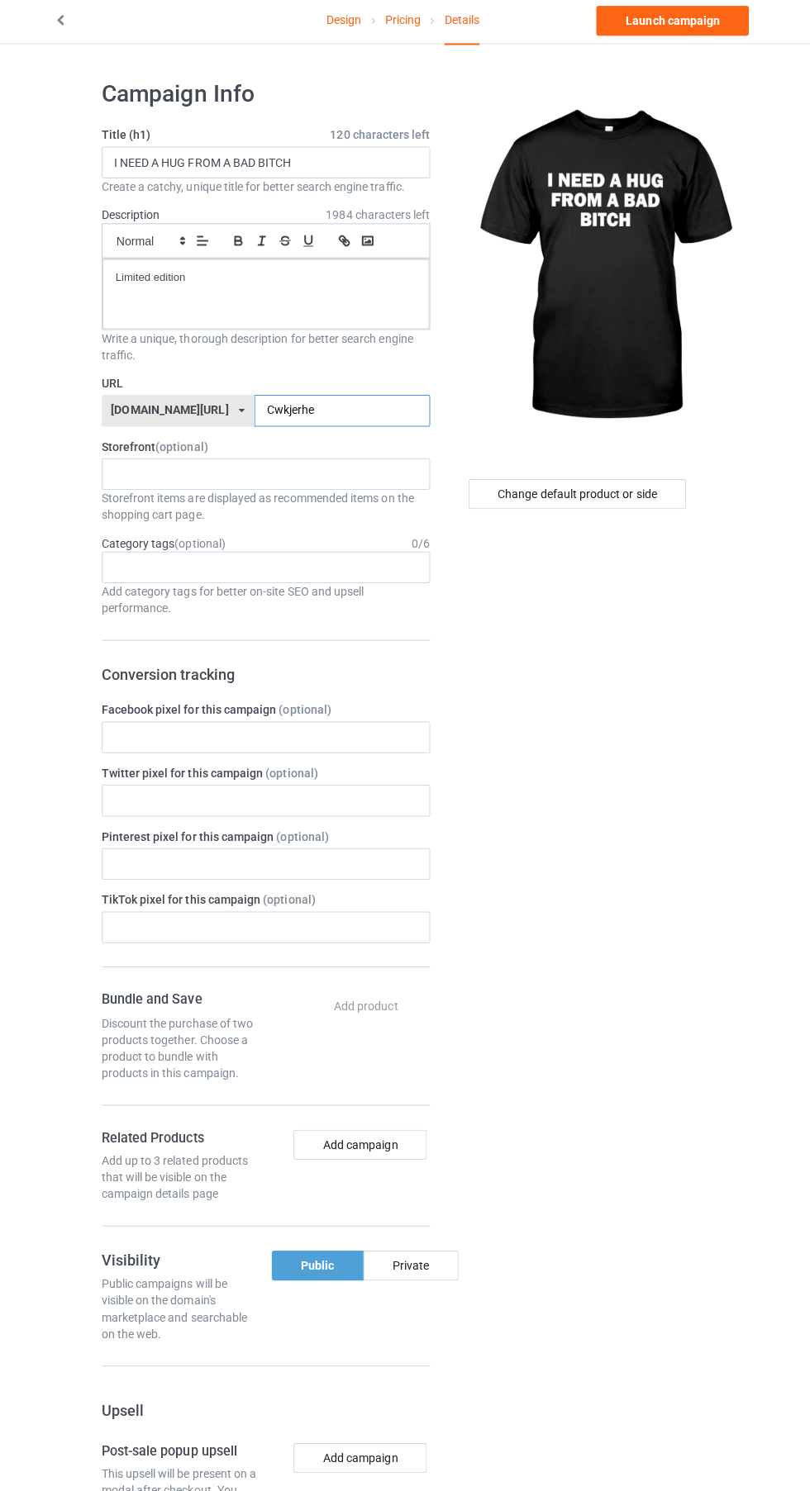
type input "Cwkjerhe"
click at [697, 24] on link "Launch campaign" at bounding box center [672, 25] width 151 height 30
